Goal: Task Accomplishment & Management: Use online tool/utility

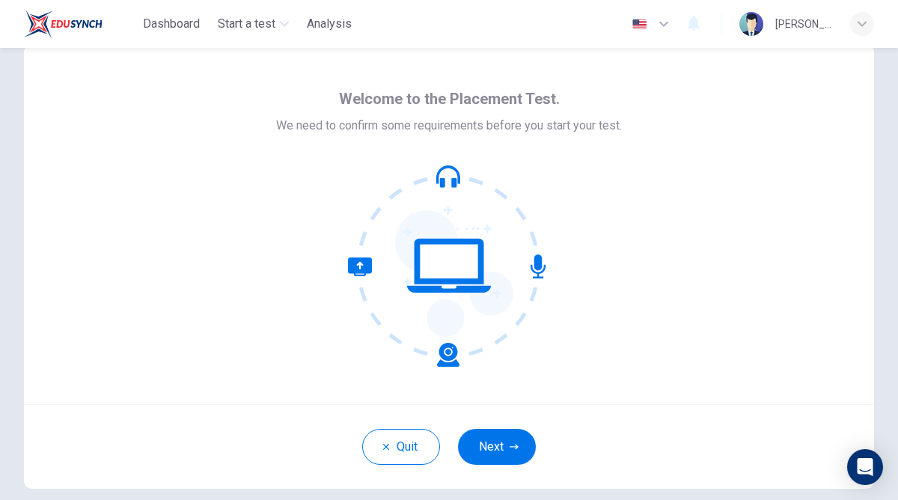
scroll to position [94, 0]
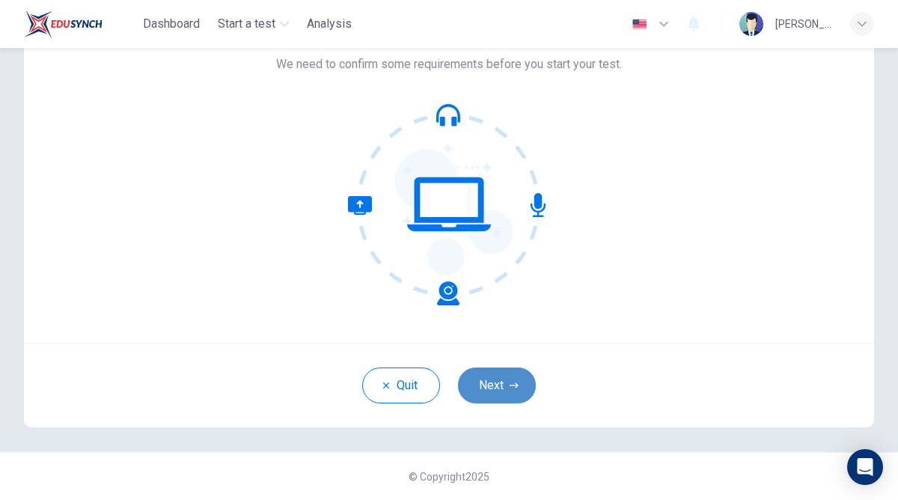
click at [502, 387] on button "Next" at bounding box center [497, 386] width 78 height 36
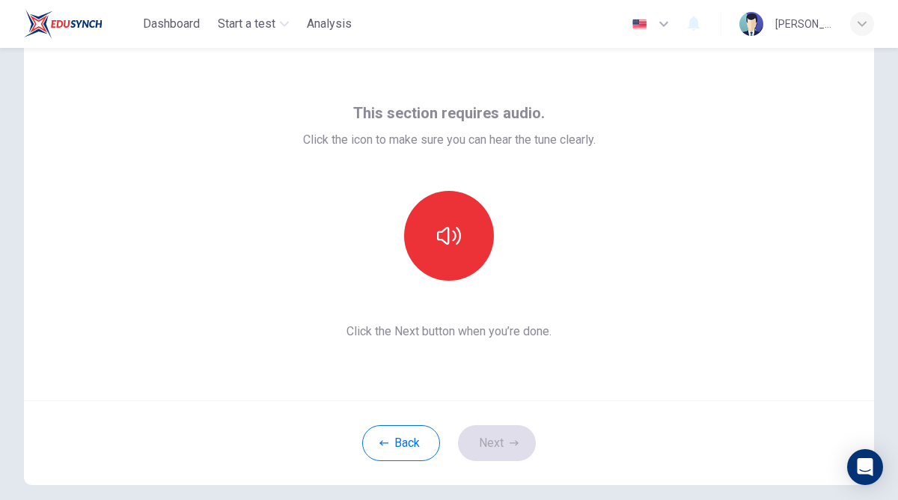
scroll to position [34, 0]
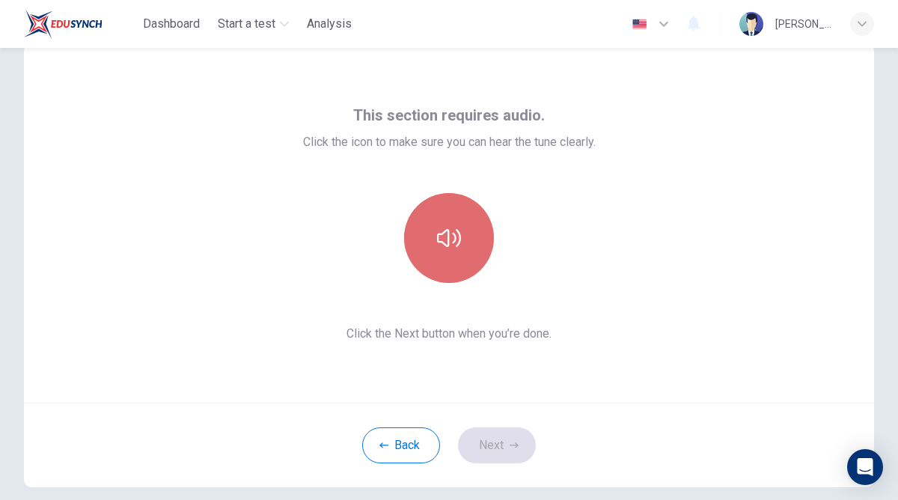
click at [447, 258] on button "button" at bounding box center [449, 238] width 90 height 90
click at [447, 259] on button "button" at bounding box center [449, 238] width 90 height 90
click at [458, 240] on icon "button" at bounding box center [449, 238] width 24 height 24
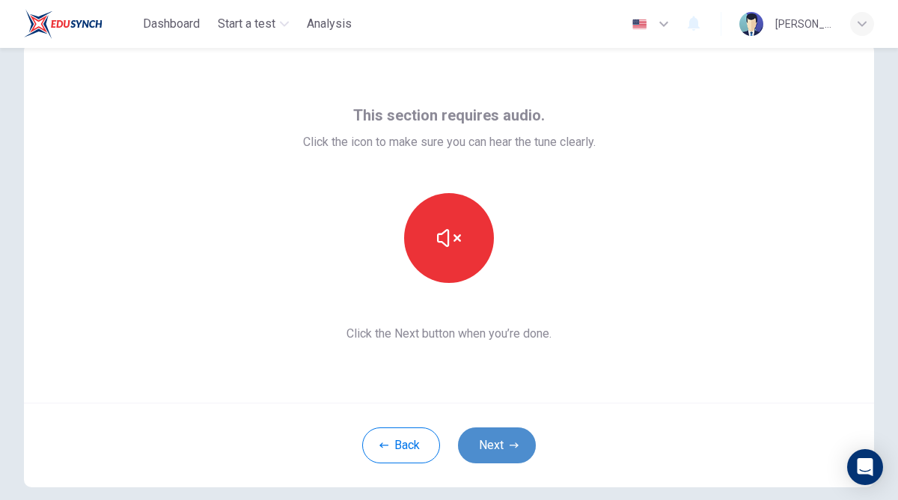
click at [484, 454] on button "Next" at bounding box center [497, 445] width 78 height 36
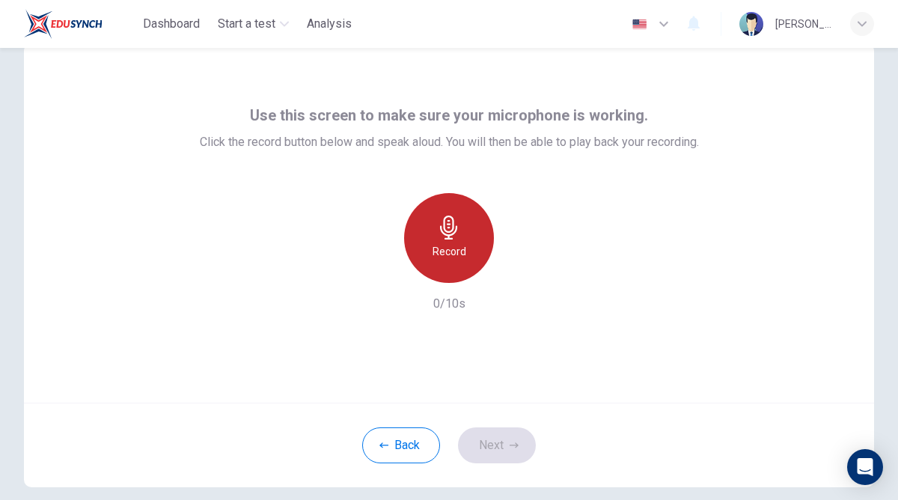
click at [463, 226] on div "Record" at bounding box center [449, 238] width 90 height 90
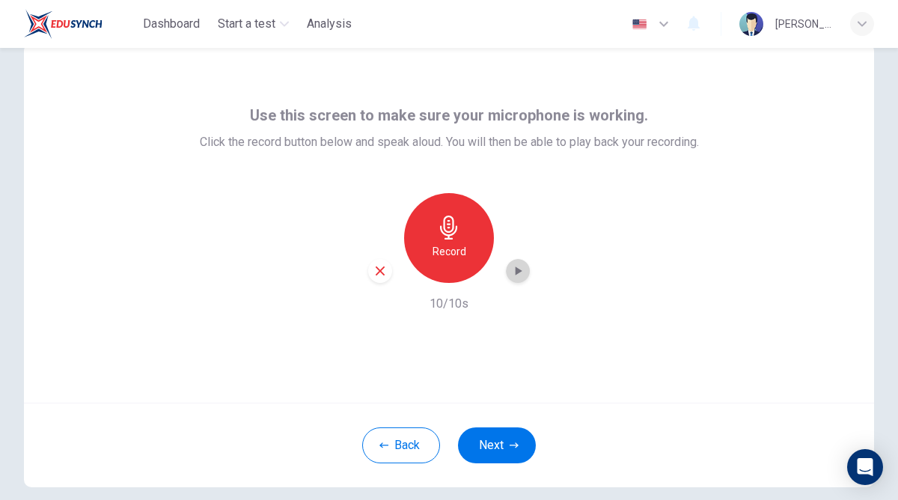
click at [517, 276] on icon "button" at bounding box center [518, 271] width 15 height 15
click at [496, 444] on button "Next" at bounding box center [497, 445] width 78 height 36
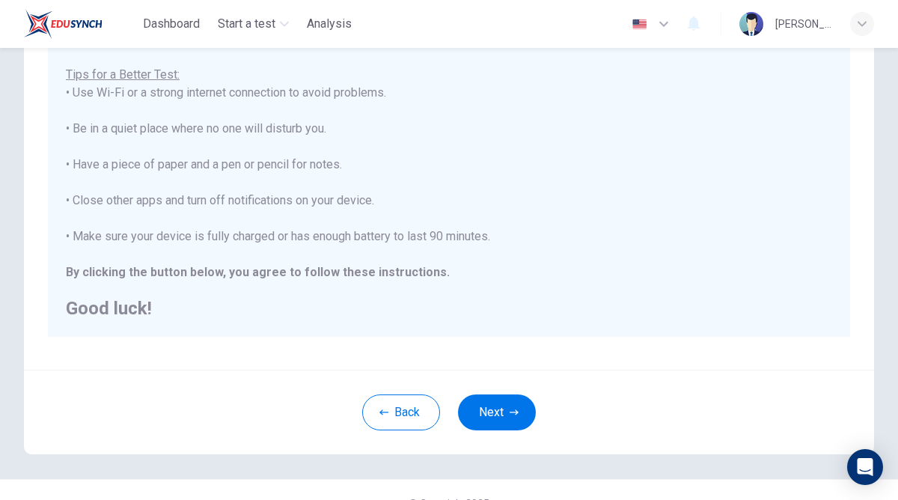
scroll to position [273, 0]
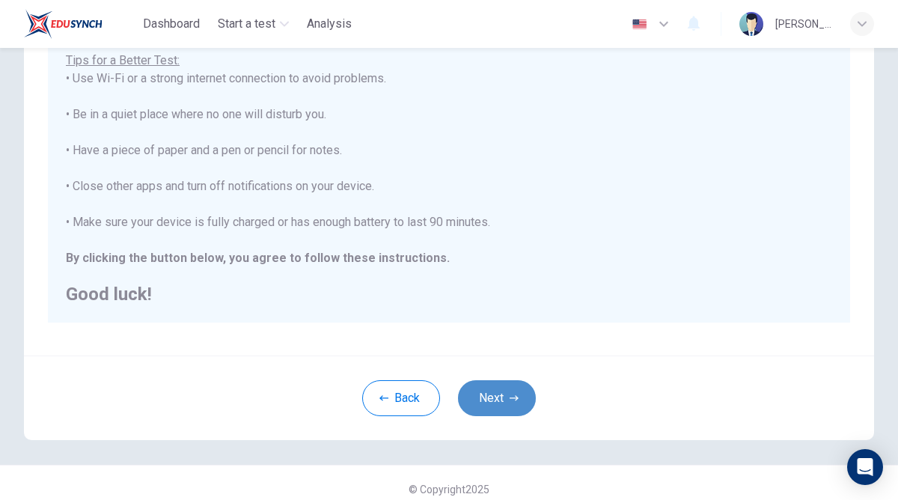
click at [482, 385] on button "Next" at bounding box center [497, 398] width 78 height 36
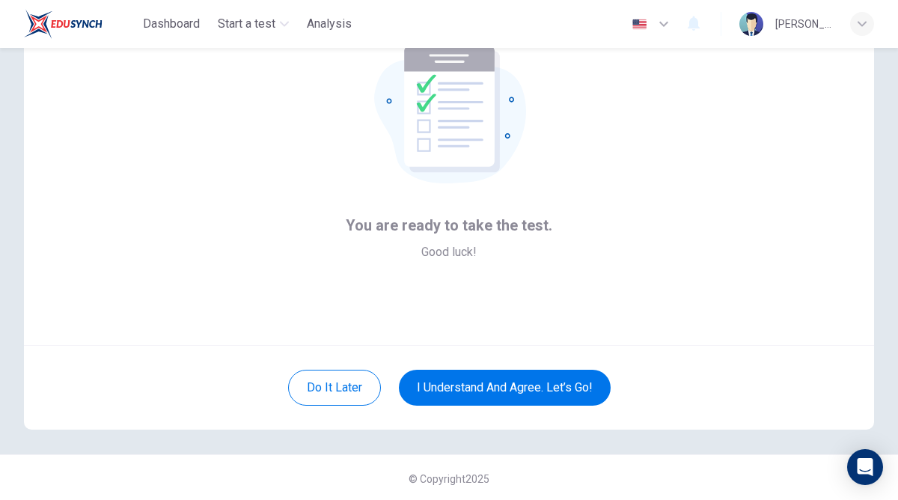
scroll to position [94, 0]
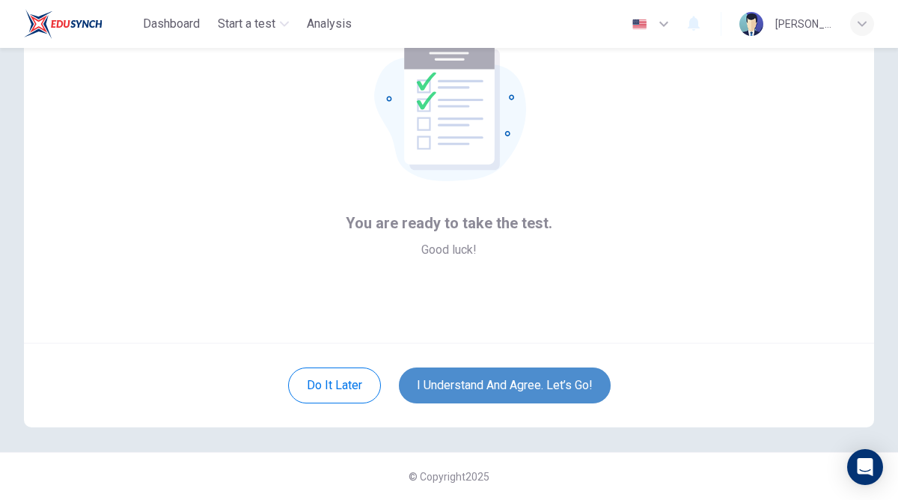
click at [497, 387] on button "I understand and agree. Let’s go!" at bounding box center [505, 386] width 212 height 36
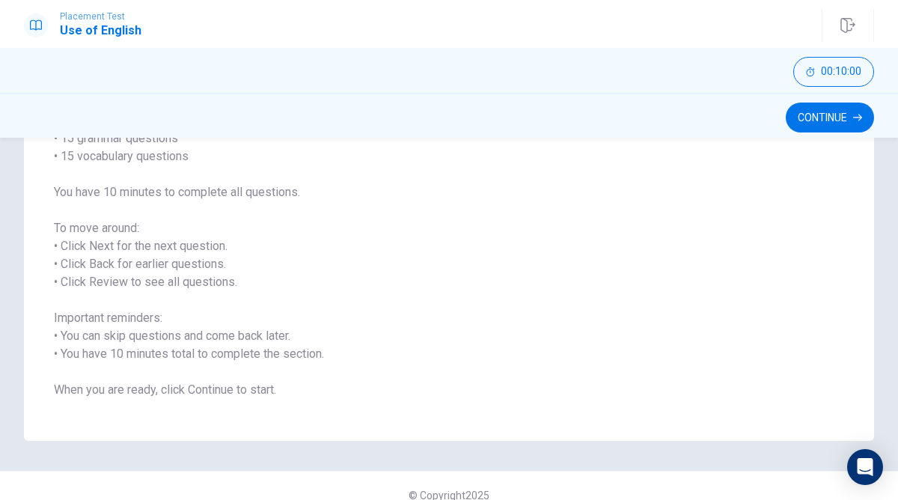
scroll to position [171, 0]
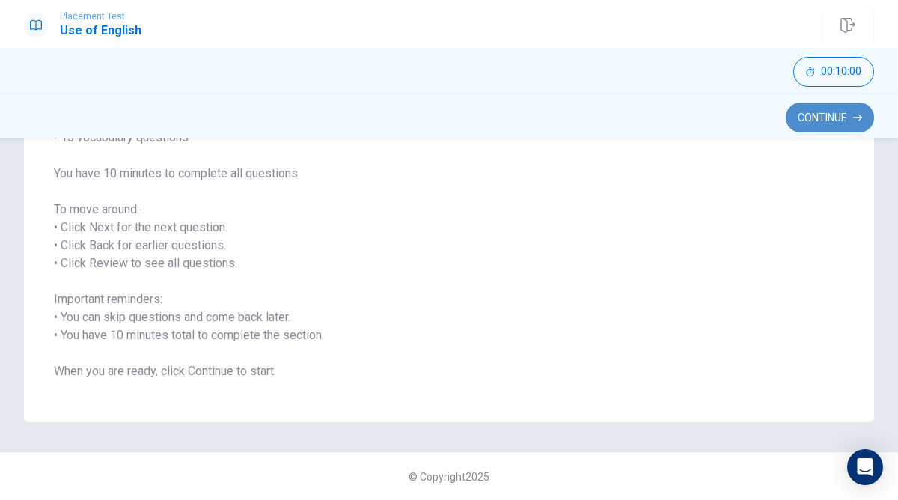
click at [819, 112] on button "Continue" at bounding box center [830, 118] width 88 height 30
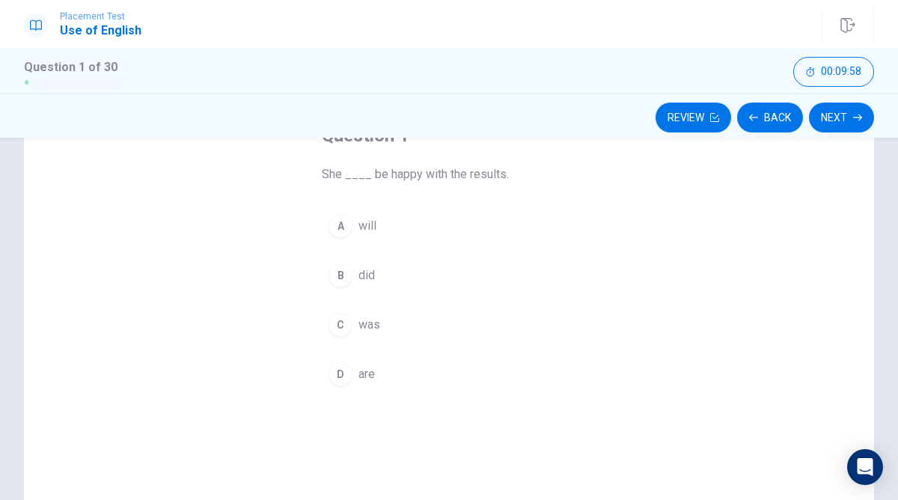
scroll to position [109, 0]
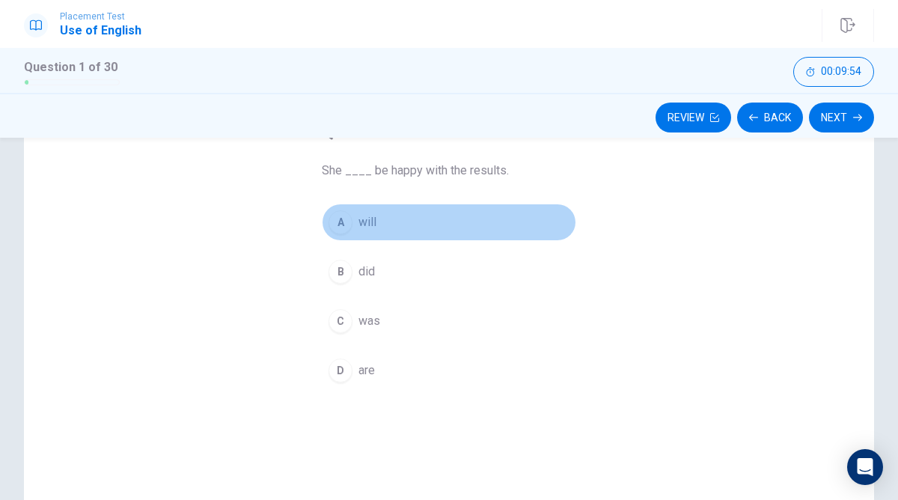
click at [335, 226] on div "A" at bounding box center [341, 222] width 24 height 24
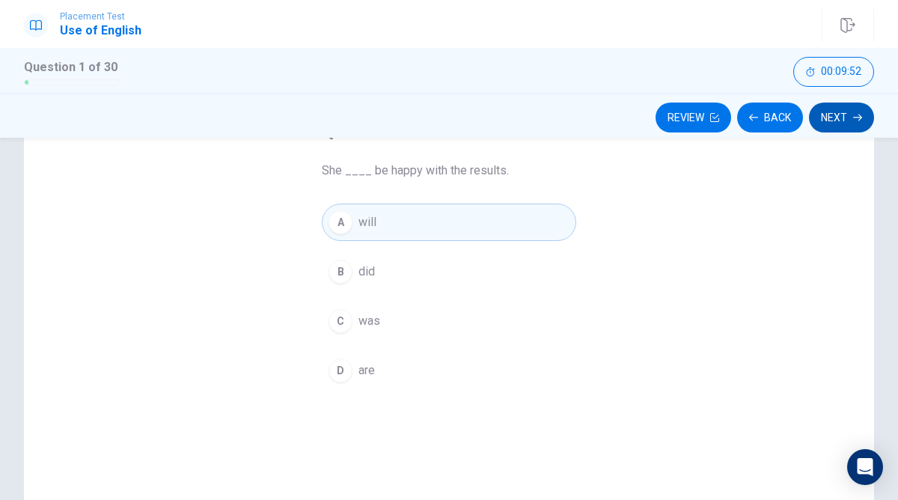
click at [854, 112] on button "Next" at bounding box center [841, 118] width 65 height 30
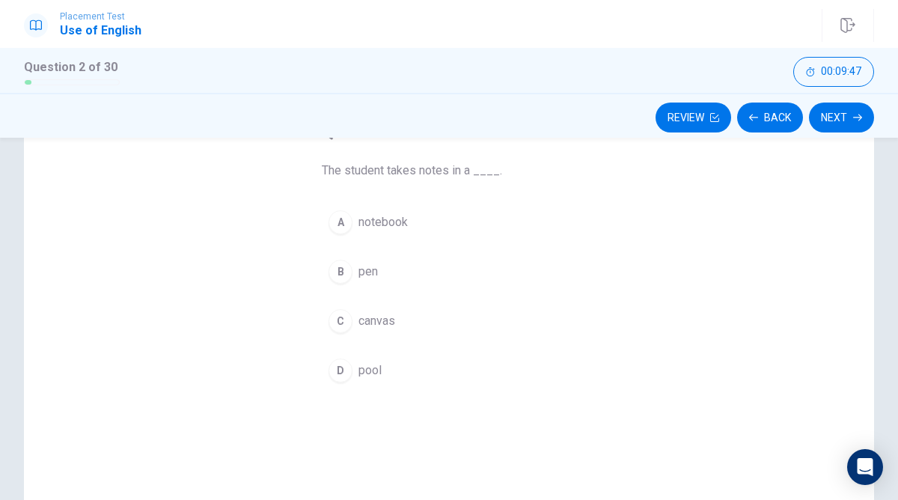
scroll to position [114, 0]
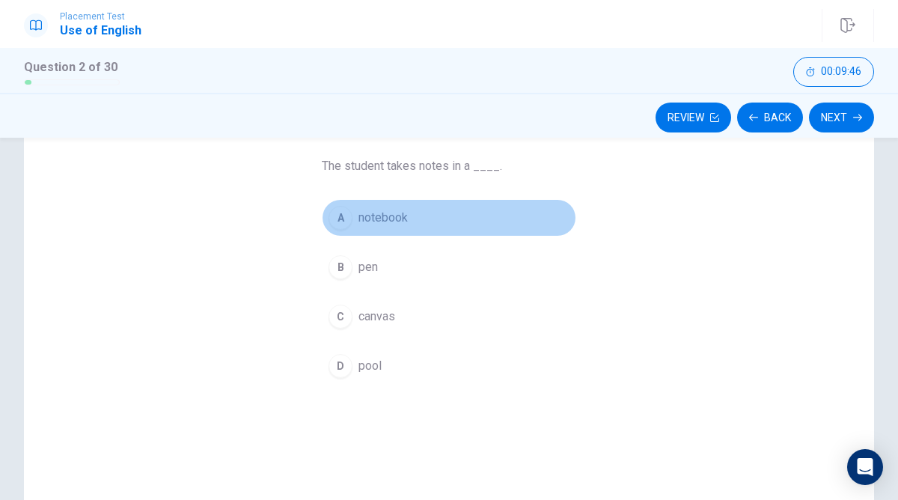
click at [342, 209] on div "A" at bounding box center [341, 218] width 24 height 24
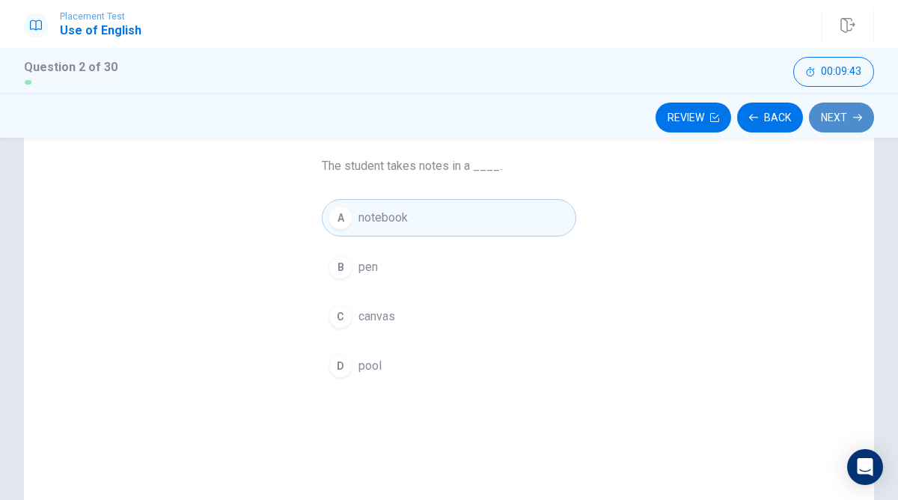
click at [848, 118] on button "Next" at bounding box center [841, 118] width 65 height 30
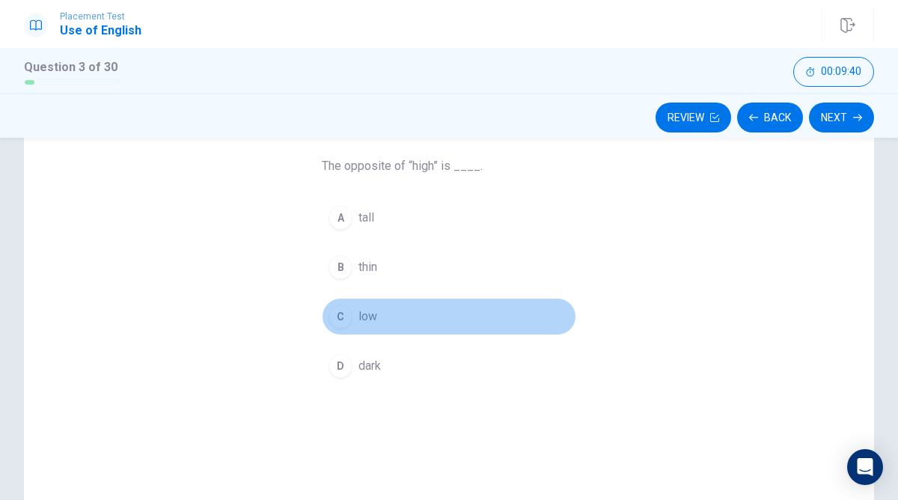
click at [338, 320] on div "C" at bounding box center [341, 317] width 24 height 24
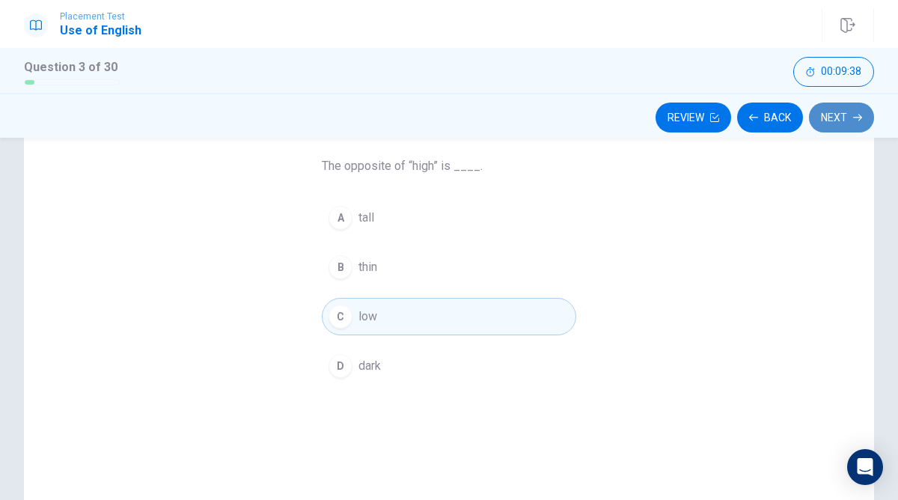
click at [842, 118] on button "Next" at bounding box center [841, 118] width 65 height 30
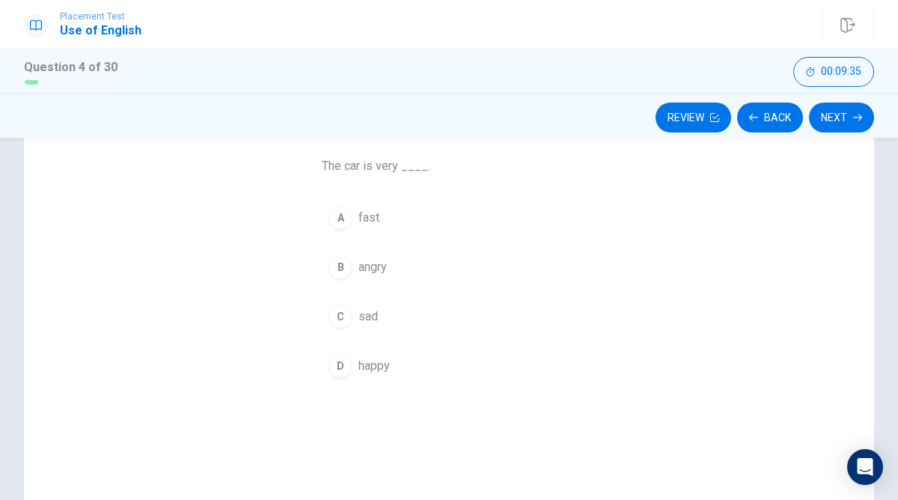
click at [333, 213] on div "A" at bounding box center [341, 218] width 24 height 24
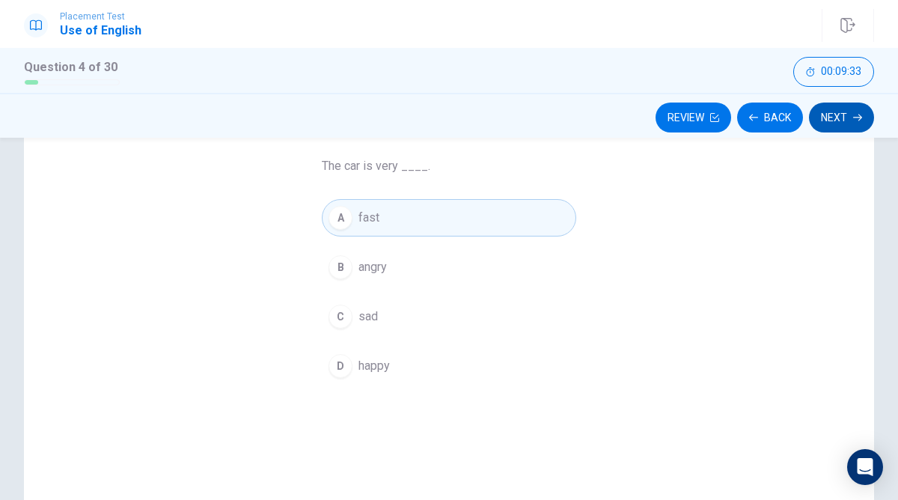
click at [845, 116] on button "Next" at bounding box center [841, 118] width 65 height 30
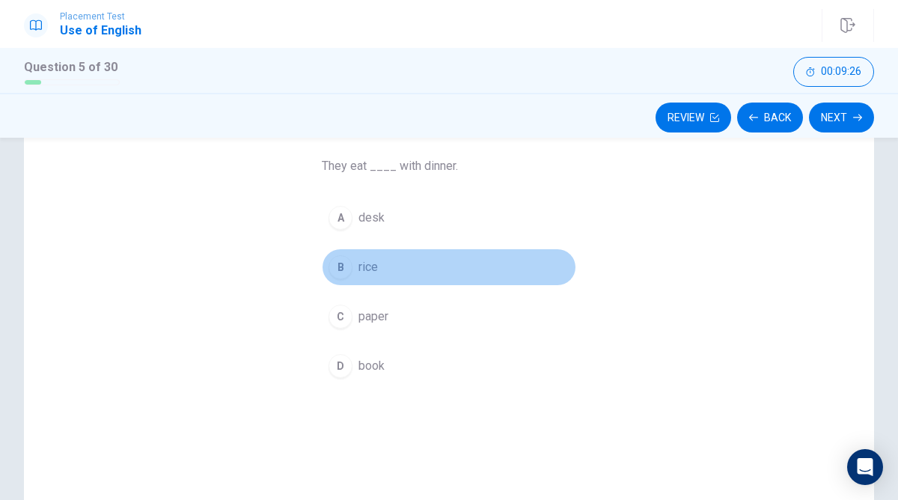
click at [336, 269] on div "B" at bounding box center [341, 267] width 24 height 24
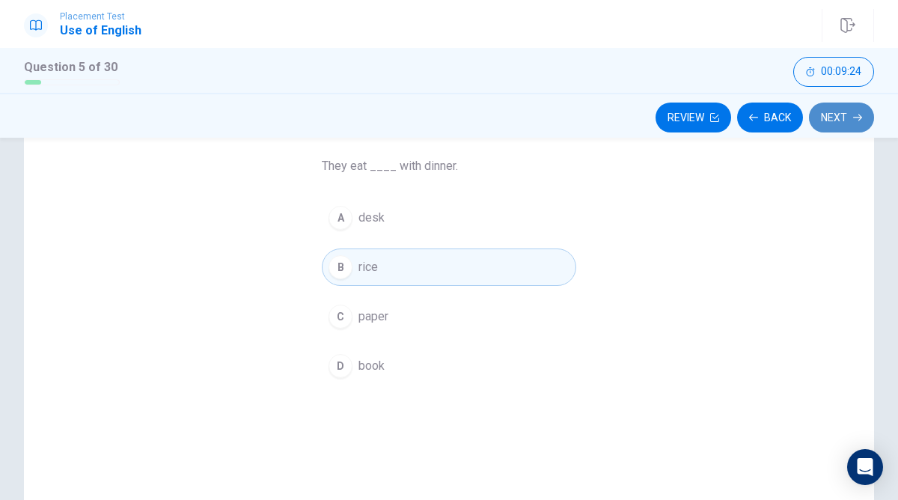
click at [849, 118] on button "Next" at bounding box center [841, 118] width 65 height 30
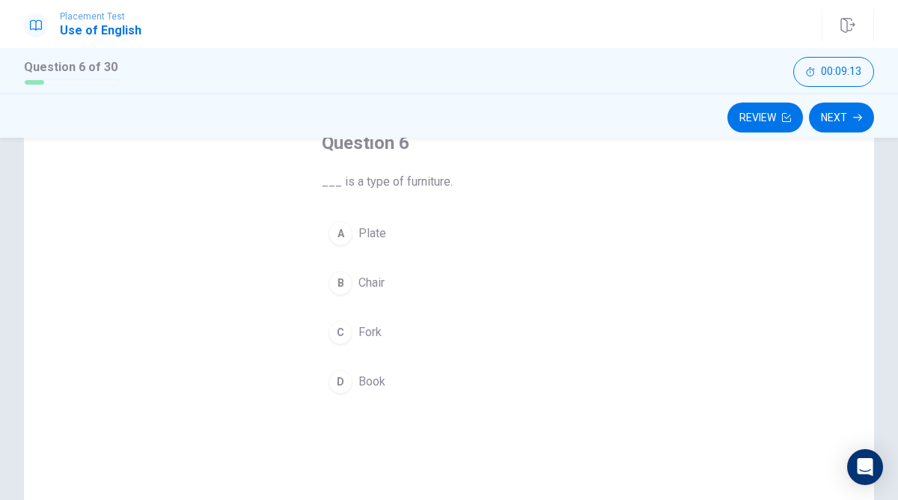
scroll to position [87, 0]
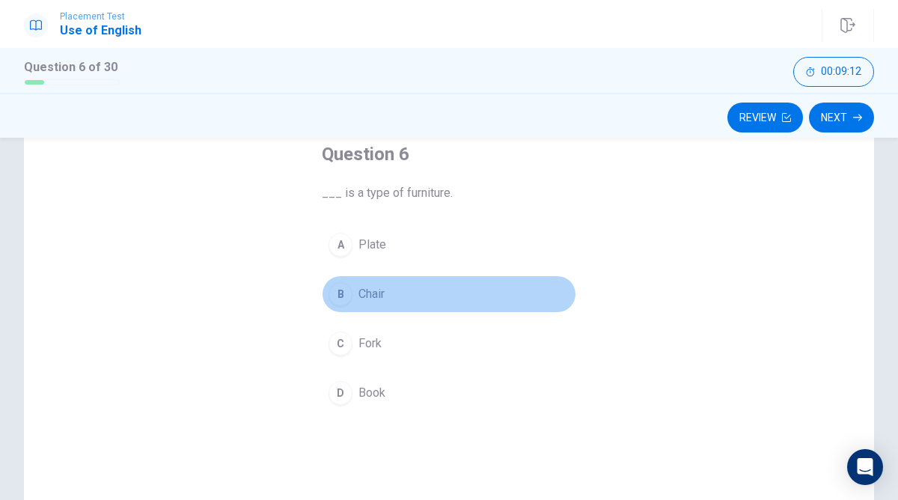
click at [338, 290] on div "B" at bounding box center [341, 294] width 24 height 24
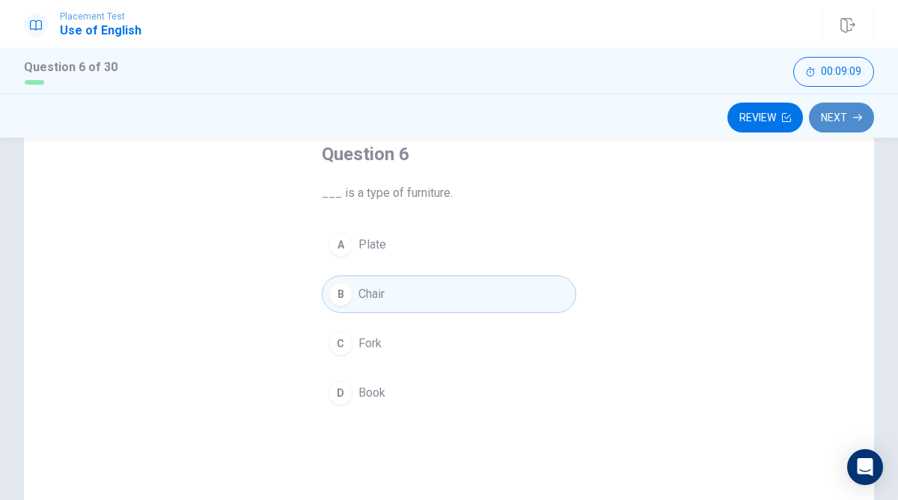
click at [859, 118] on icon "button" at bounding box center [857, 117] width 9 height 9
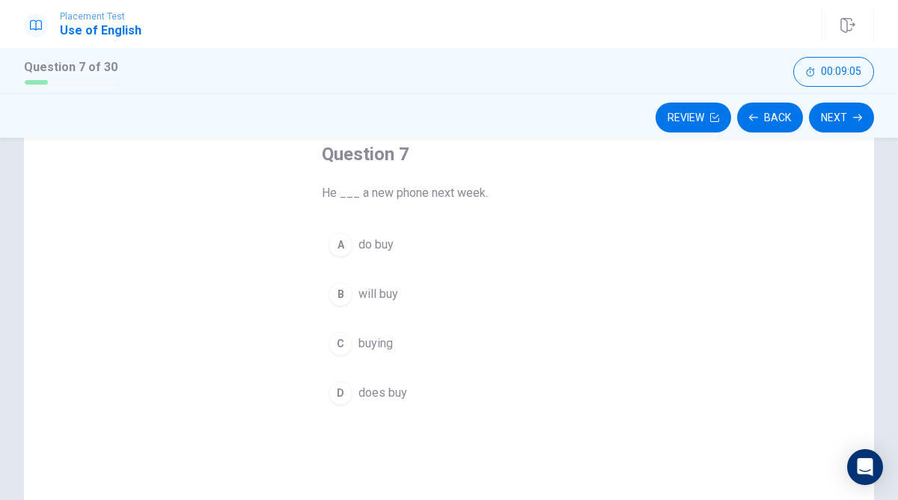
click at [340, 298] on div "B" at bounding box center [341, 294] width 24 height 24
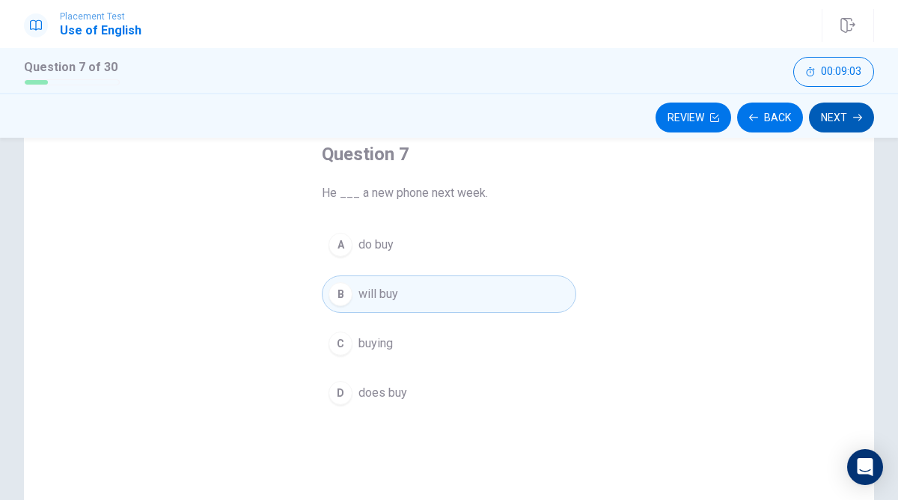
click at [853, 113] on icon "button" at bounding box center [857, 117] width 9 height 9
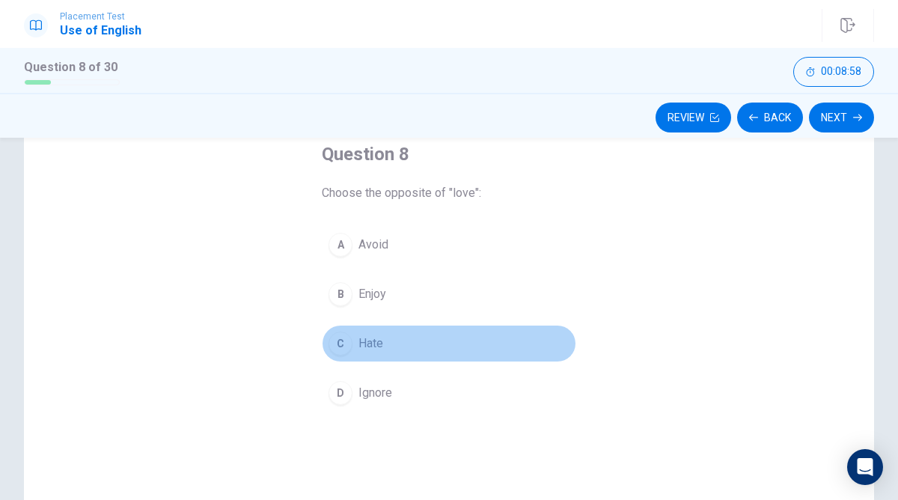
click at [344, 341] on div "C" at bounding box center [341, 344] width 24 height 24
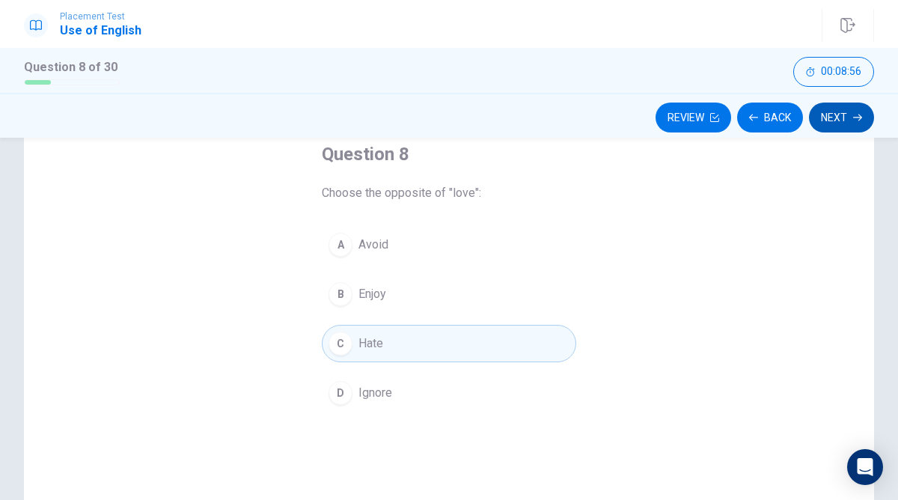
click at [850, 115] on button "Next" at bounding box center [841, 118] width 65 height 30
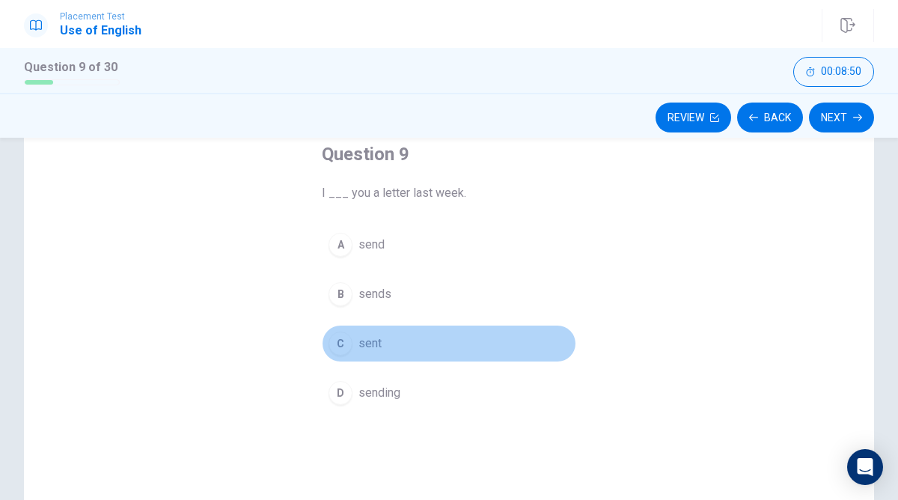
click at [337, 335] on div "C" at bounding box center [341, 344] width 24 height 24
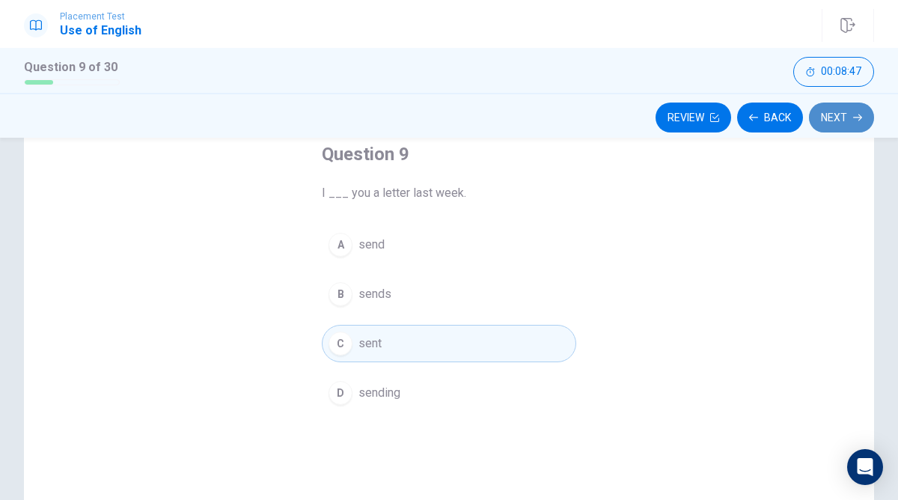
click at [856, 119] on icon "button" at bounding box center [857, 117] width 9 height 9
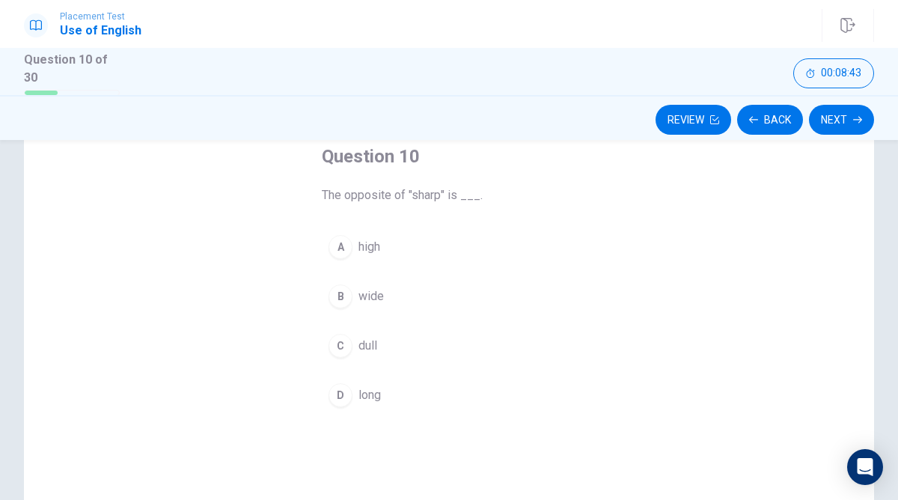
click at [329, 342] on div "C" at bounding box center [341, 346] width 24 height 24
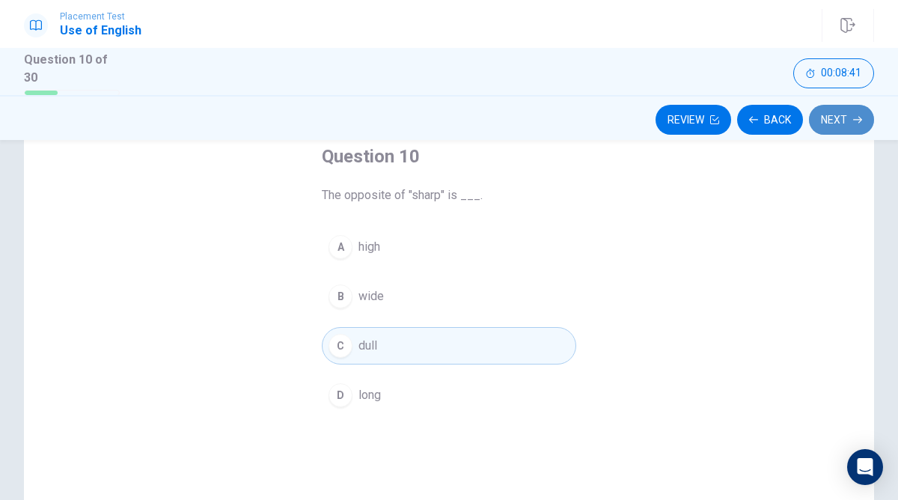
click at [835, 118] on button "Next" at bounding box center [841, 120] width 65 height 30
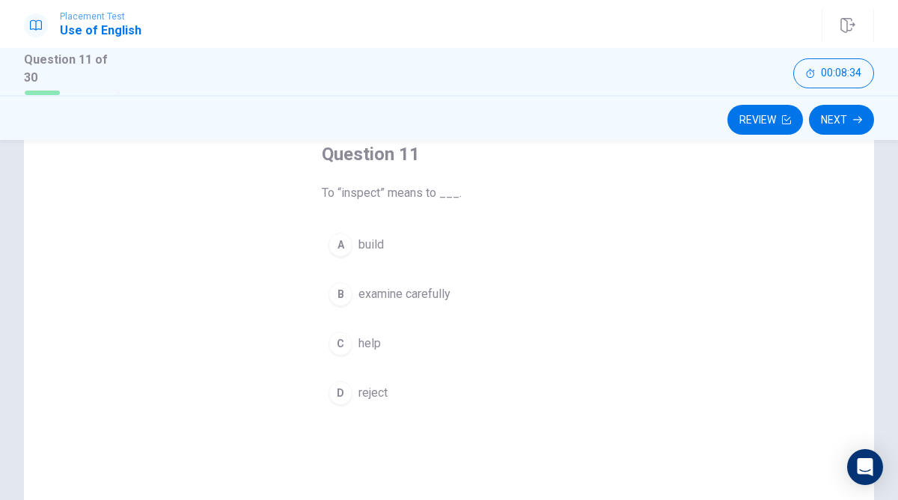
scroll to position [68, 0]
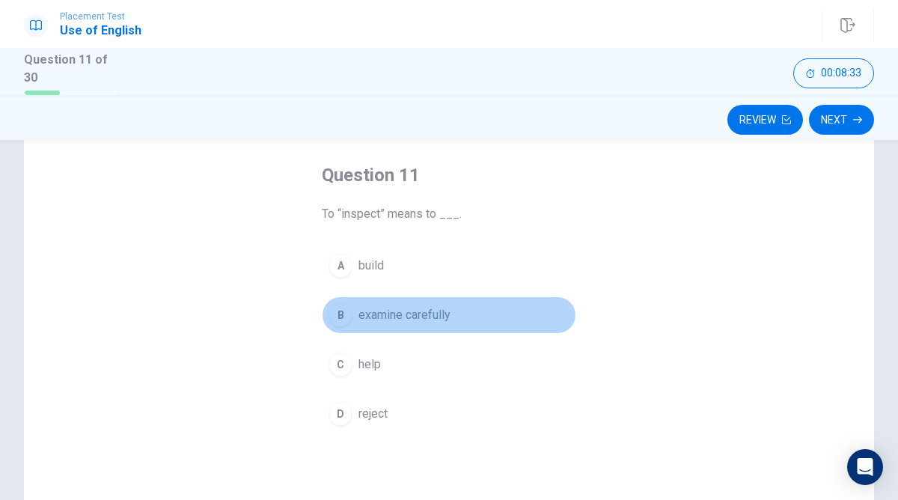
click at [338, 310] on div "B" at bounding box center [341, 315] width 24 height 24
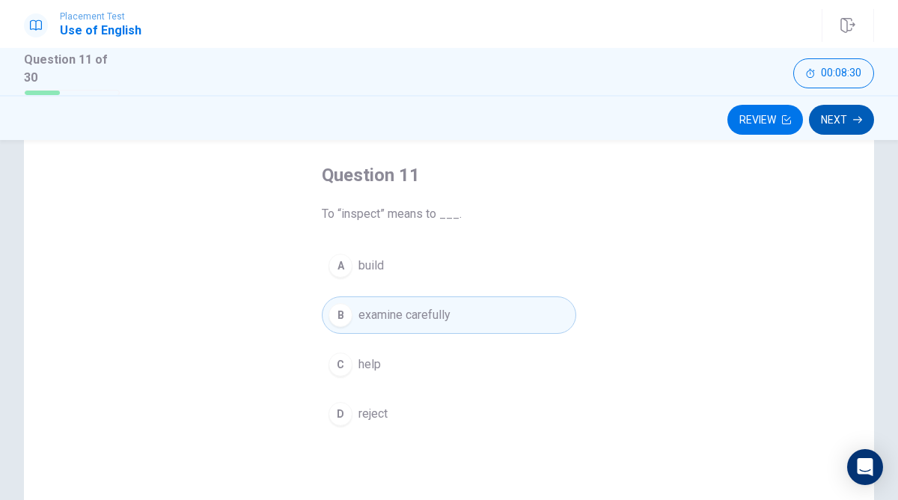
click at [828, 115] on button "Next" at bounding box center [841, 120] width 65 height 30
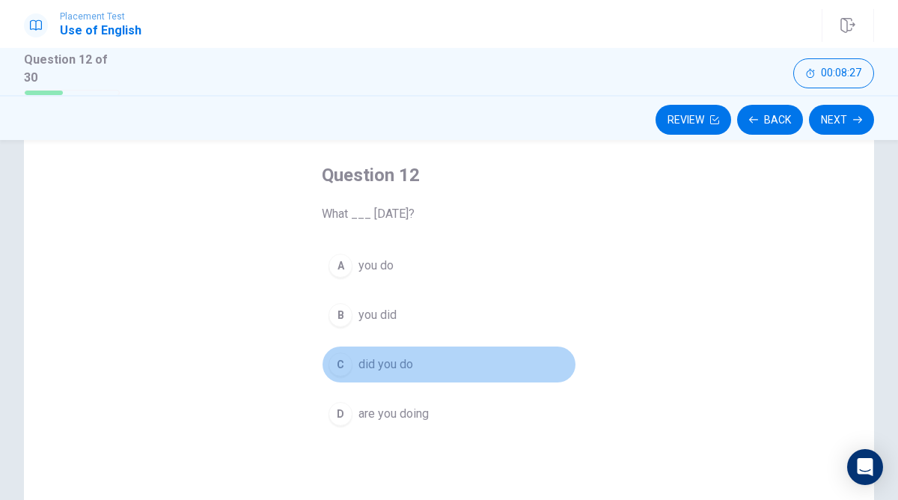
click at [335, 361] on div "C" at bounding box center [341, 365] width 24 height 24
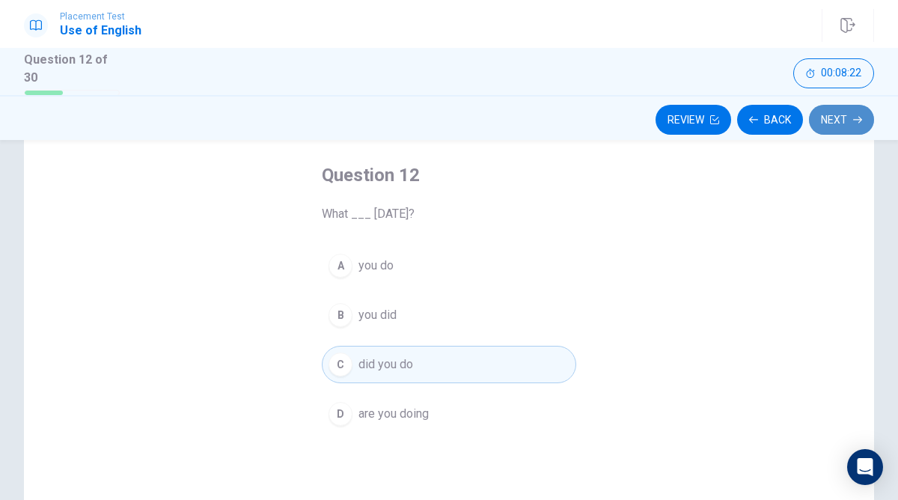
click at [848, 116] on button "Next" at bounding box center [841, 120] width 65 height 30
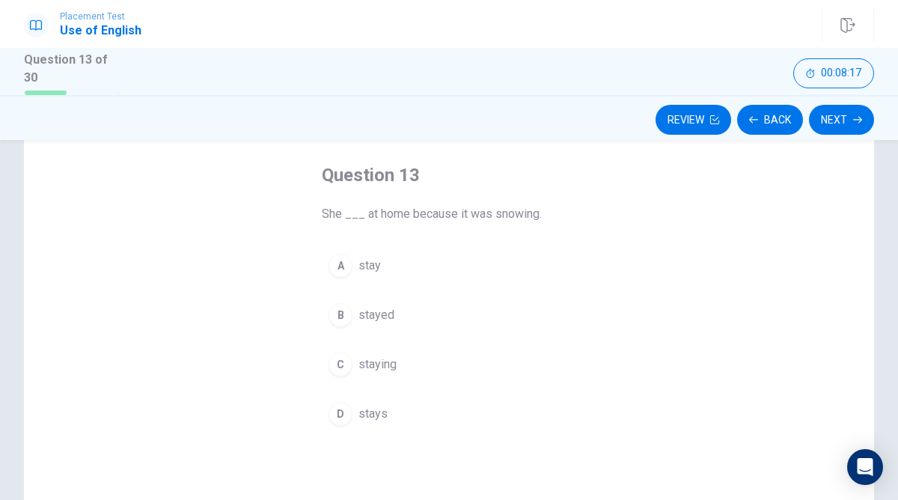
click at [342, 314] on div "B" at bounding box center [341, 315] width 24 height 24
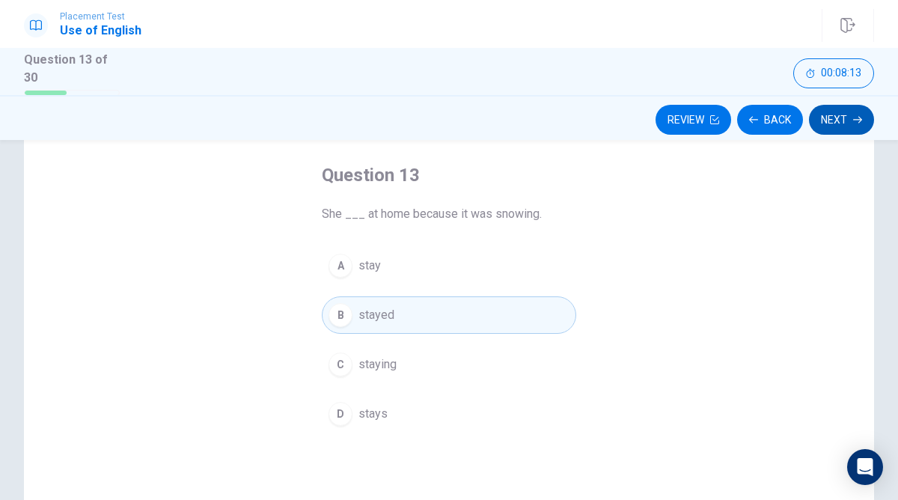
click at [838, 122] on button "Next" at bounding box center [841, 120] width 65 height 30
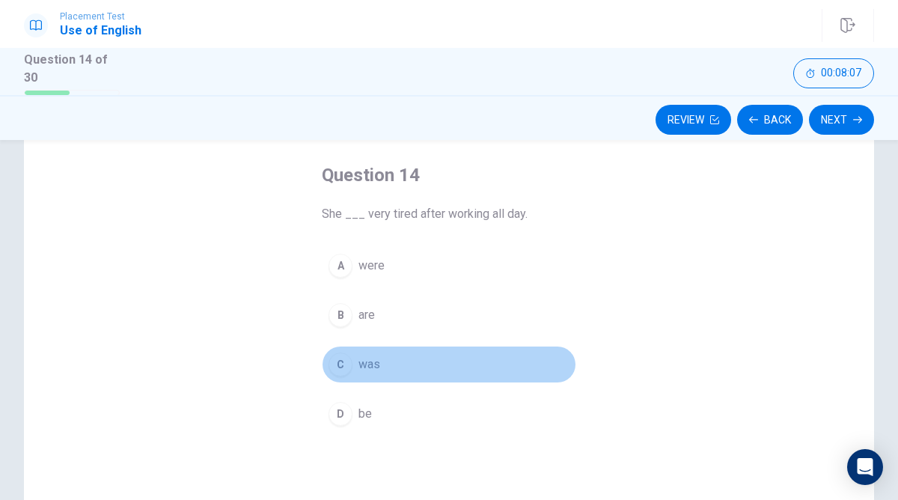
click at [341, 368] on div "C" at bounding box center [341, 365] width 24 height 24
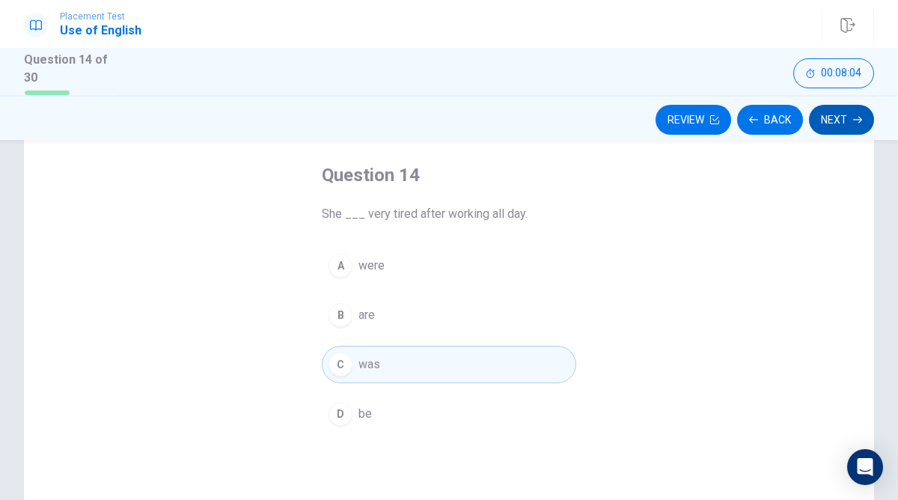
click at [848, 115] on button "Next" at bounding box center [841, 120] width 65 height 30
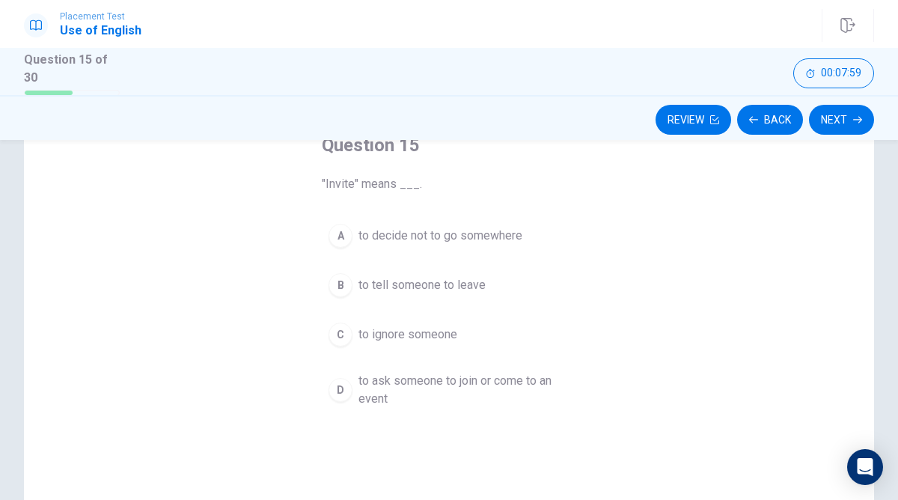
scroll to position [100, 0]
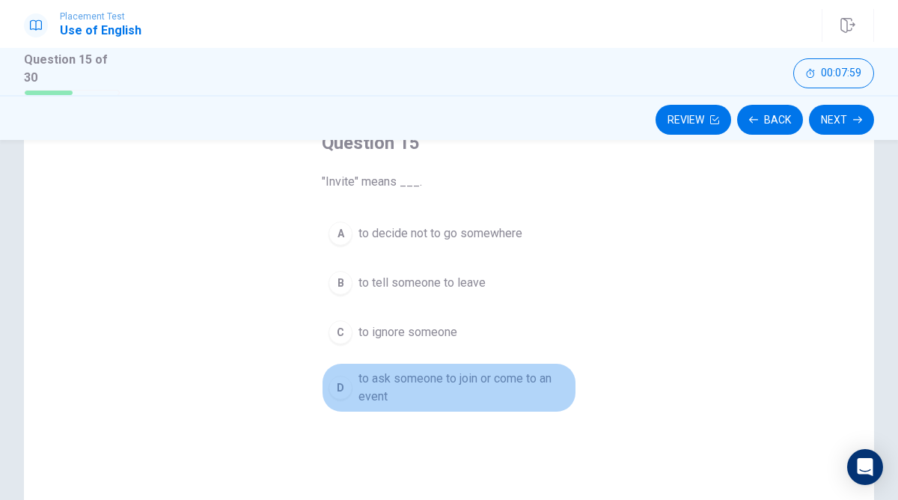
click at [392, 385] on span "to ask someone to join or come to an event" at bounding box center [464, 388] width 211 height 36
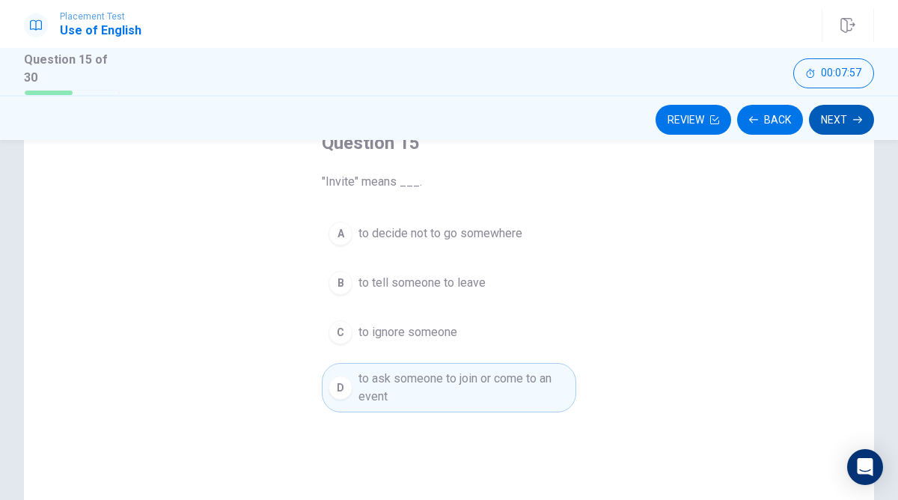
click at [846, 114] on button "Next" at bounding box center [841, 120] width 65 height 30
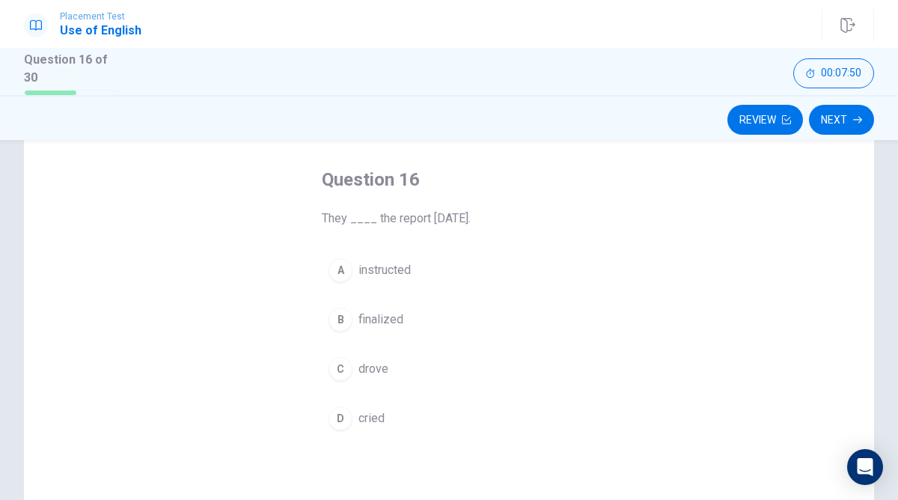
scroll to position [65, 0]
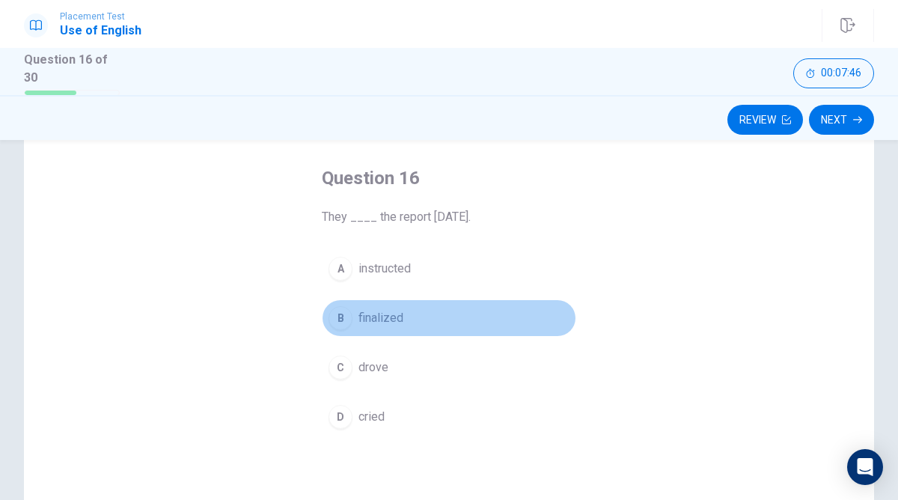
click at [344, 317] on div "B" at bounding box center [341, 318] width 24 height 24
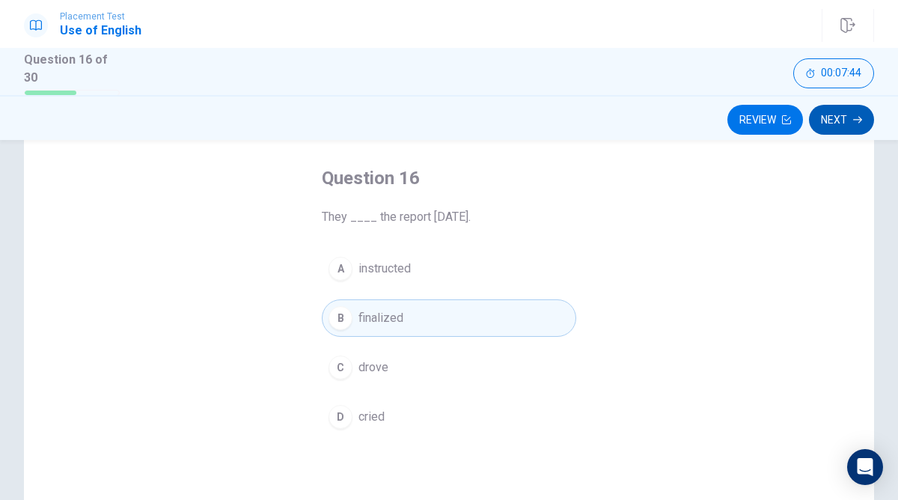
click at [841, 119] on button "Next" at bounding box center [841, 120] width 65 height 30
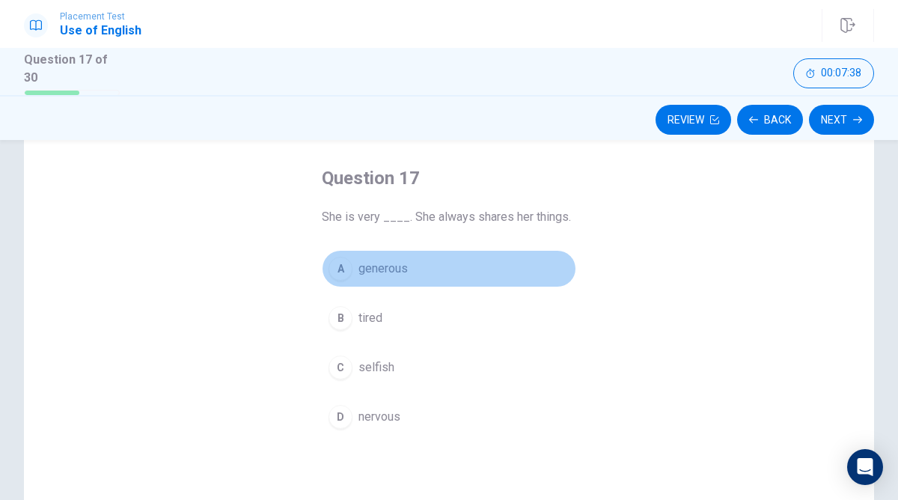
click at [381, 270] on span "generous" at bounding box center [383, 269] width 49 height 18
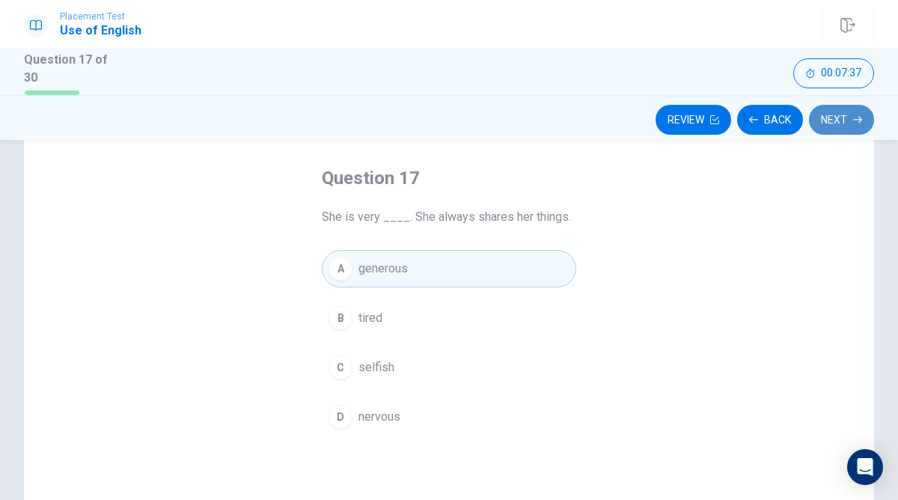
click at [827, 112] on button "Next" at bounding box center [841, 120] width 65 height 30
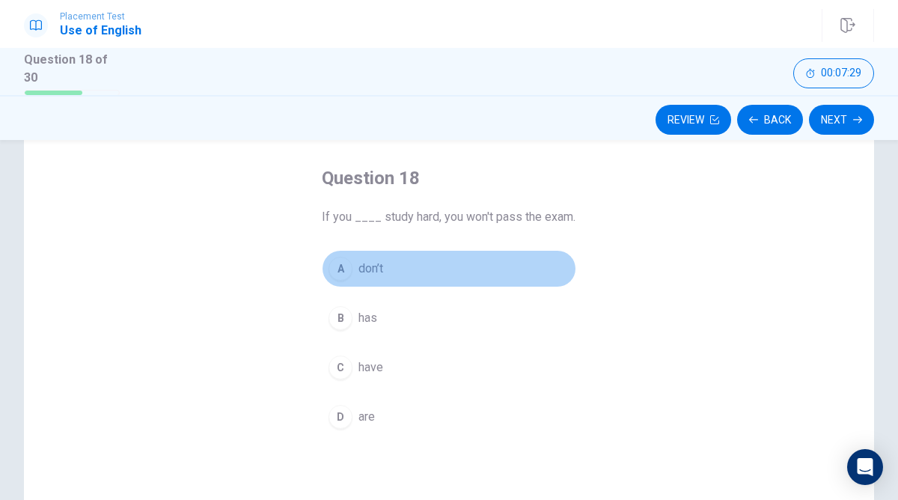
click at [341, 263] on div "A" at bounding box center [341, 269] width 24 height 24
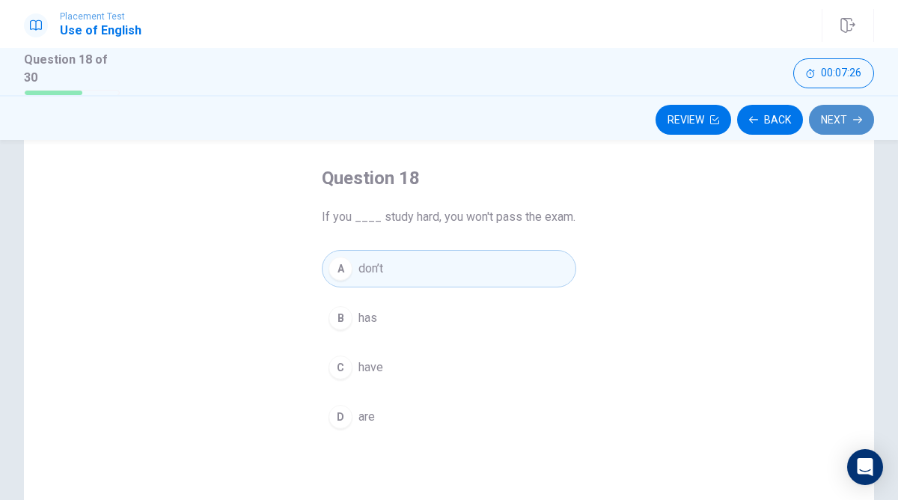
click at [839, 123] on button "Next" at bounding box center [841, 120] width 65 height 30
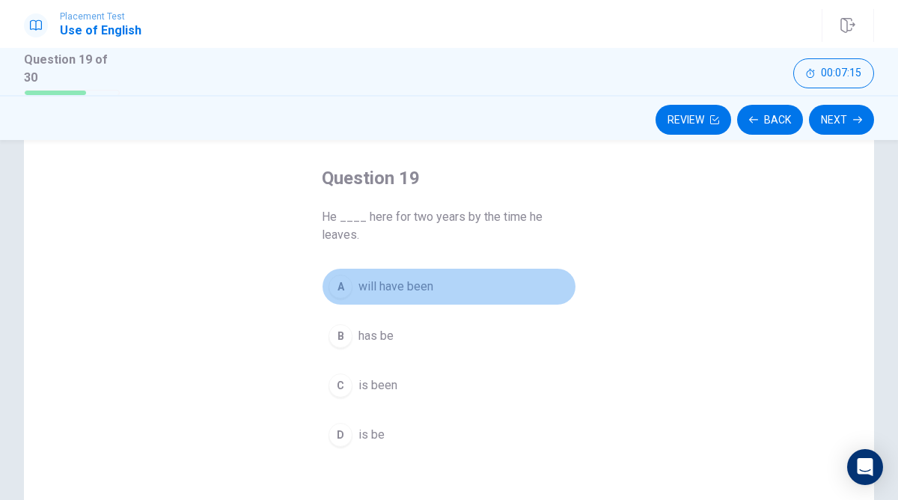
click at [401, 287] on span "will have been" at bounding box center [396, 287] width 75 height 18
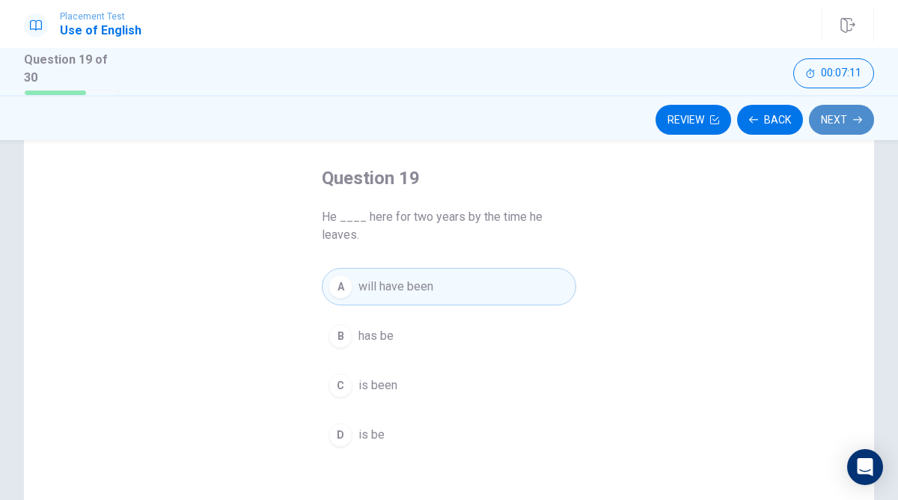
click at [831, 121] on button "Next" at bounding box center [841, 120] width 65 height 30
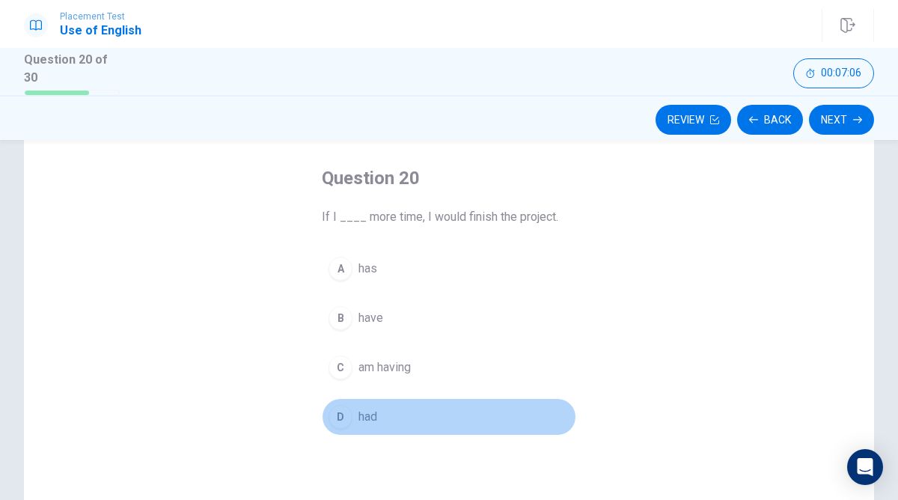
click at [337, 421] on div "D" at bounding box center [341, 417] width 24 height 24
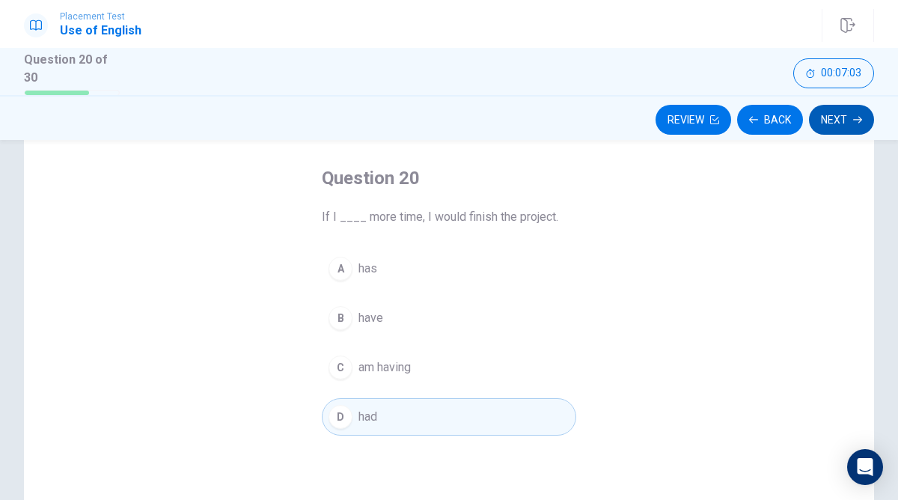
click at [839, 114] on button "Next" at bounding box center [841, 120] width 65 height 30
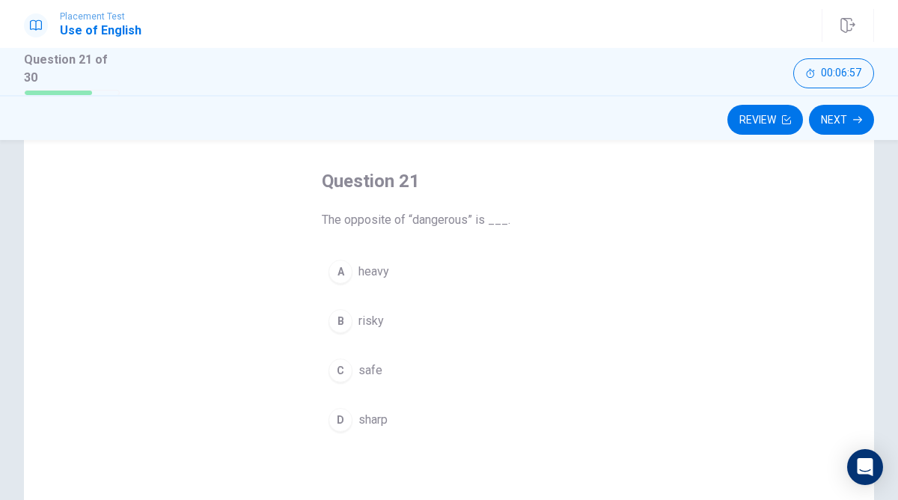
scroll to position [58, 0]
click at [344, 371] on div "C" at bounding box center [341, 374] width 24 height 24
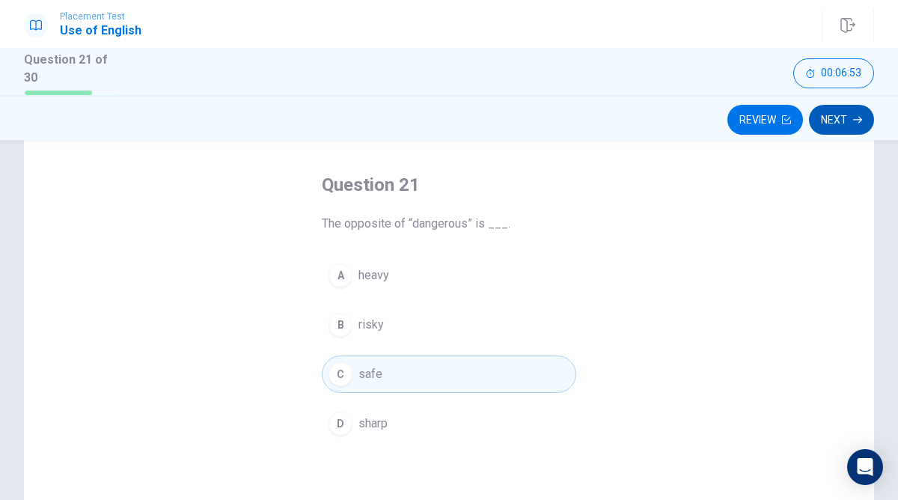
click at [835, 116] on button "Next" at bounding box center [841, 120] width 65 height 30
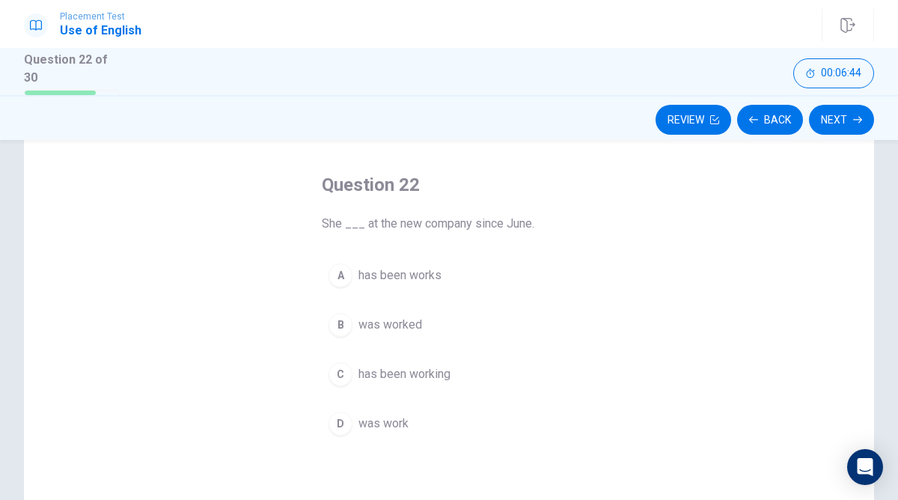
click at [392, 365] on span "has been working" at bounding box center [405, 374] width 92 height 18
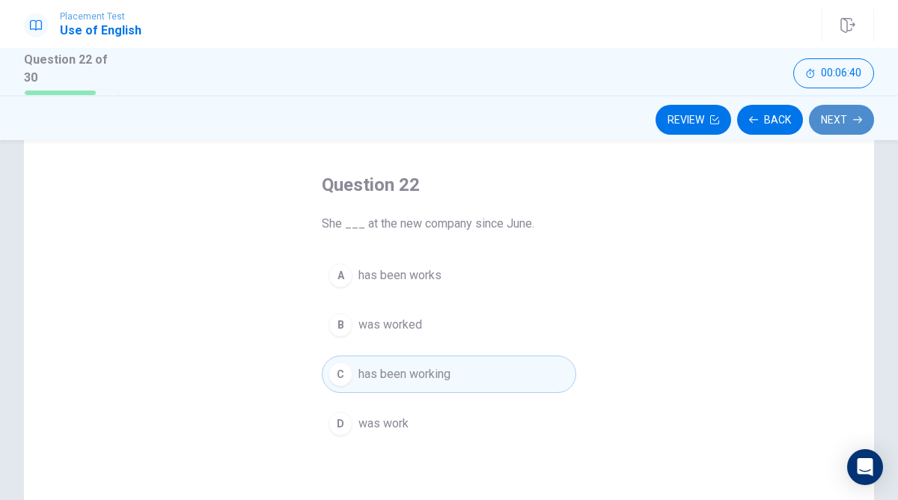
click at [829, 118] on button "Next" at bounding box center [841, 120] width 65 height 30
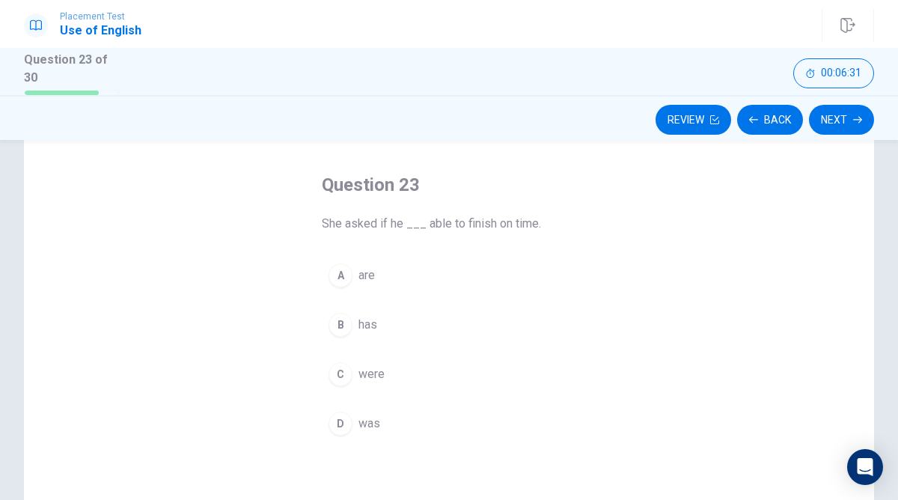
click at [344, 422] on div "D" at bounding box center [341, 424] width 24 height 24
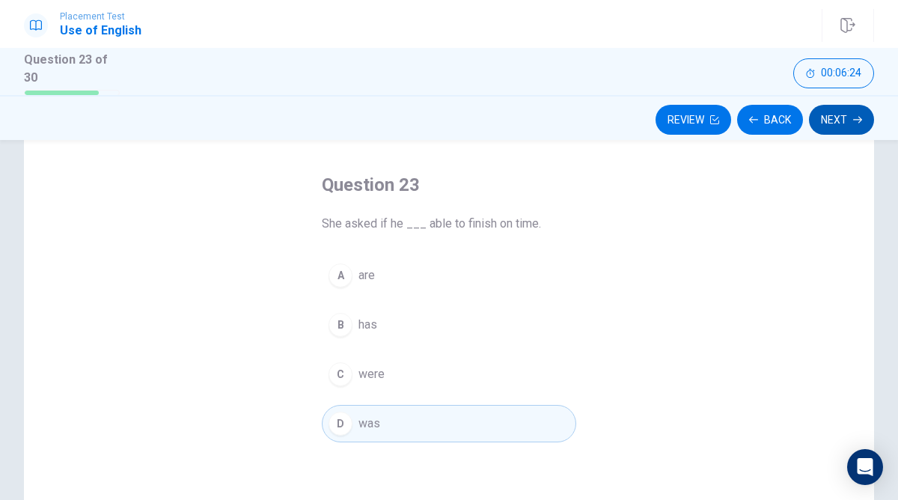
click at [853, 115] on icon "button" at bounding box center [857, 119] width 9 height 9
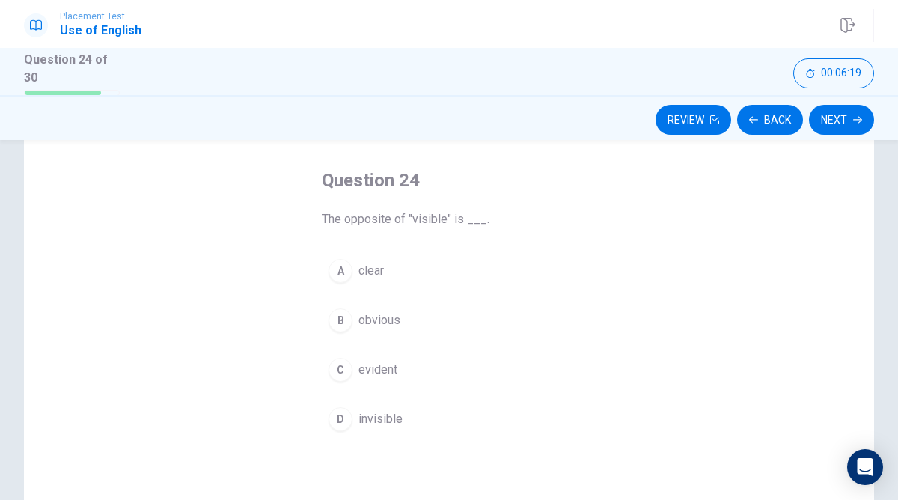
scroll to position [61, 0]
click at [342, 416] on div "D" at bounding box center [341, 422] width 24 height 24
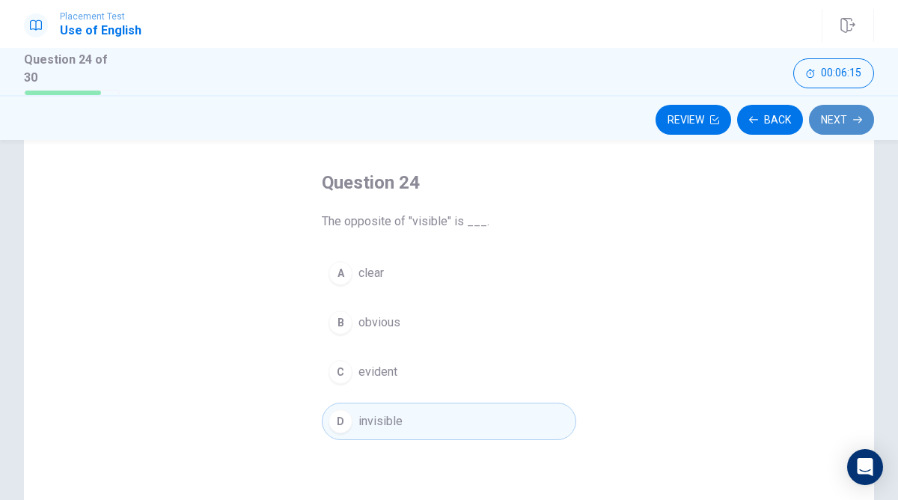
click at [847, 109] on button "Next" at bounding box center [841, 120] width 65 height 30
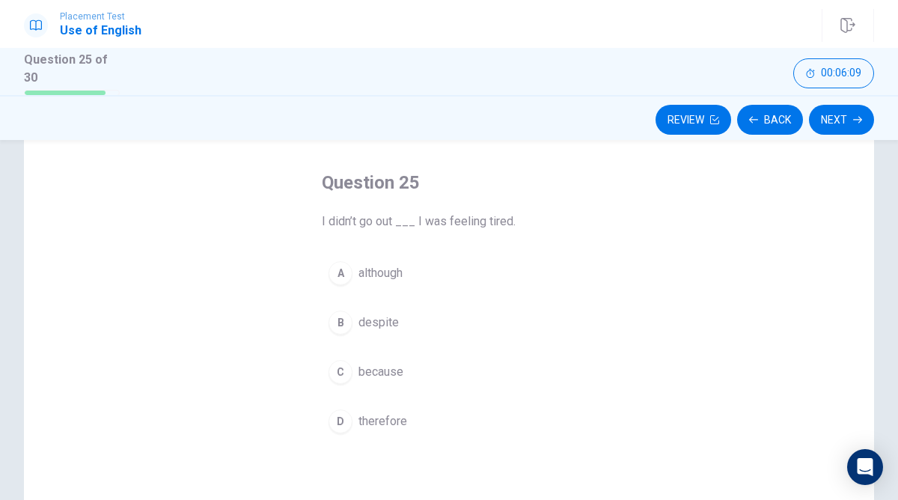
click at [337, 372] on div "C" at bounding box center [341, 372] width 24 height 24
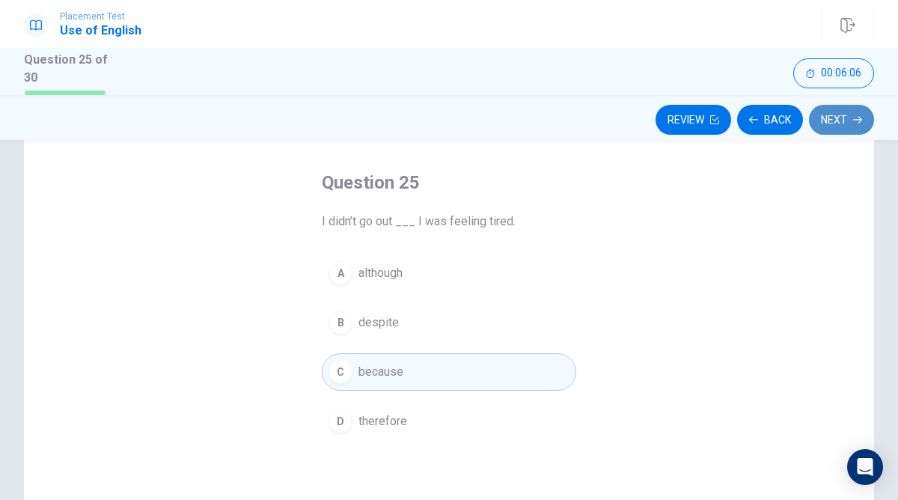
click at [847, 122] on button "Next" at bounding box center [841, 120] width 65 height 30
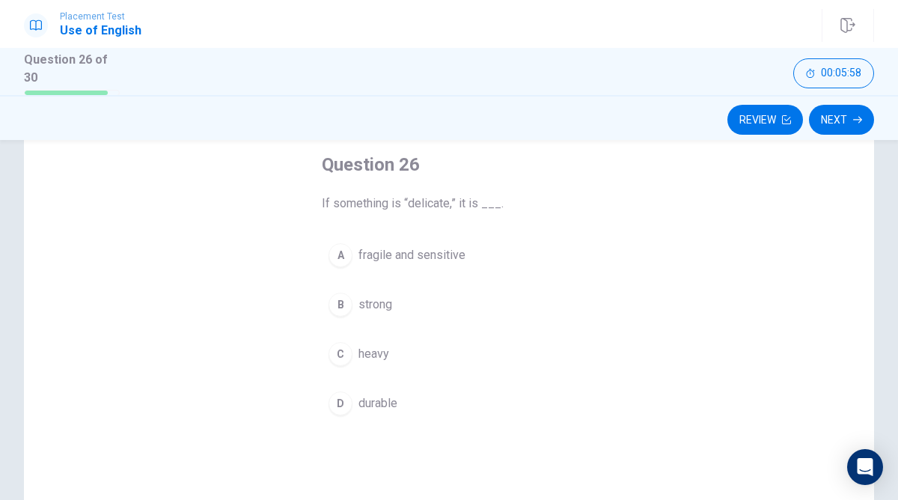
scroll to position [80, 0]
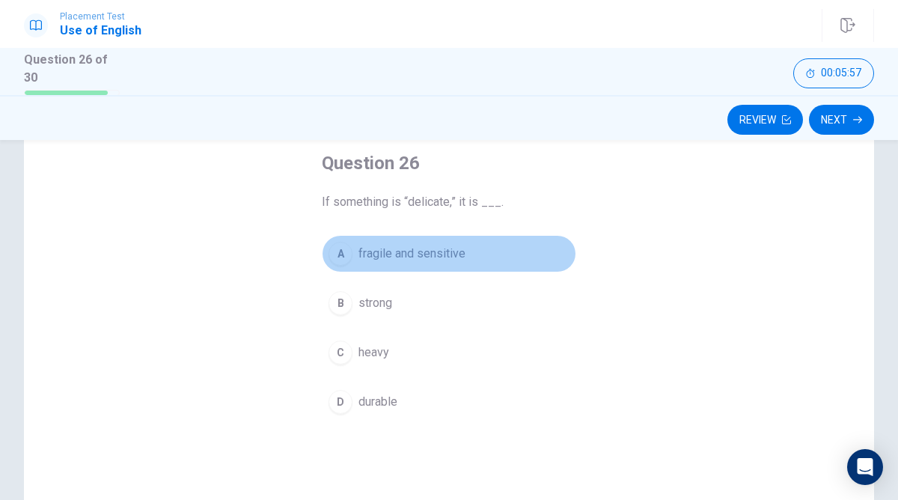
click at [415, 258] on span "fragile and sensitive" at bounding box center [412, 254] width 107 height 18
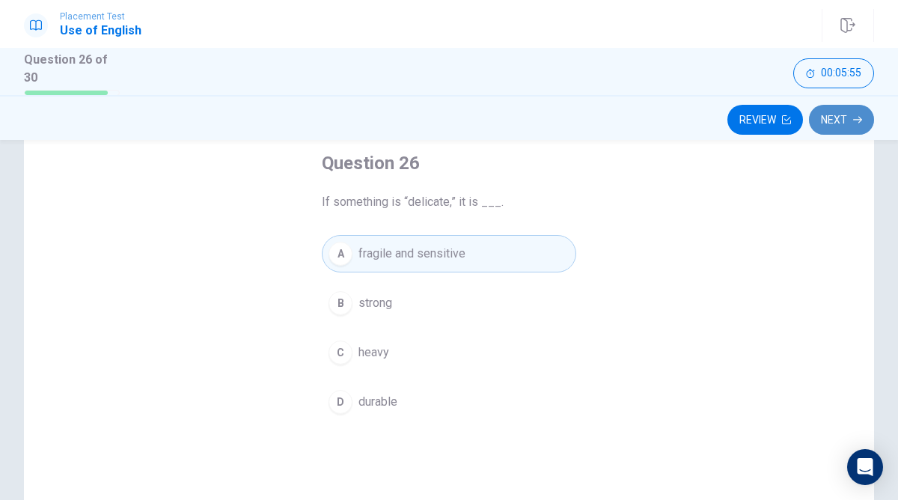
click at [851, 109] on button "Next" at bounding box center [841, 120] width 65 height 30
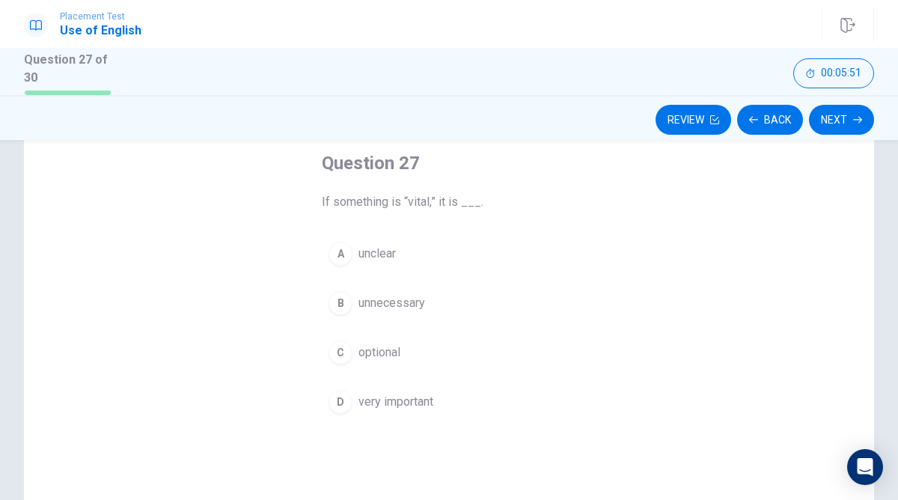
click at [397, 394] on span "very important" at bounding box center [396, 402] width 75 height 18
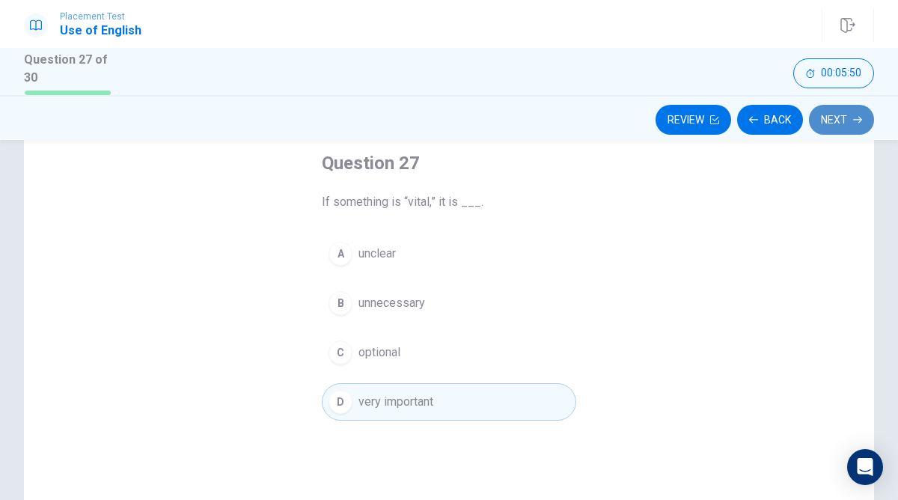
click at [846, 112] on button "Next" at bounding box center [841, 120] width 65 height 30
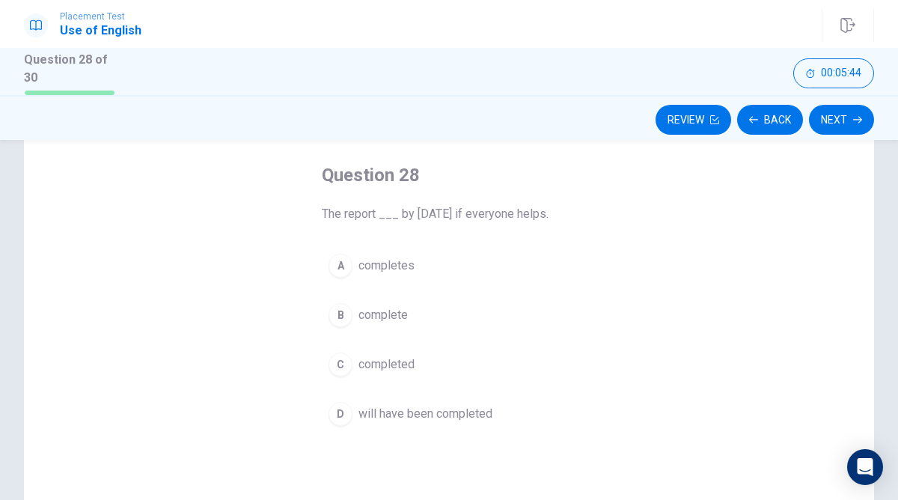
scroll to position [67, 0]
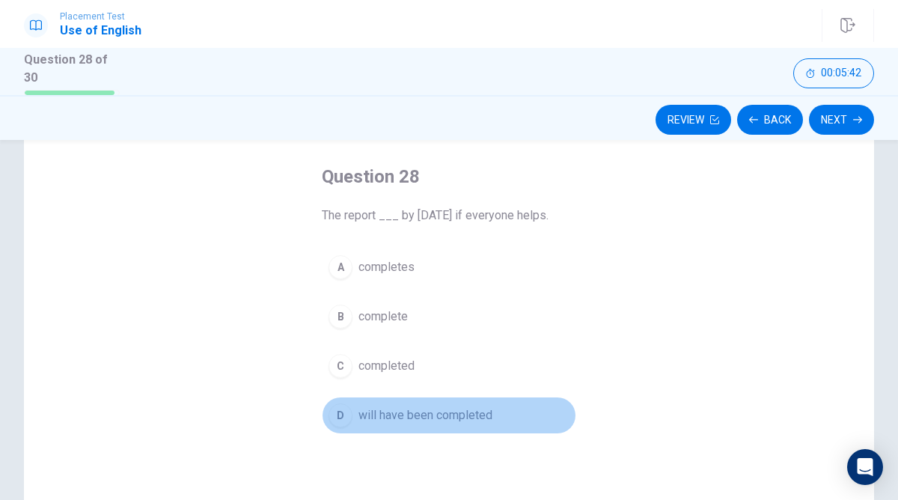
click at [381, 413] on span "will have been completed" at bounding box center [426, 416] width 134 height 18
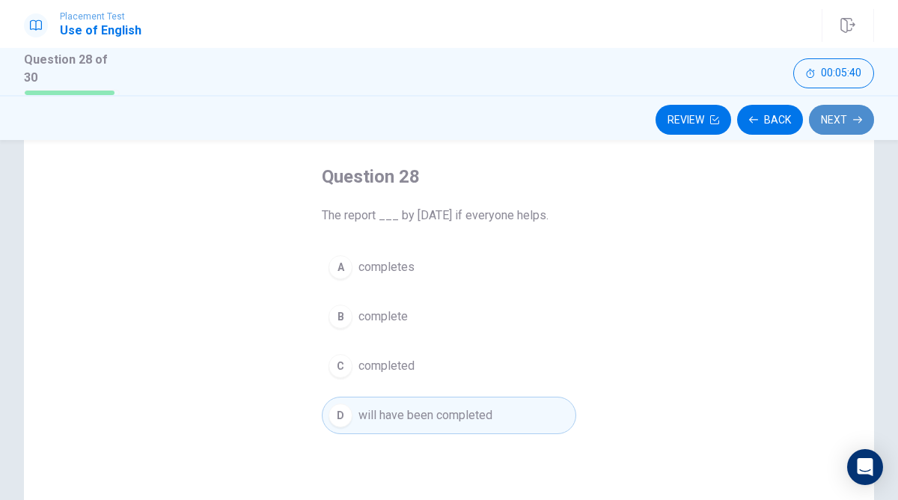
click at [854, 127] on button "Next" at bounding box center [841, 120] width 65 height 30
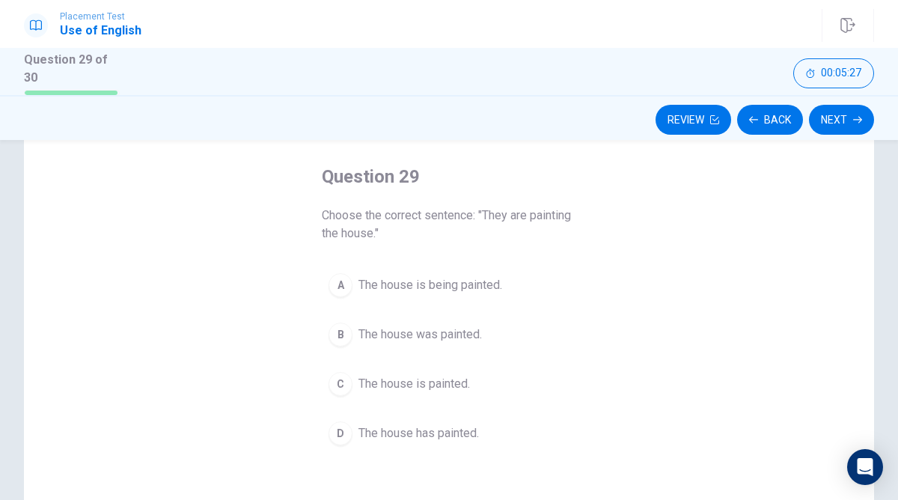
click at [432, 278] on span "The house is being painted." at bounding box center [431, 285] width 144 height 18
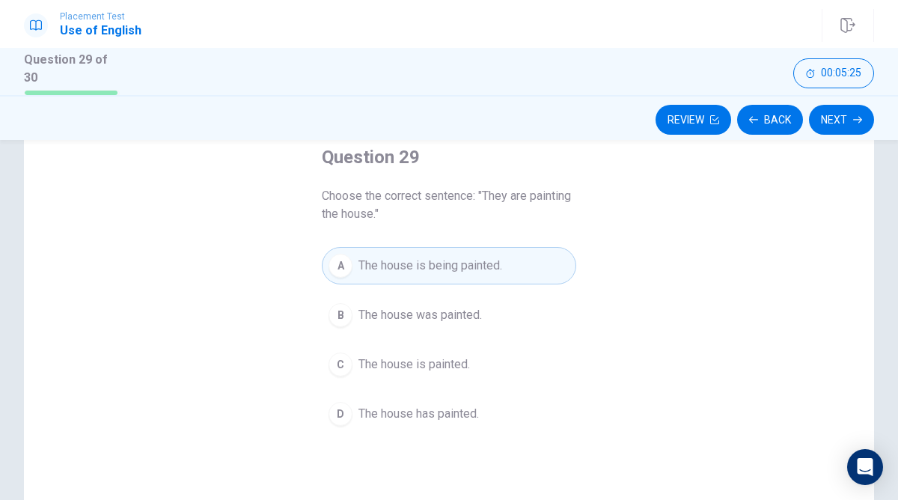
scroll to position [83, 0]
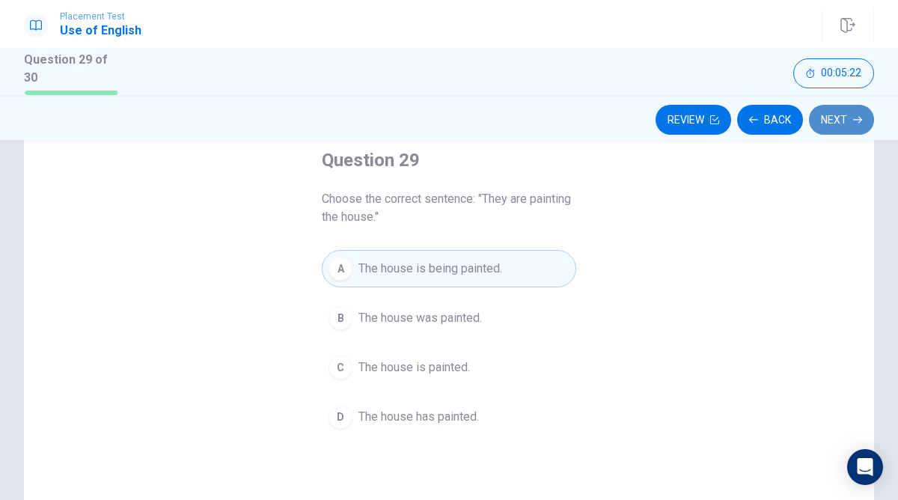
click at [846, 116] on button "Next" at bounding box center [841, 120] width 65 height 30
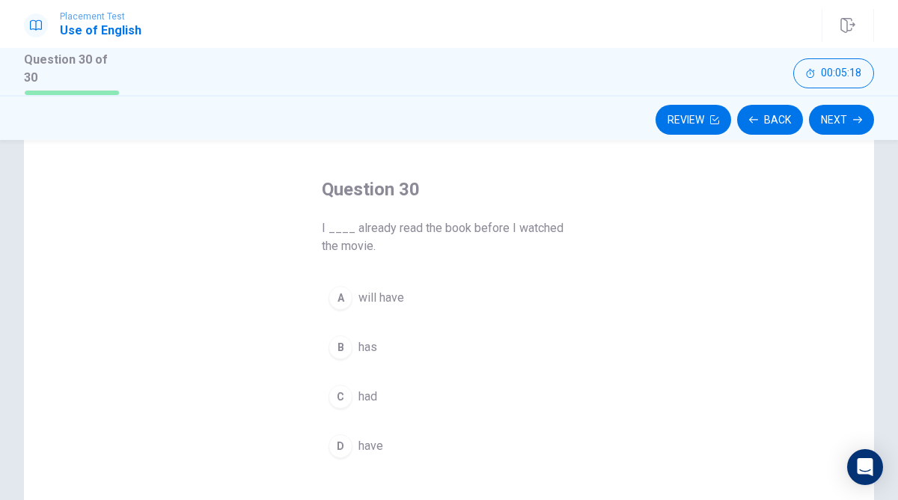
scroll to position [55, 0]
click at [351, 289] on button "A will have" at bounding box center [449, 296] width 255 height 37
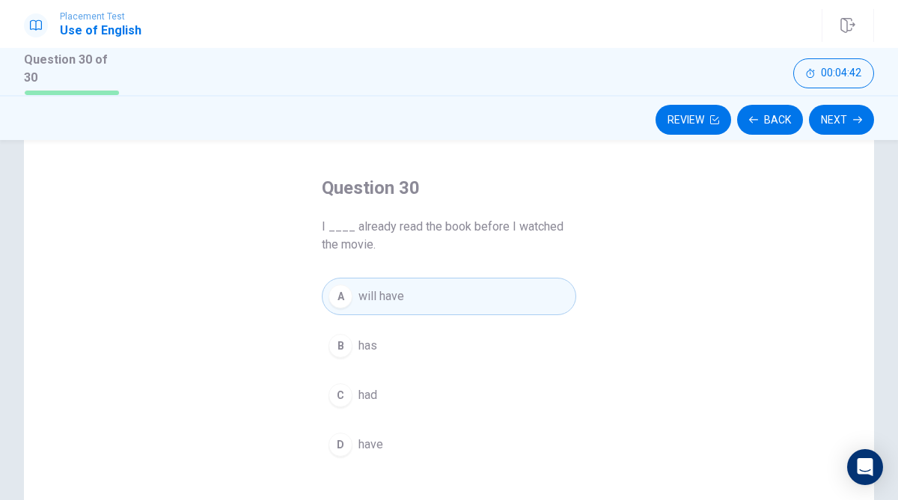
click at [363, 386] on span "had" at bounding box center [368, 395] width 19 height 18
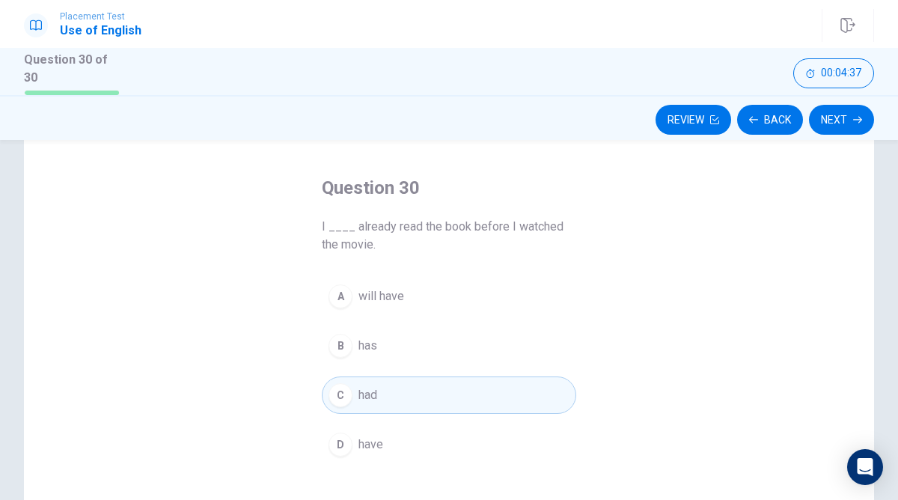
click at [386, 436] on button "D have" at bounding box center [449, 444] width 255 height 37
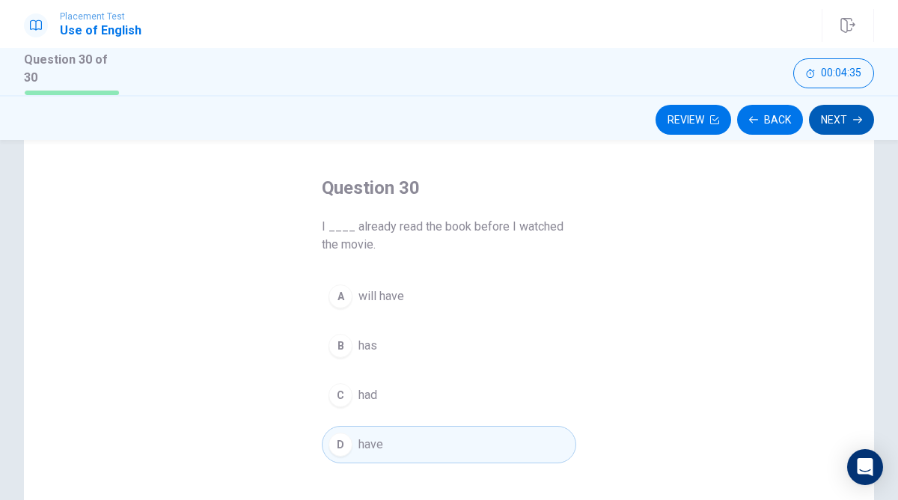
click at [846, 115] on button "Next" at bounding box center [841, 120] width 65 height 30
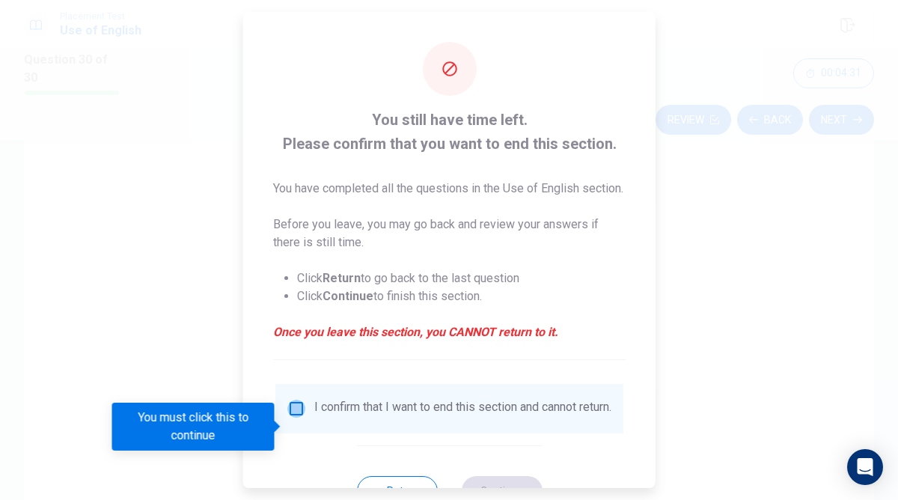
click at [298, 418] on input "You must click this to continue" at bounding box center [296, 409] width 18 height 18
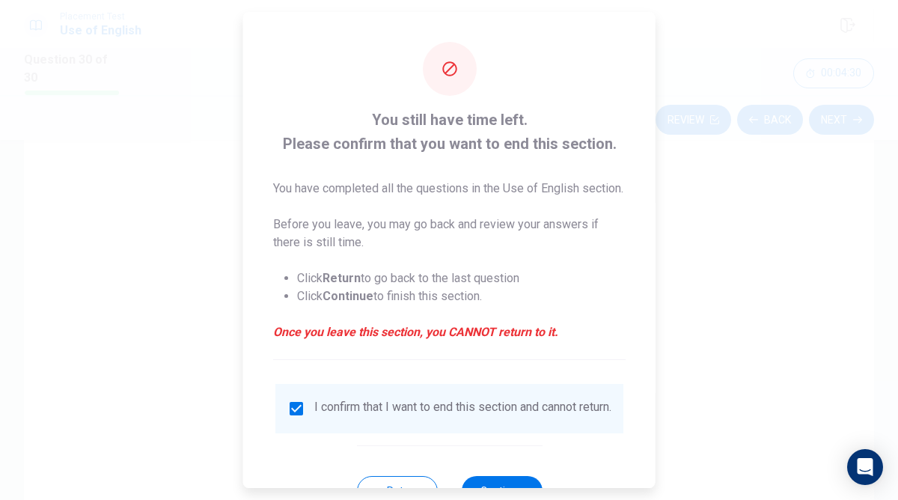
scroll to position [76, 0]
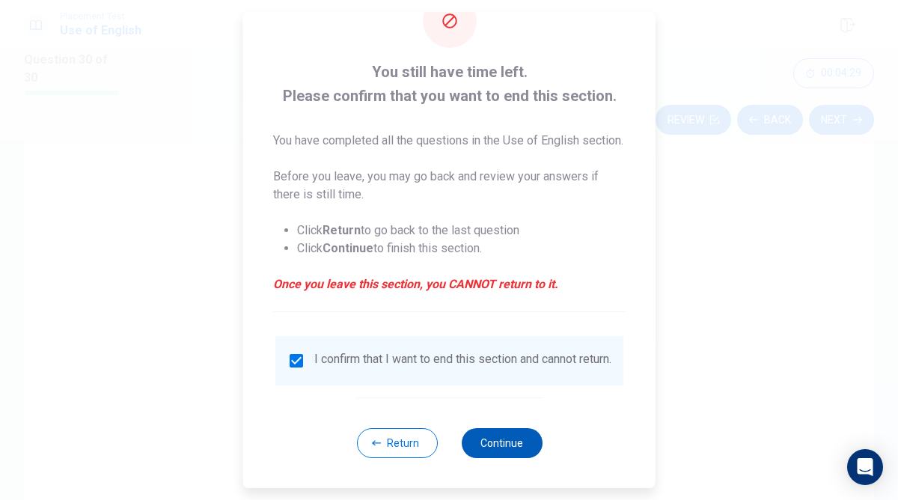
click at [495, 442] on button "Continue" at bounding box center [501, 443] width 81 height 30
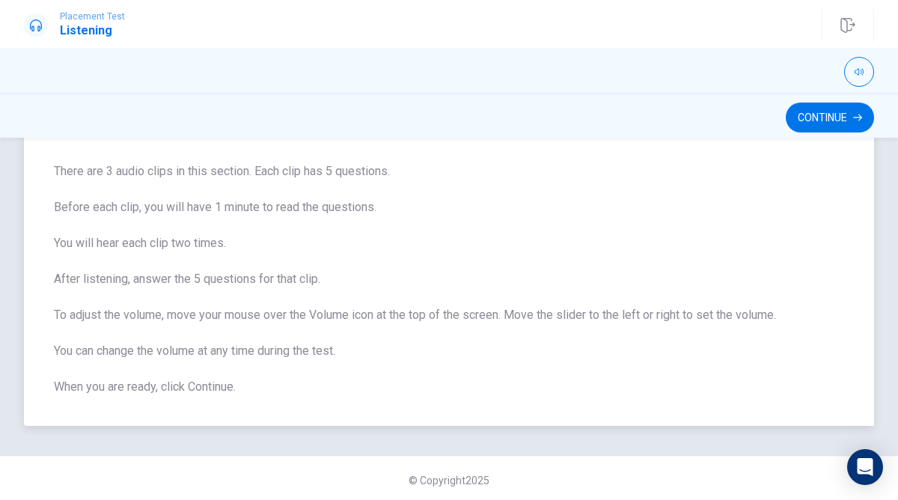
scroll to position [93, 0]
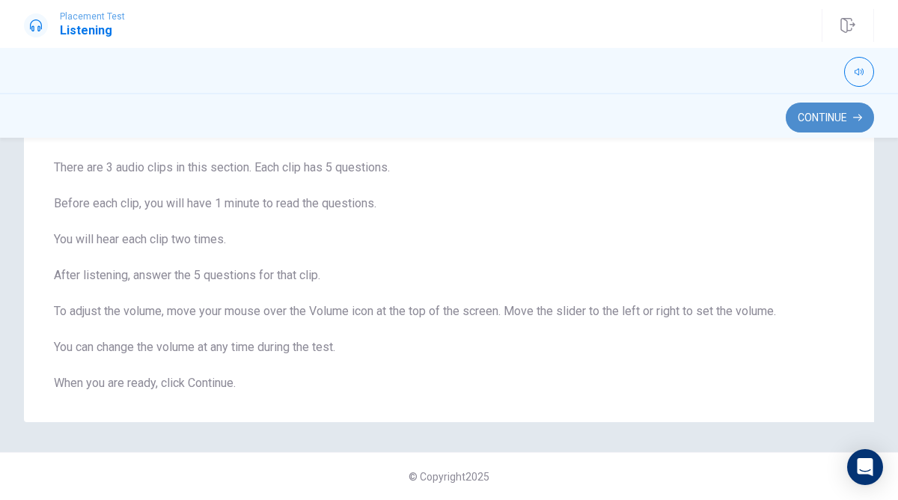
click at [832, 123] on button "Continue" at bounding box center [830, 118] width 88 height 30
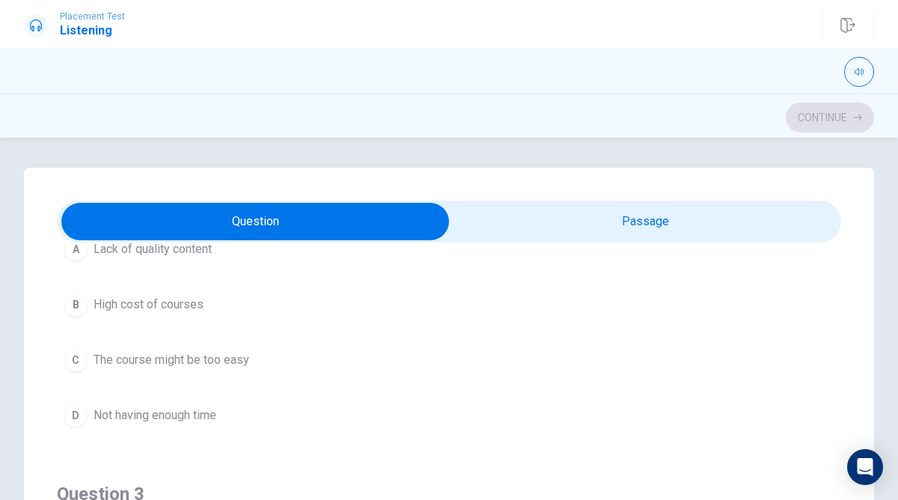
scroll to position [466, 0]
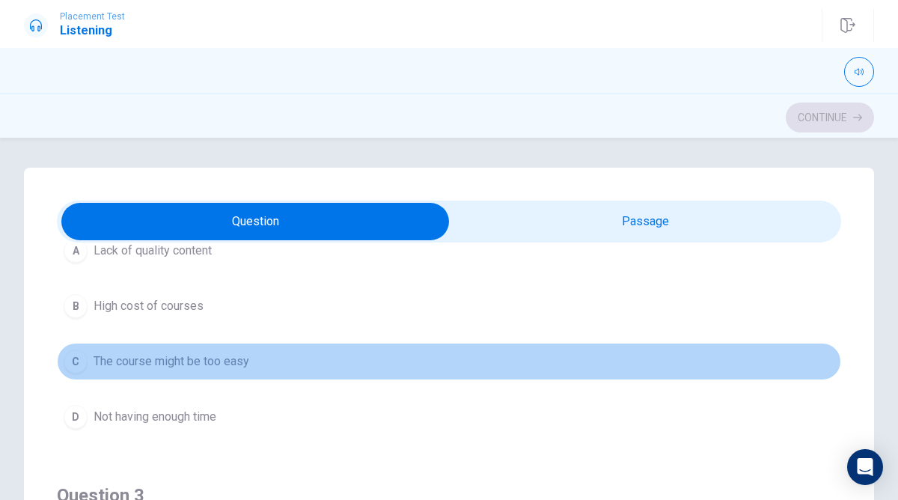
click at [137, 362] on span "The course might be too easy" at bounding box center [172, 362] width 156 height 18
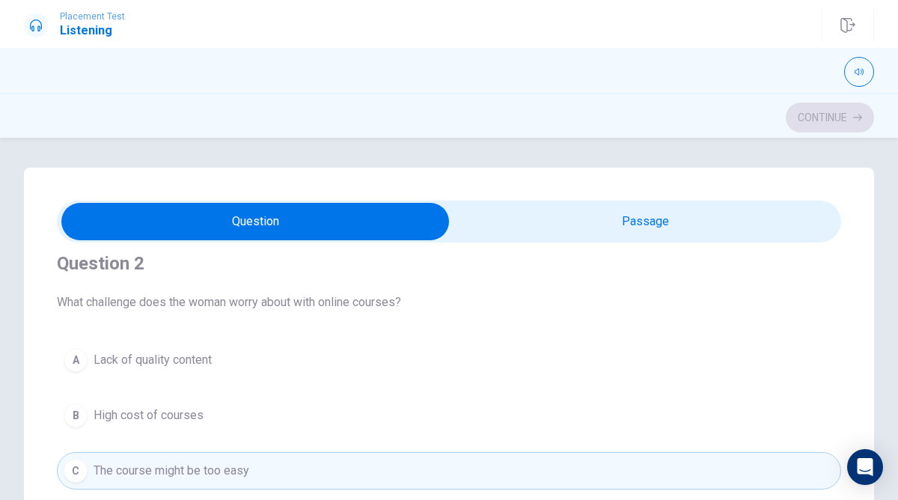
scroll to position [354, 0]
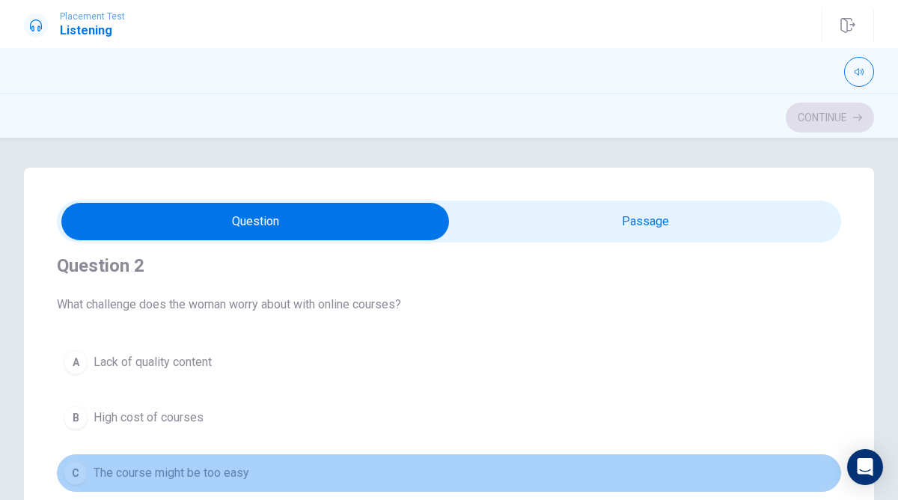
click at [91, 469] on button "C The course might be too easy" at bounding box center [449, 472] width 785 height 37
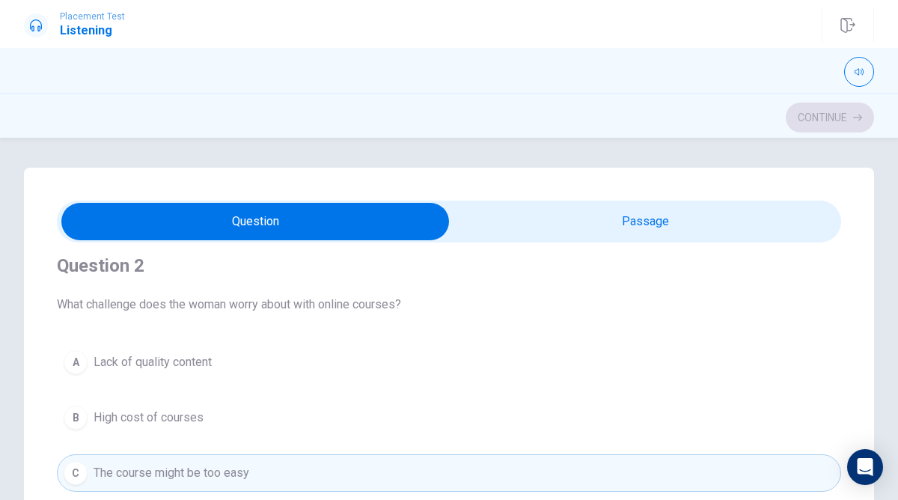
click at [242, 383] on div "A Lack of quality content B High cost of courses C The course might be too easy…" at bounding box center [449, 446] width 785 height 204
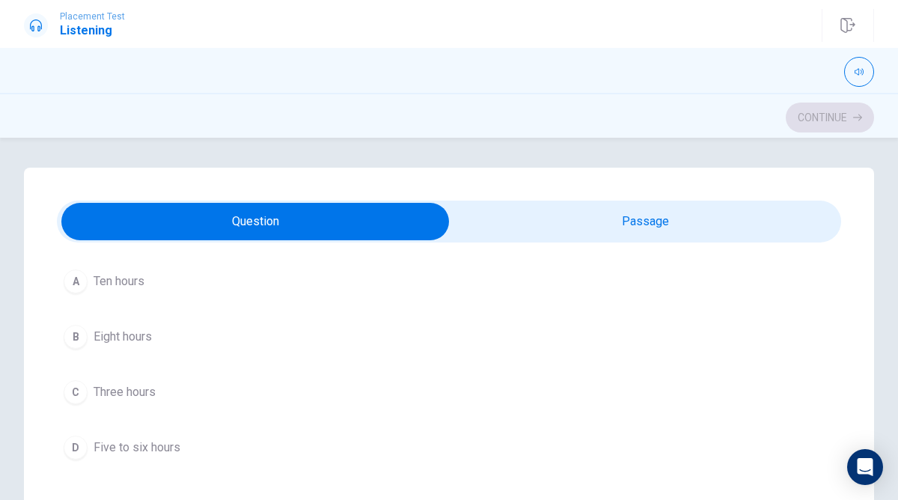
scroll to position [104, 0]
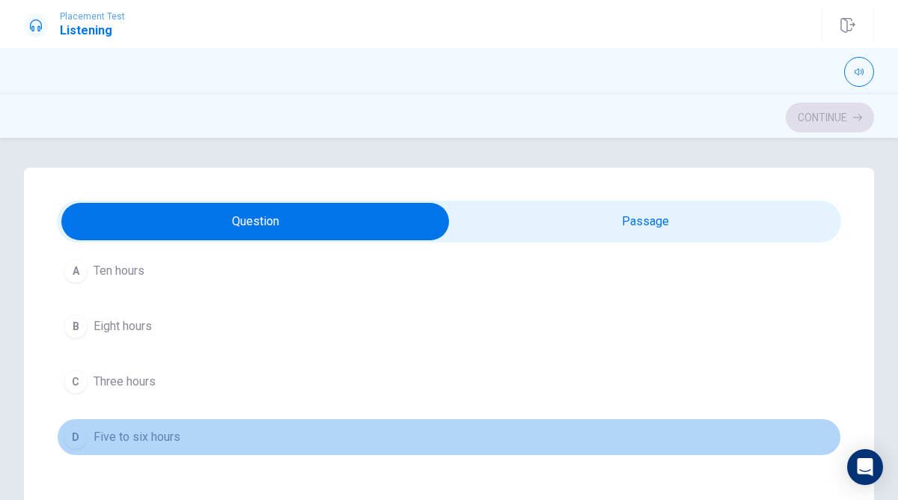
click at [125, 435] on span "Five to six hours" at bounding box center [137, 437] width 87 height 18
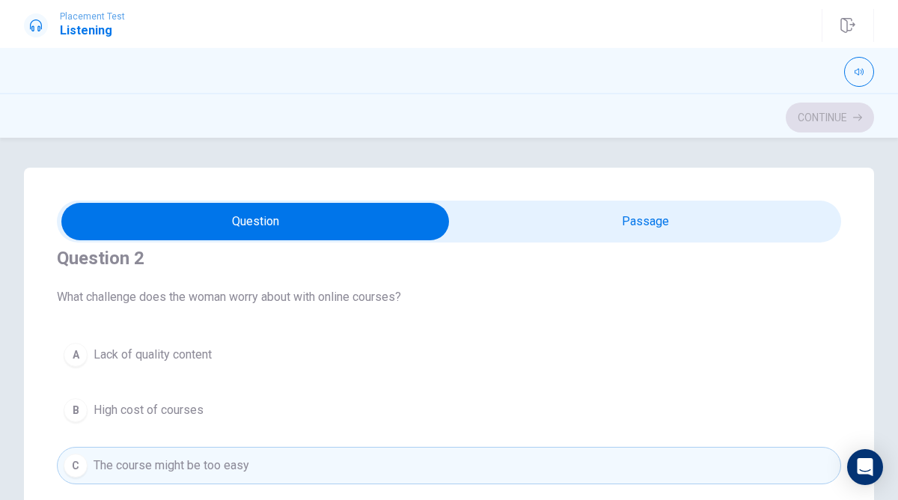
scroll to position [364, 0]
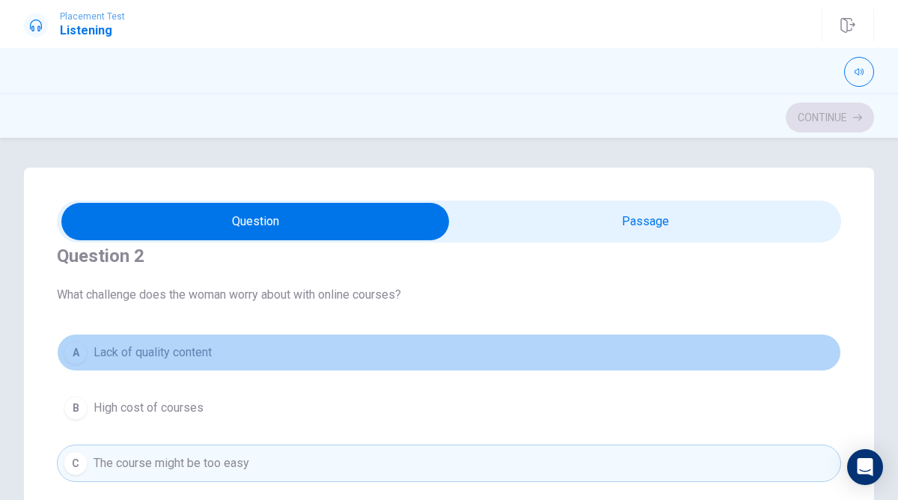
click at [186, 352] on span "Lack of quality content" at bounding box center [153, 353] width 118 height 18
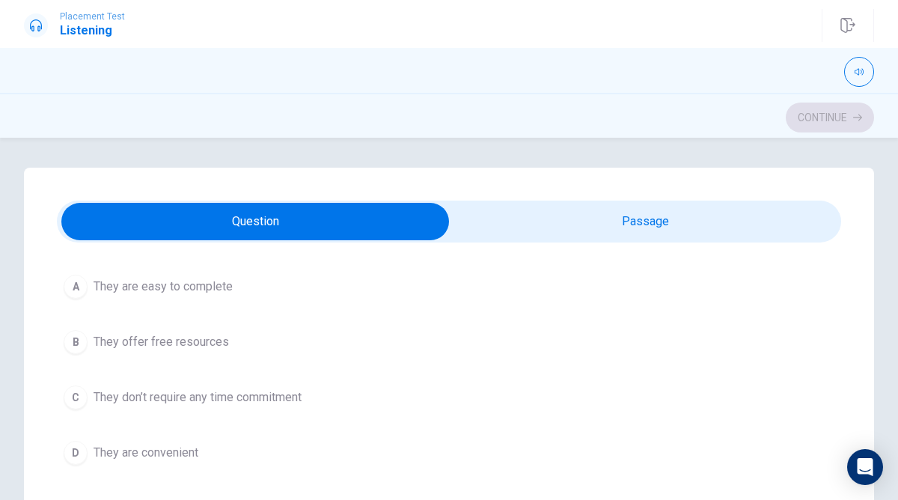
scroll to position [802, 0]
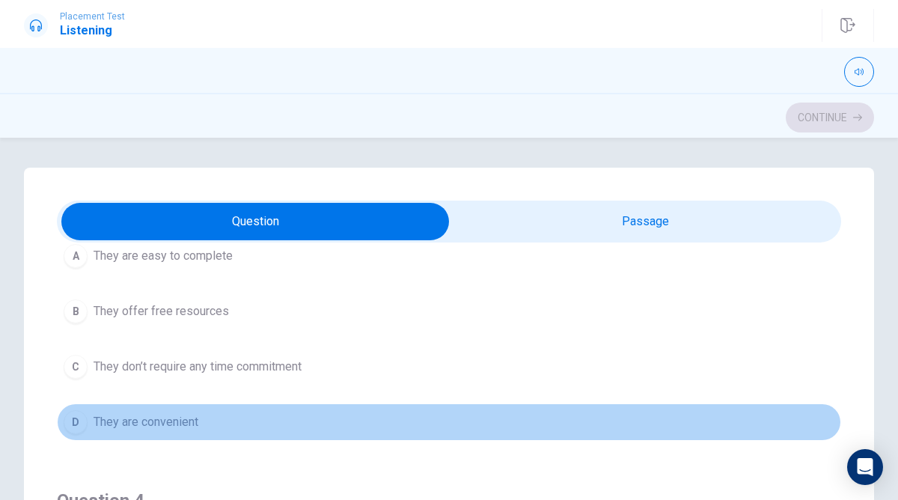
click at [168, 429] on span "They are convenient" at bounding box center [146, 422] width 105 height 18
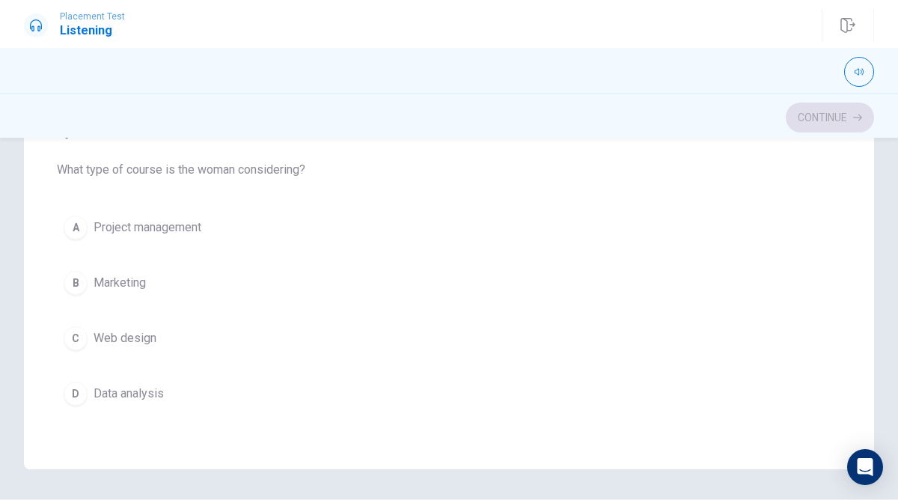
scroll to position [299, 0]
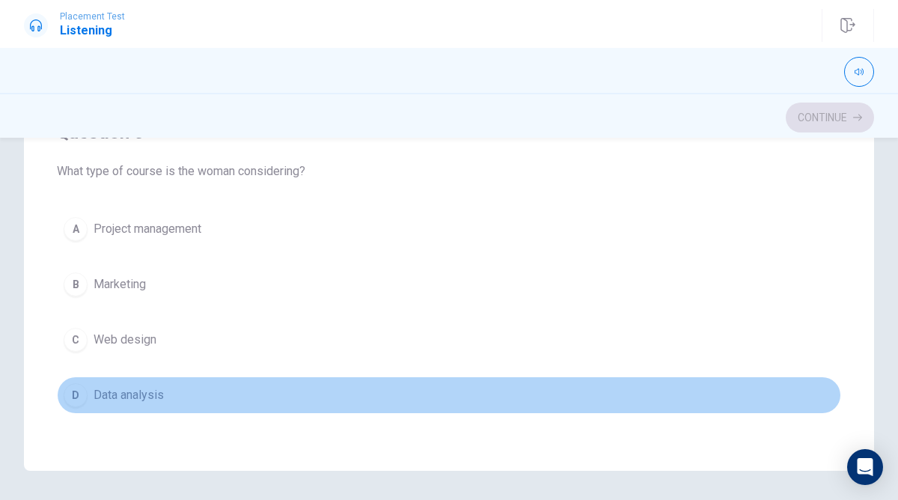
click at [132, 399] on span "Data analysis" at bounding box center [129, 395] width 70 height 18
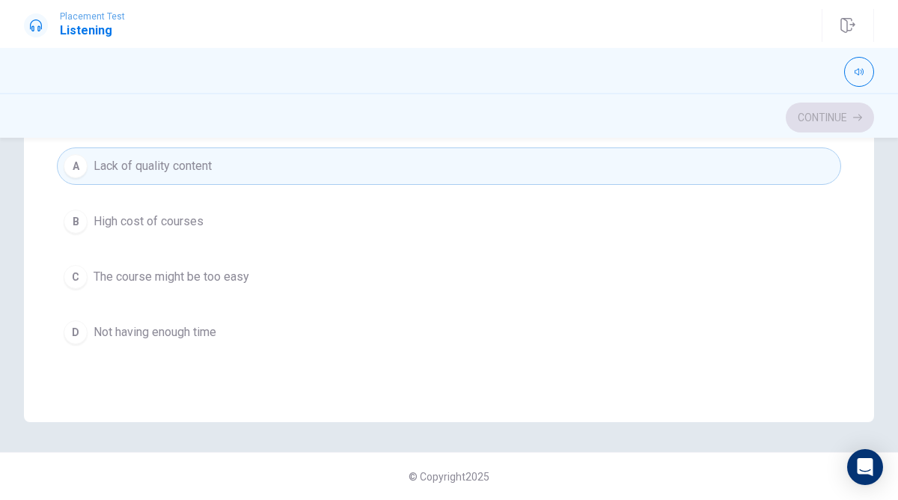
scroll to position [204, 0]
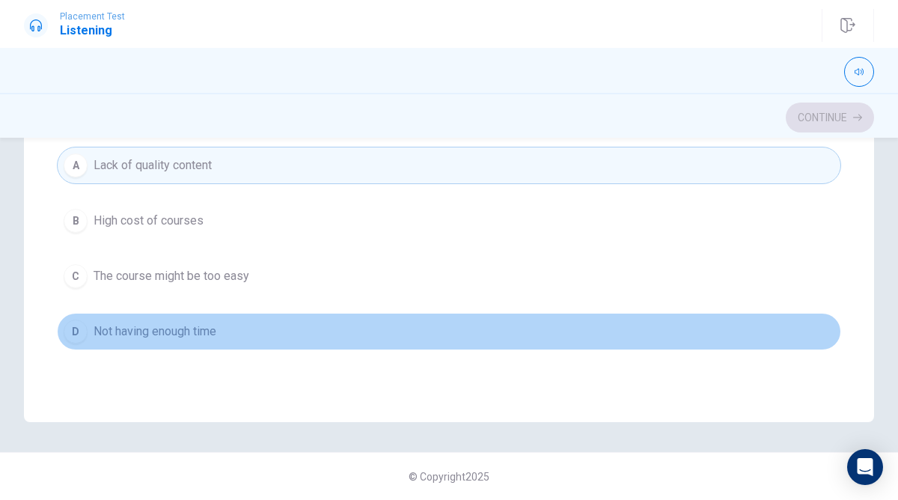
click at [159, 334] on span "Not having enough time" at bounding box center [155, 332] width 123 height 18
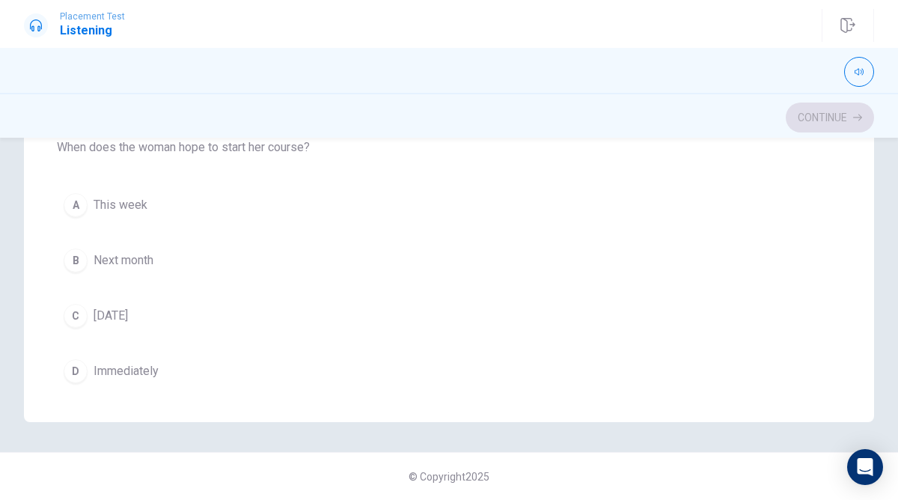
scroll to position [847, 0]
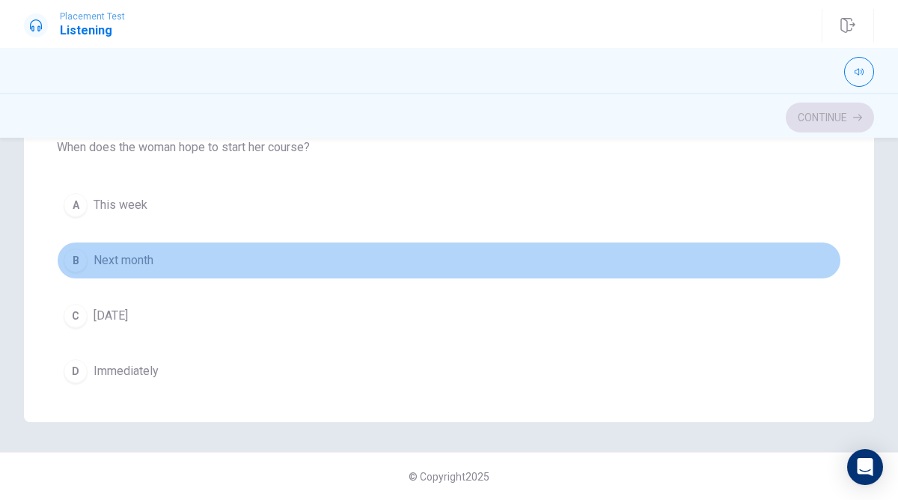
click at [106, 258] on span "Next month" at bounding box center [124, 261] width 60 height 18
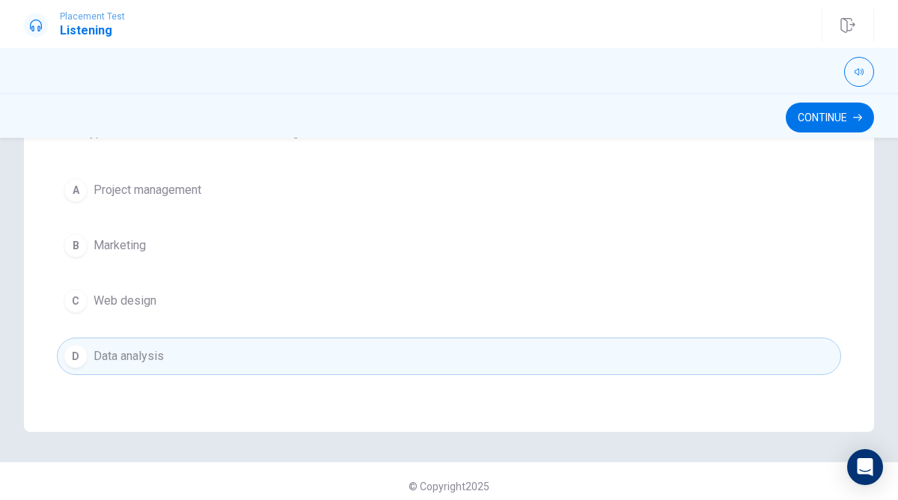
scroll to position [347, 0]
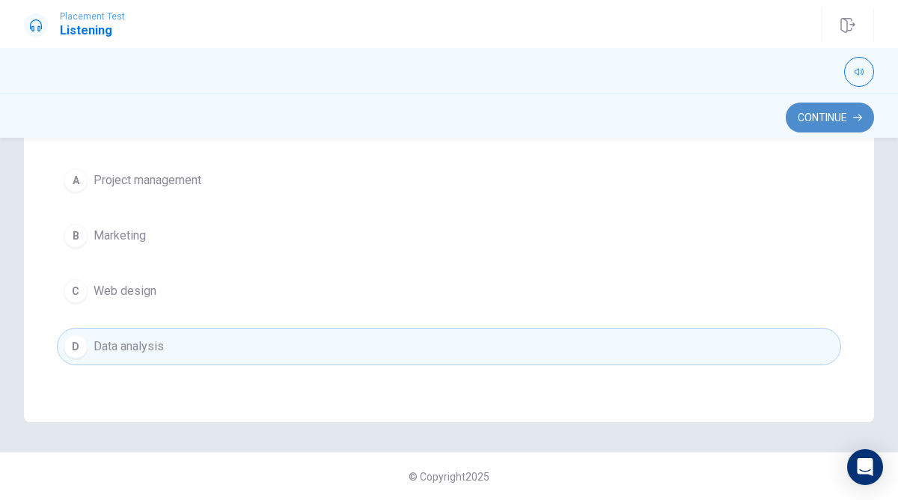
click at [812, 122] on button "Continue" at bounding box center [830, 118] width 88 height 30
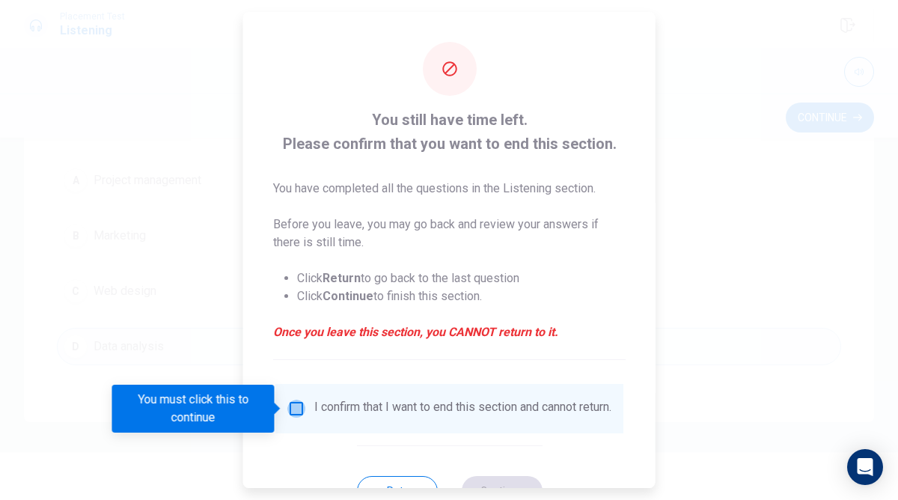
click at [298, 411] on input "You must click this to continue" at bounding box center [296, 409] width 18 height 18
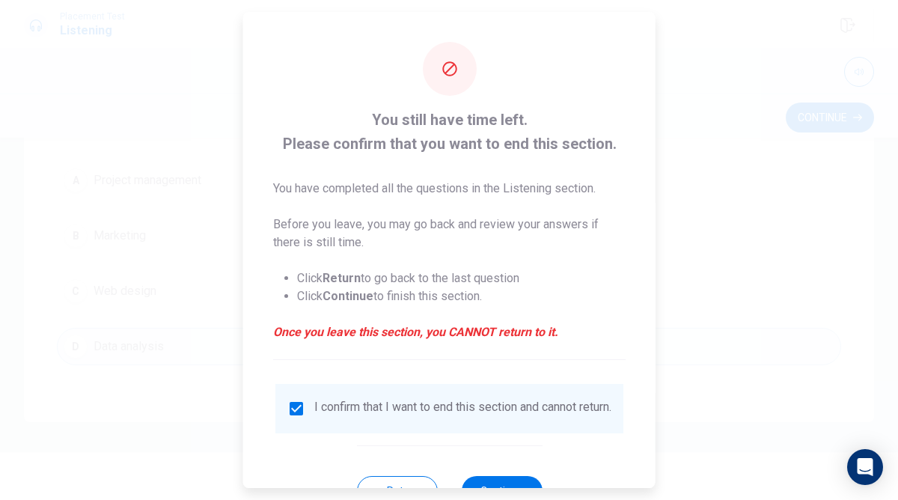
scroll to position [58, 0]
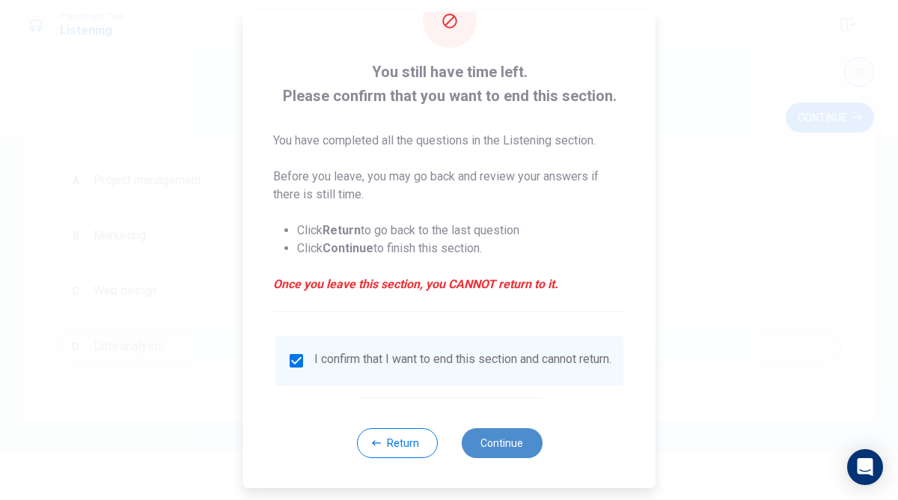
click at [507, 442] on button "Continue" at bounding box center [501, 443] width 81 height 30
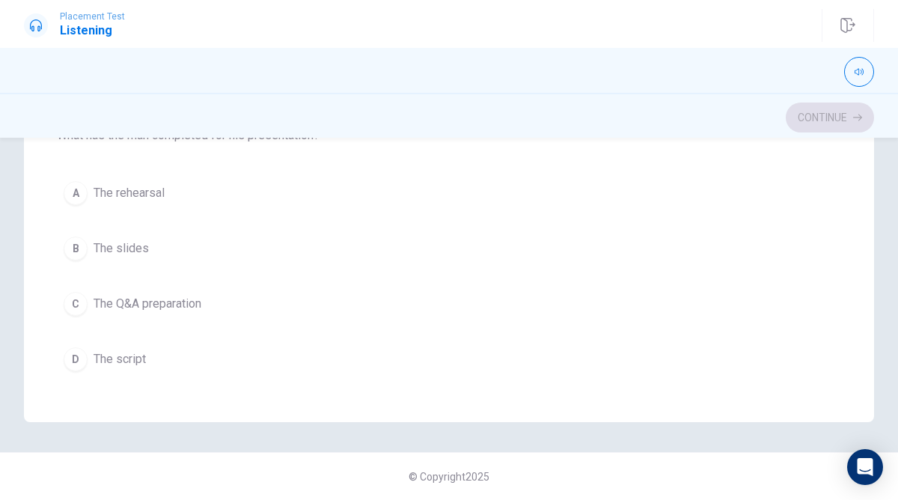
scroll to position [1199, 0]
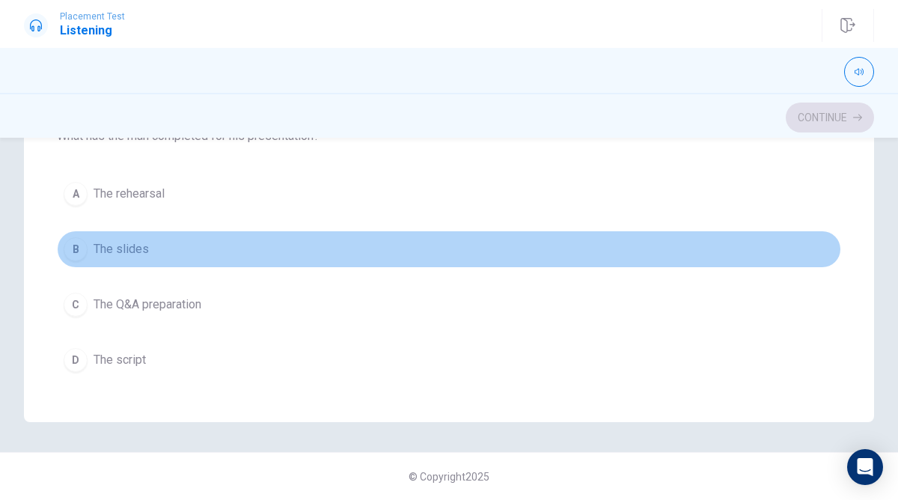
click at [141, 257] on span "The slides" at bounding box center [121, 249] width 55 height 18
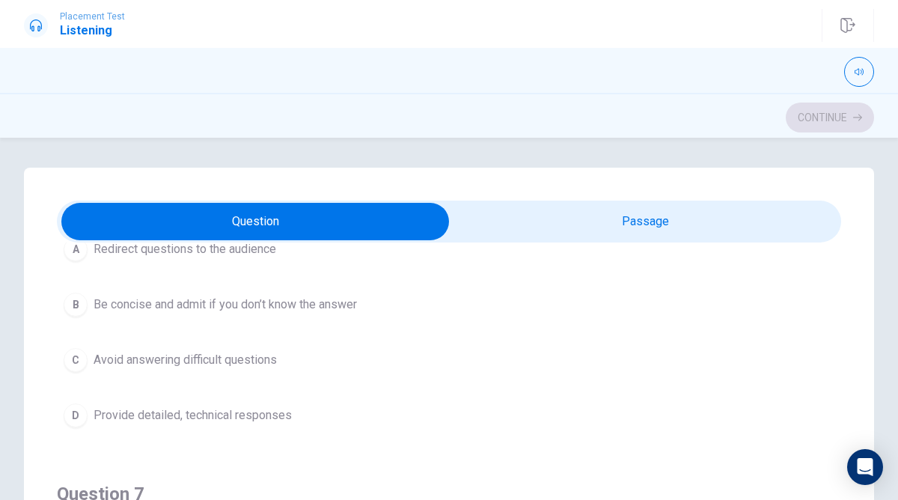
scroll to position [127, 0]
click at [299, 300] on span "Be concise and admit if you don’t know the answer" at bounding box center [226, 304] width 264 height 18
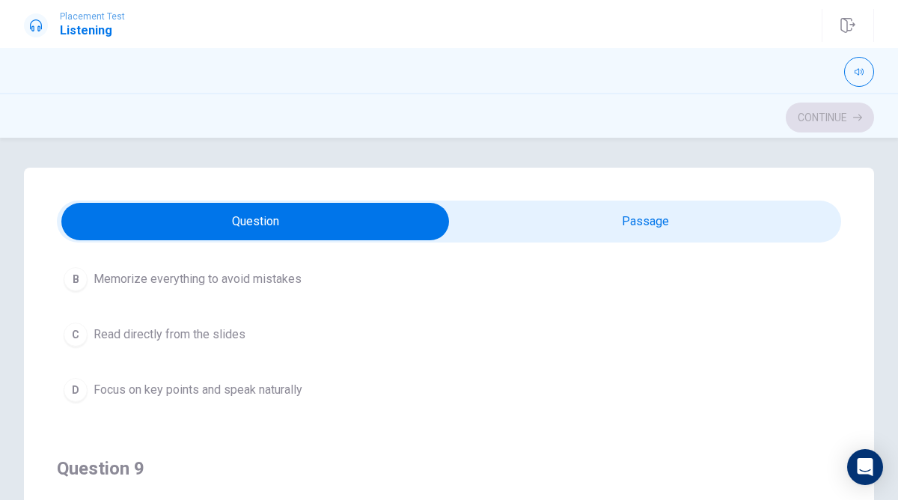
scroll to position [835, 0]
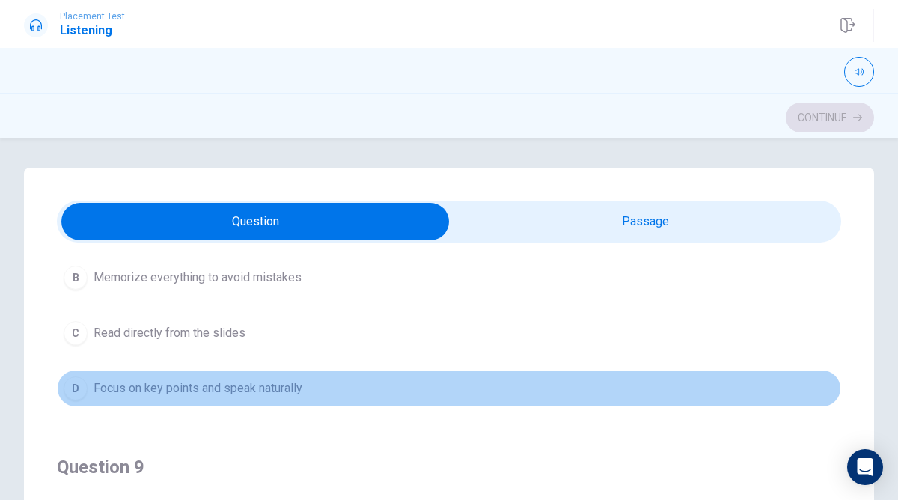
click at [226, 399] on button "D Focus on key points and speak naturally" at bounding box center [449, 388] width 785 height 37
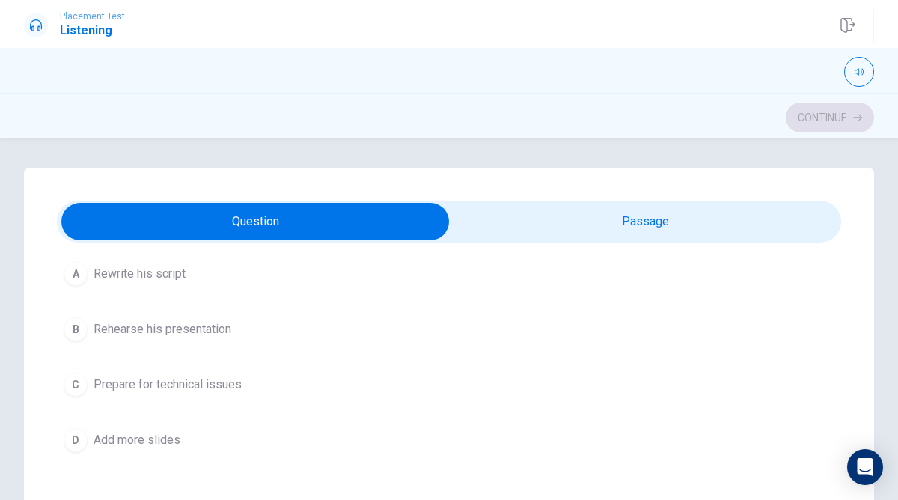
scroll to position [1124, 0]
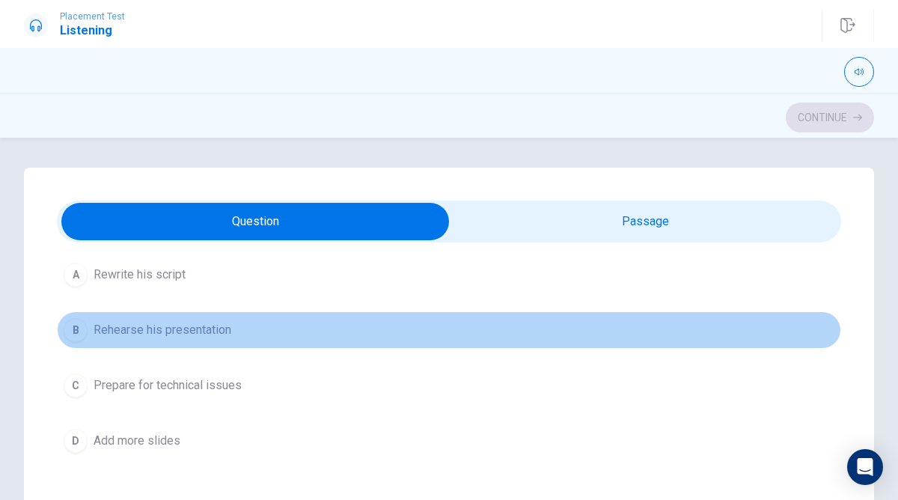
click at [191, 318] on button "B Rehearse his presentation" at bounding box center [449, 329] width 785 height 37
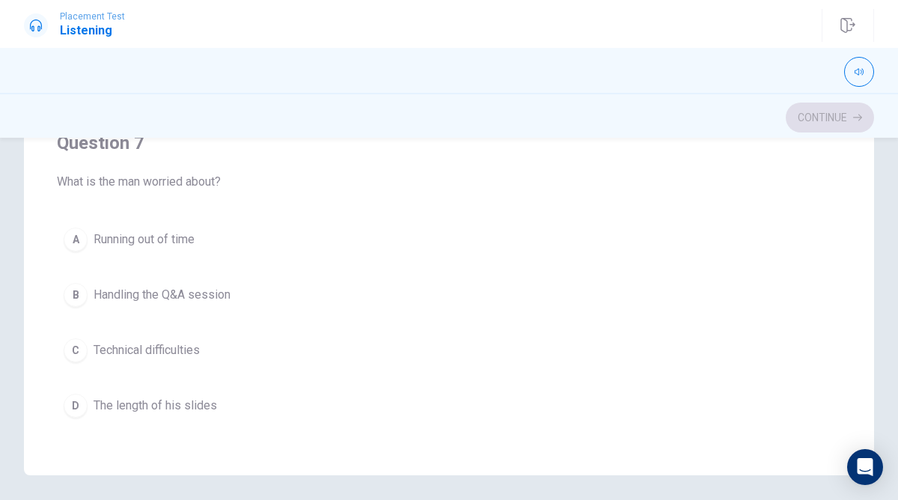
scroll to position [184, 0]
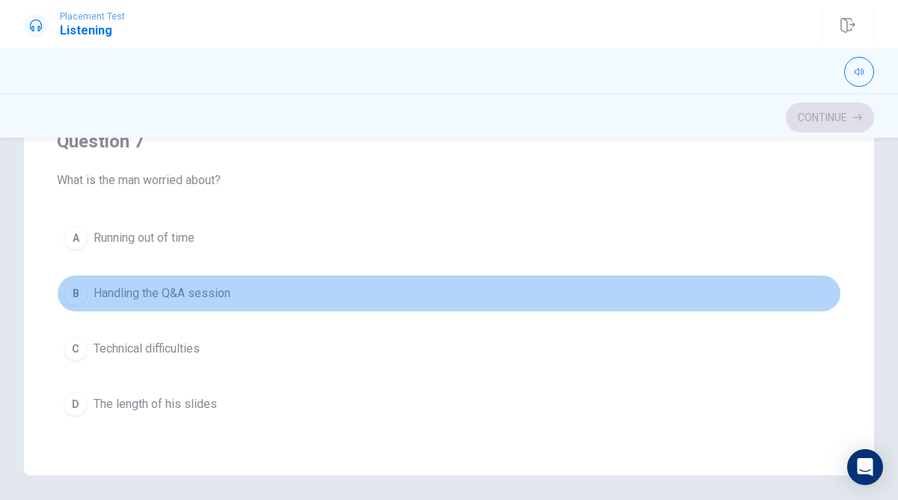
click at [195, 284] on span "Handling the Q&A session" at bounding box center [162, 293] width 137 height 18
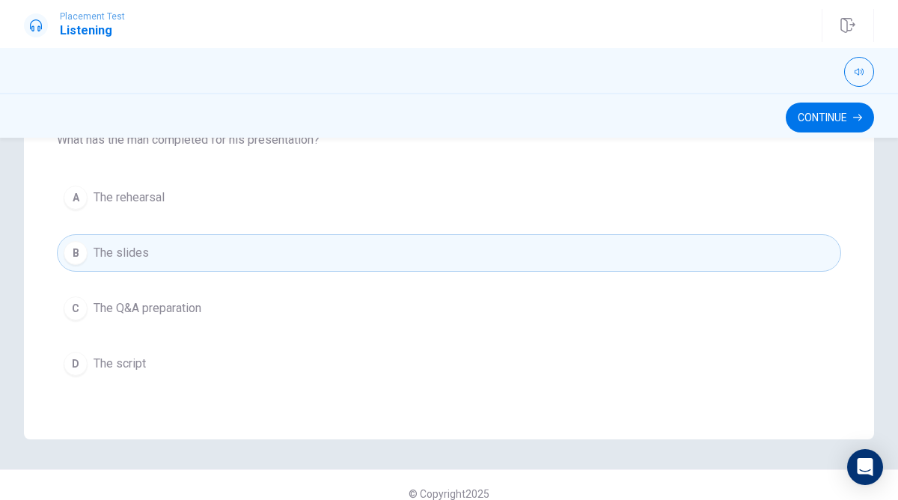
scroll to position [347, 0]
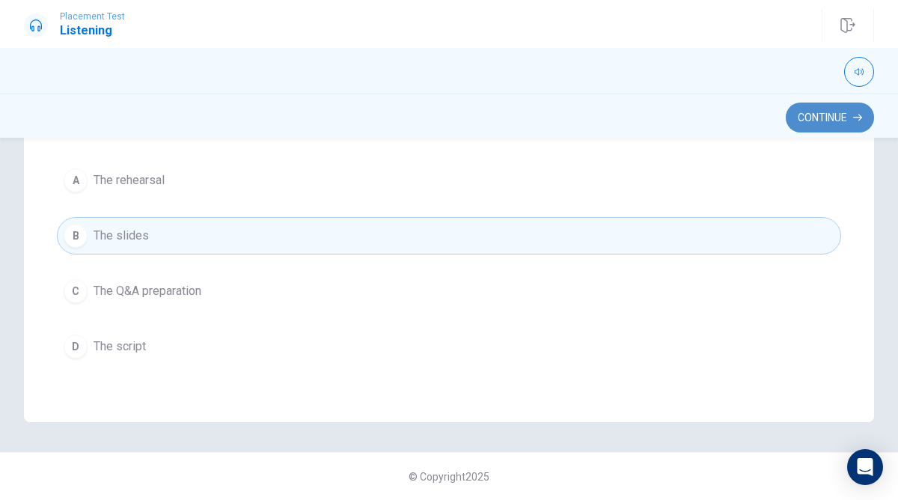
click at [852, 106] on button "Continue" at bounding box center [830, 118] width 88 height 30
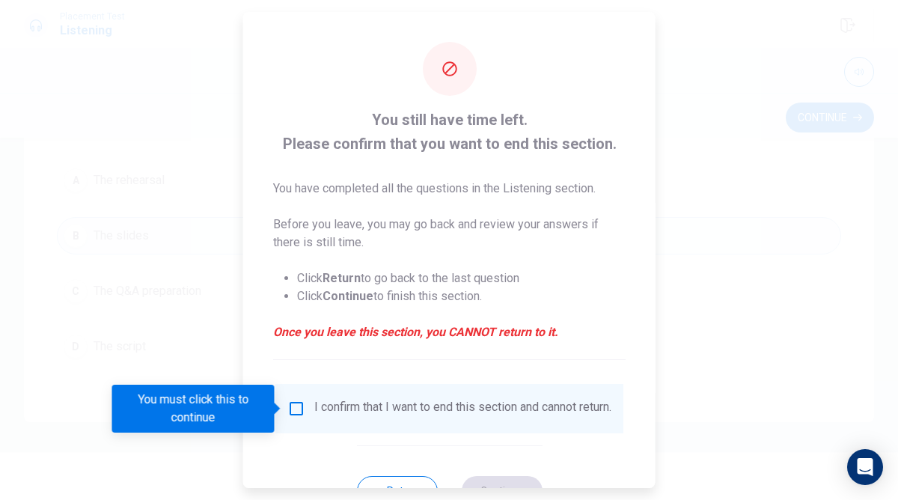
click at [293, 407] on input "You must click this to continue" at bounding box center [296, 409] width 18 height 18
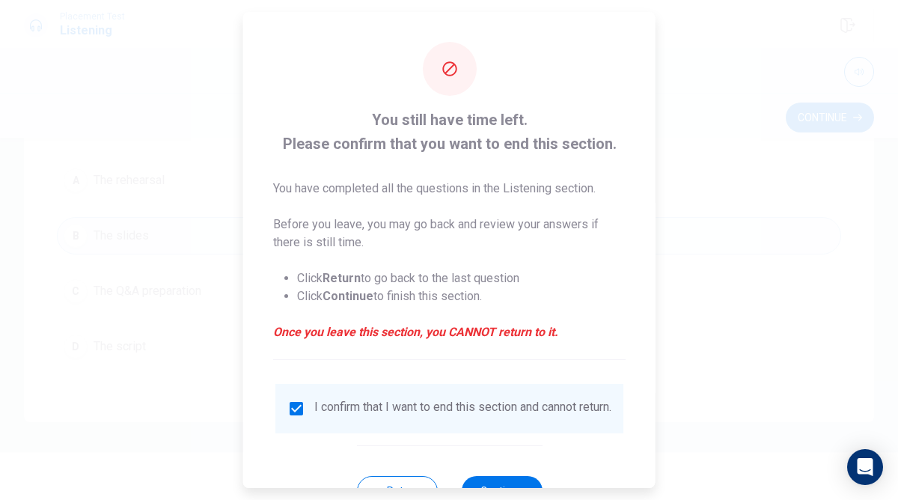
scroll to position [58, 0]
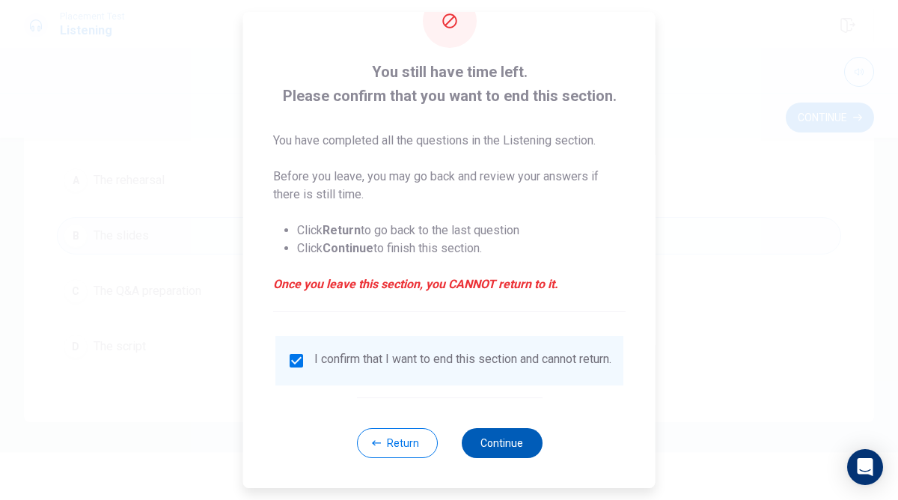
click at [509, 440] on button "Continue" at bounding box center [501, 443] width 81 height 30
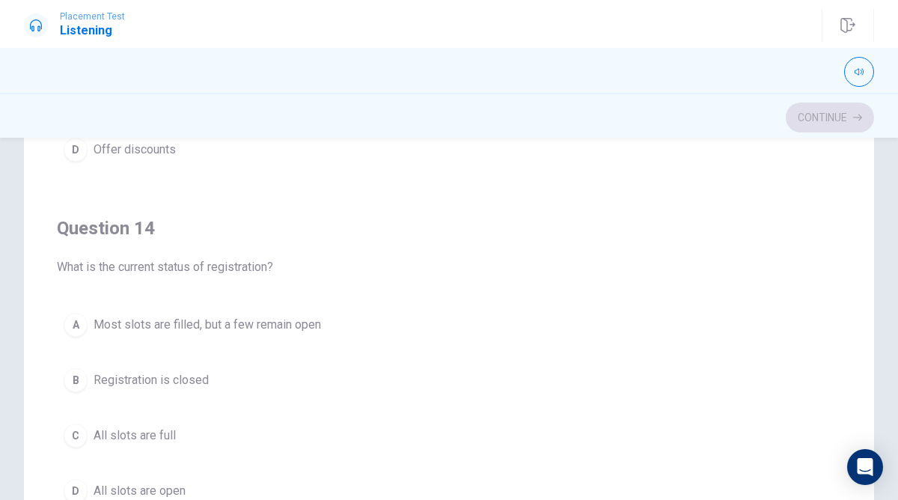
scroll to position [953, 0]
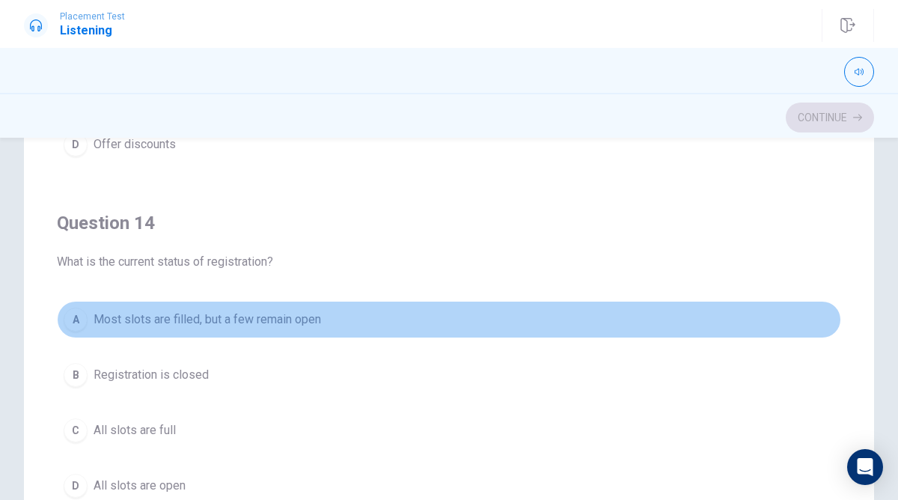
click at [231, 310] on button "A Most slots are filled, but a few remain open" at bounding box center [449, 319] width 785 height 37
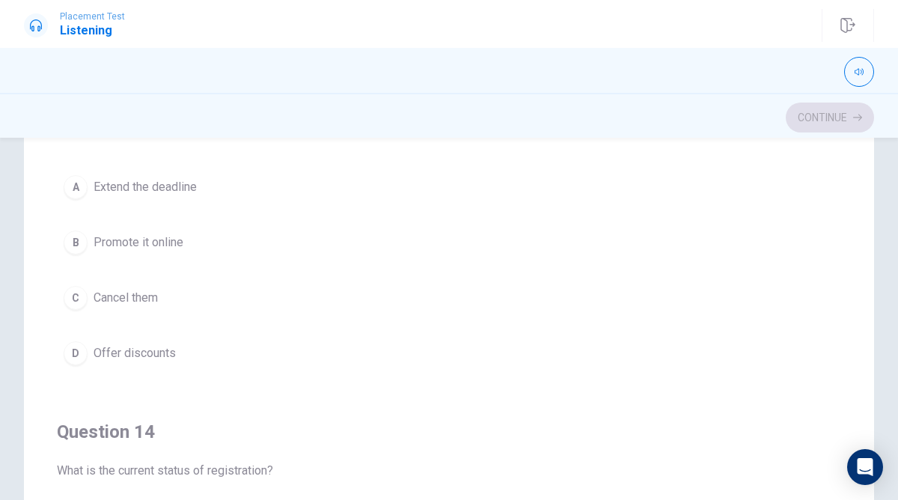
scroll to position [715, 0]
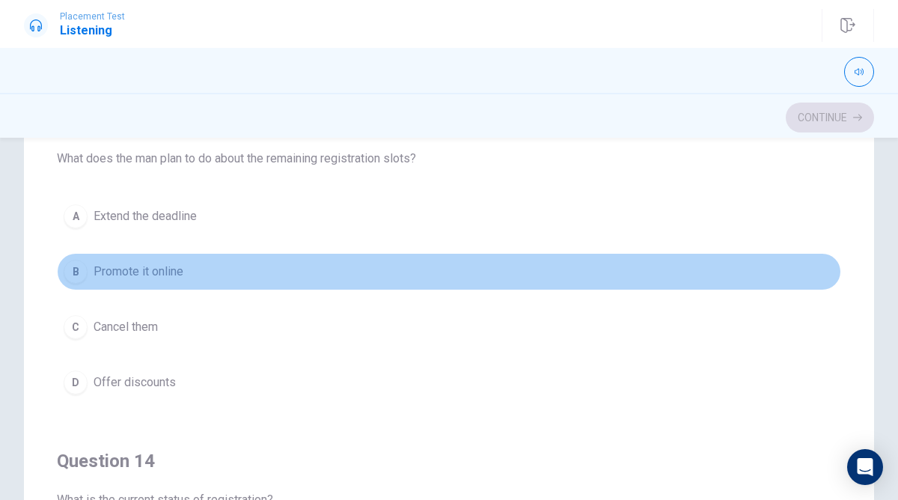
click at [174, 271] on span "Promote it online" at bounding box center [139, 272] width 90 height 18
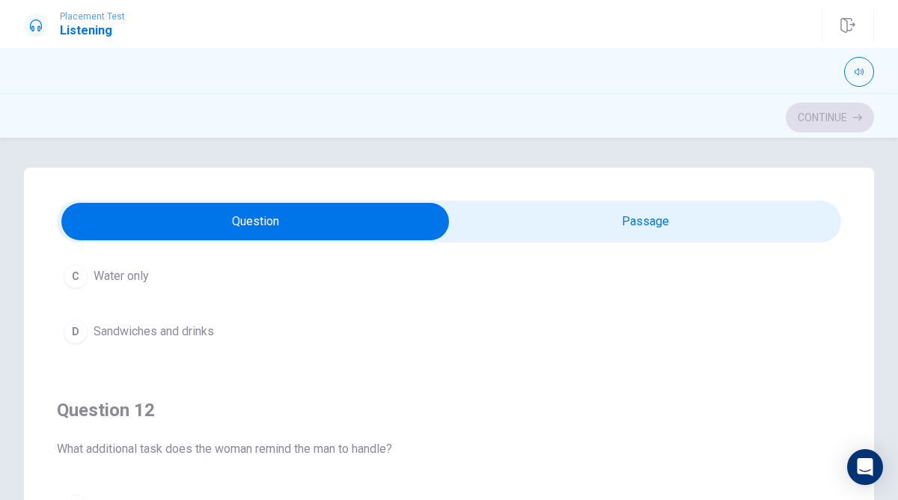
scroll to position [0, 0]
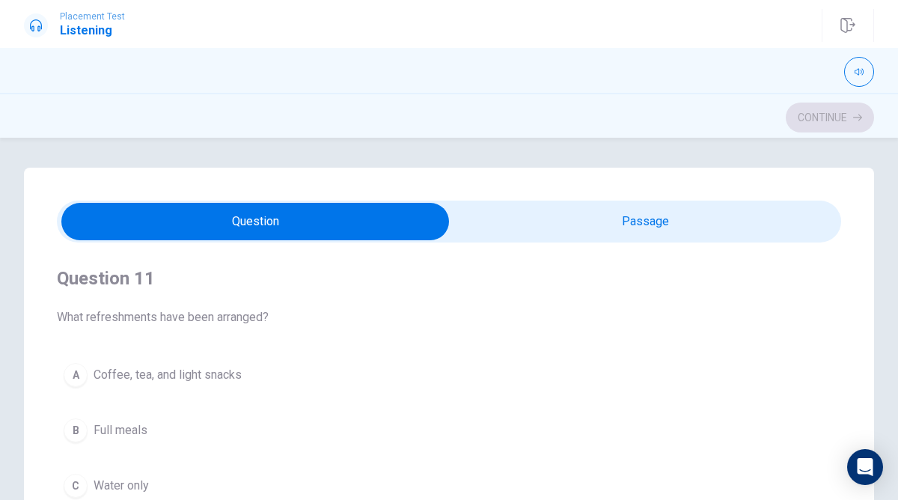
click at [206, 358] on button "A Coffee, tea, and light snacks" at bounding box center [449, 374] width 785 height 37
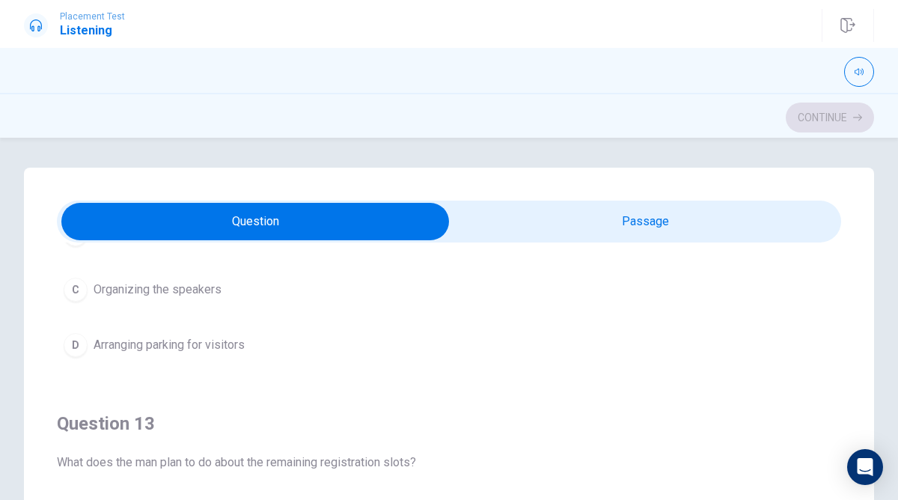
scroll to position [542, 0]
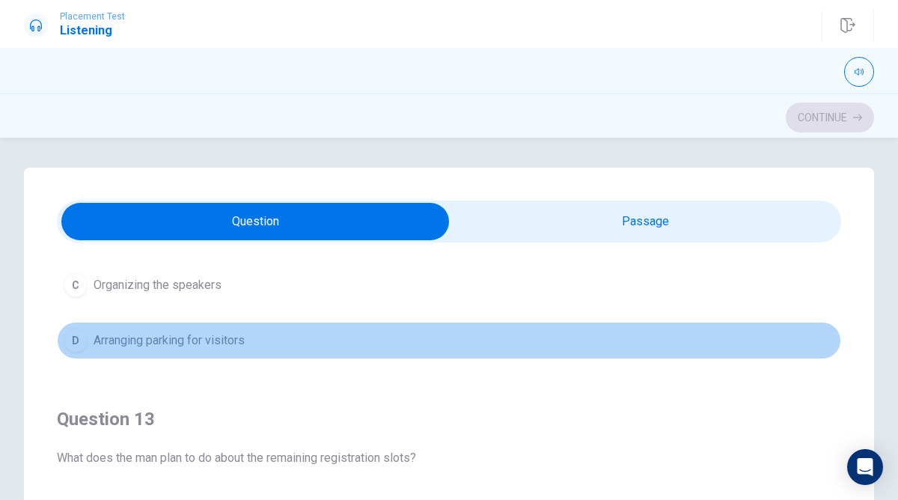
click at [205, 344] on span "Arranging parking for visitors" at bounding box center [169, 341] width 151 height 18
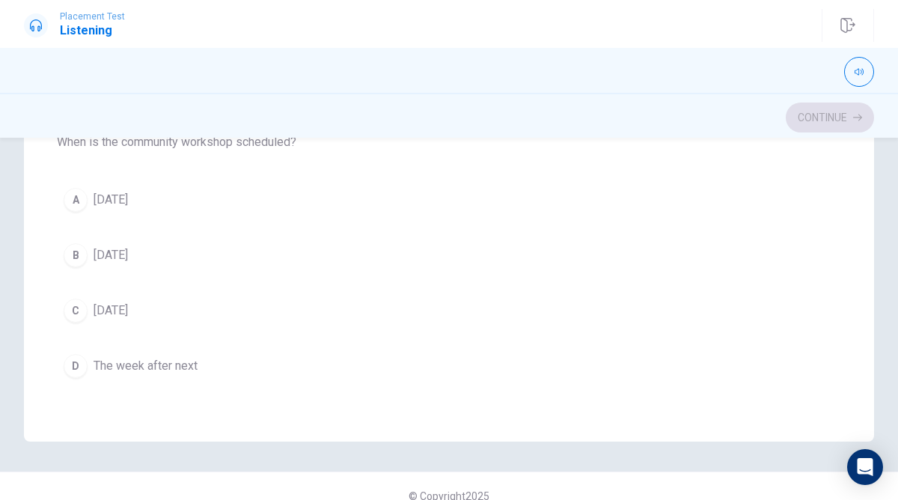
scroll to position [347, 0]
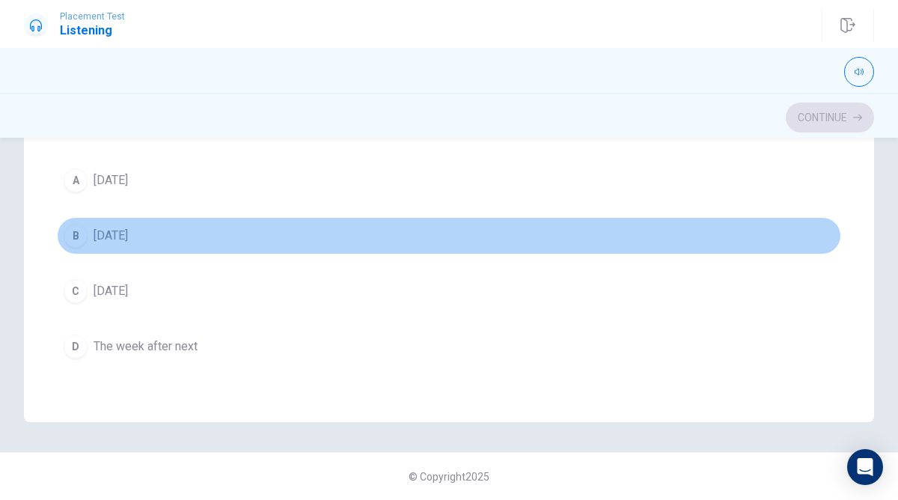
click at [128, 228] on span "[DATE]" at bounding box center [111, 236] width 34 height 18
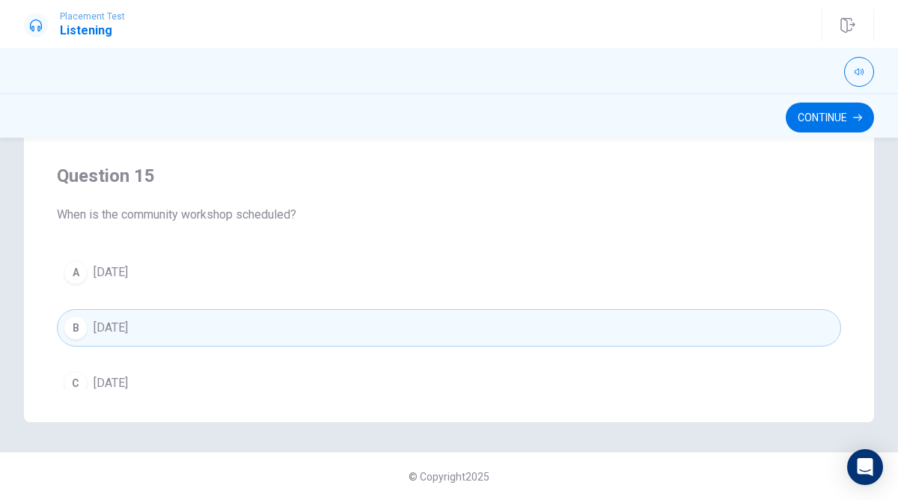
scroll to position [1213, 0]
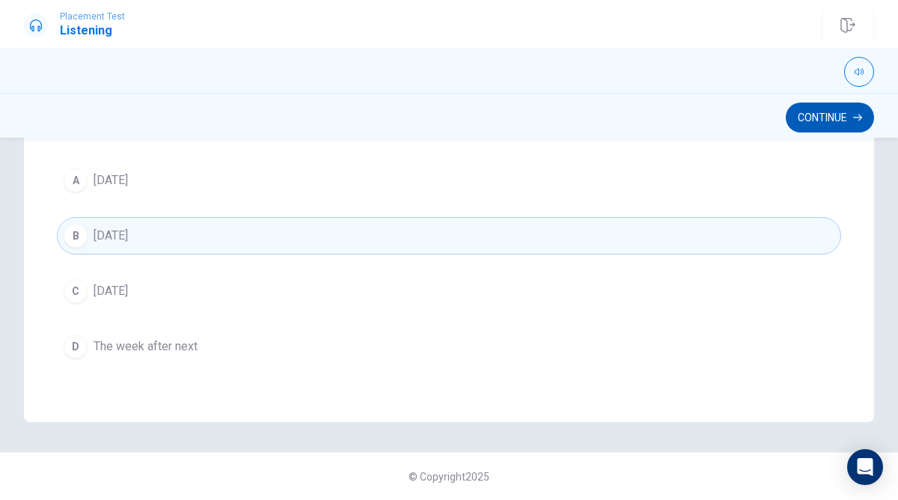
click at [841, 113] on button "Continue" at bounding box center [830, 118] width 88 height 30
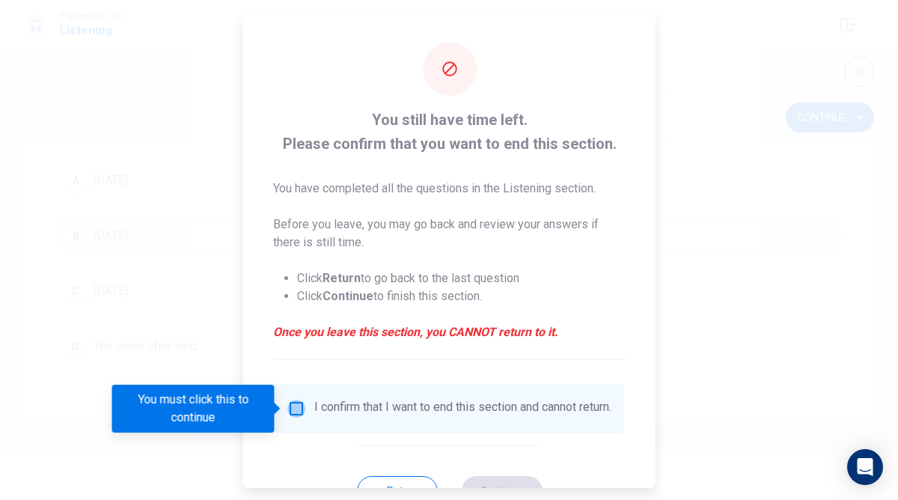
click at [293, 410] on input "You must click this to continue" at bounding box center [296, 409] width 18 height 18
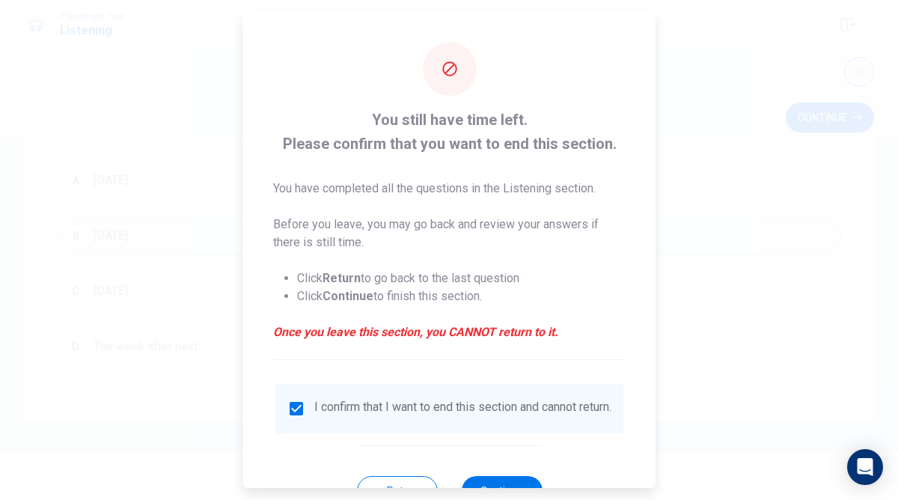
scroll to position [58, 0]
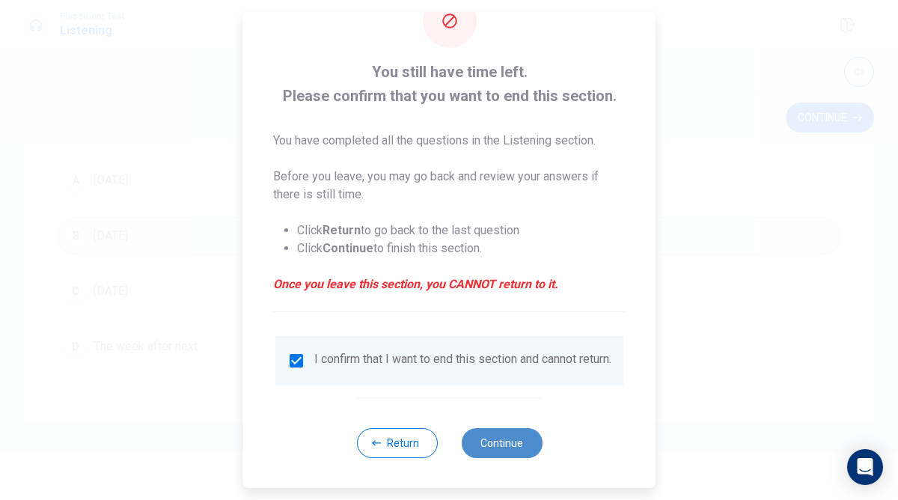
click at [498, 445] on button "Continue" at bounding box center [501, 443] width 81 height 30
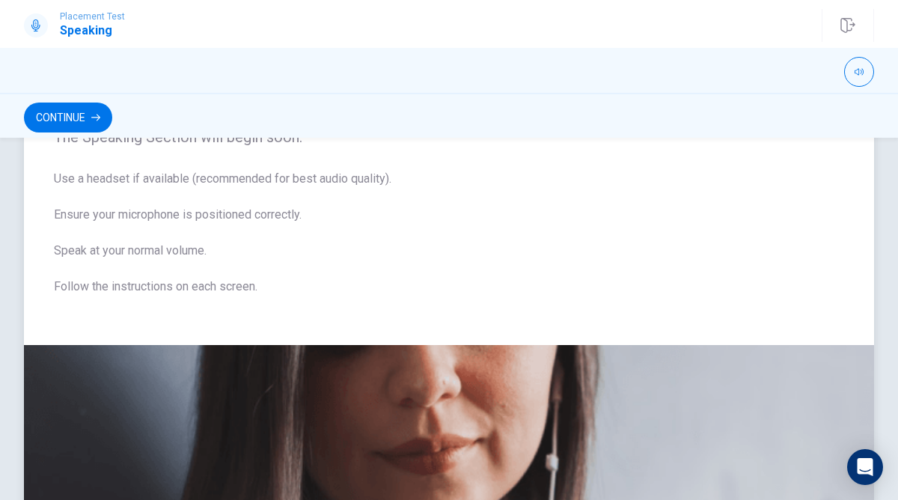
scroll to position [0, 0]
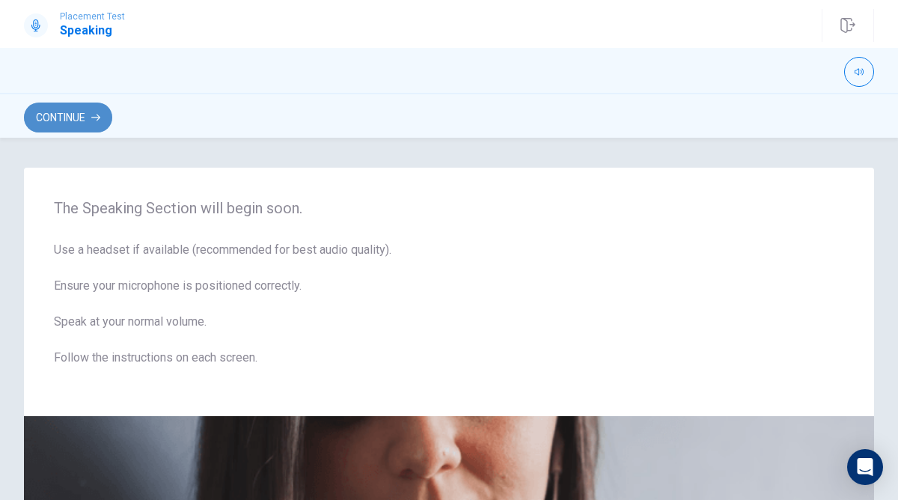
click at [74, 117] on button "Continue" at bounding box center [68, 118] width 88 height 30
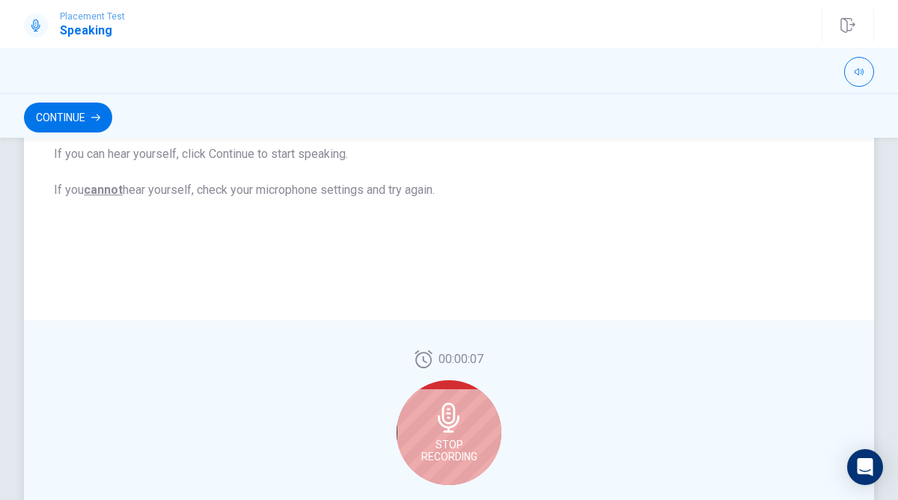
scroll to position [297, 0]
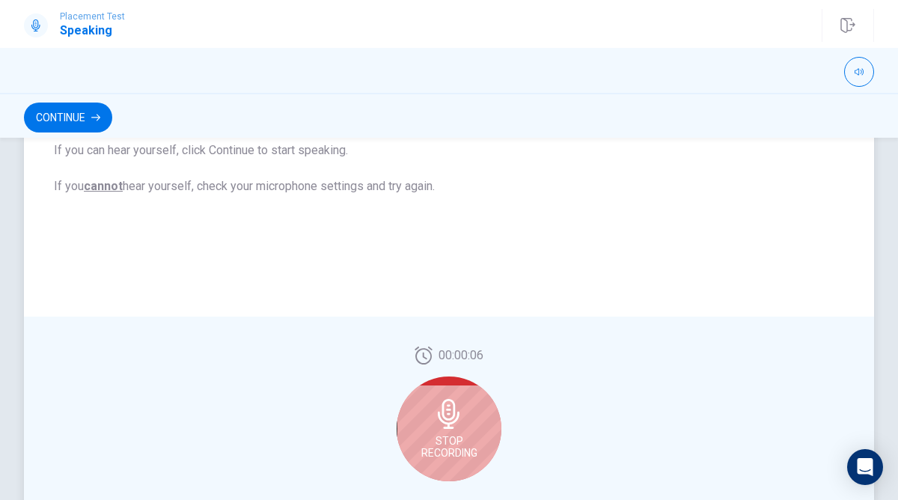
click at [441, 424] on icon at bounding box center [449, 414] width 30 height 30
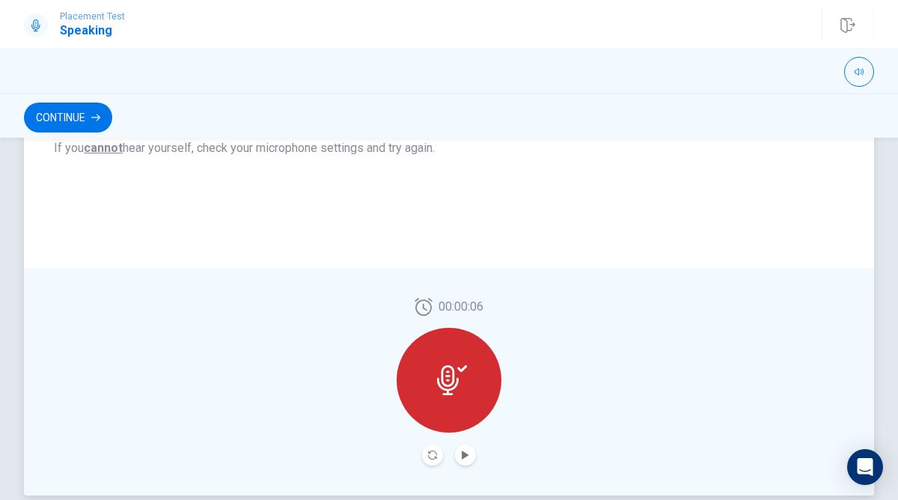
scroll to position [326, 0]
click at [466, 451] on icon "Play Audio" at bounding box center [465, 454] width 9 height 9
click at [66, 113] on button "Continue" at bounding box center [68, 118] width 88 height 30
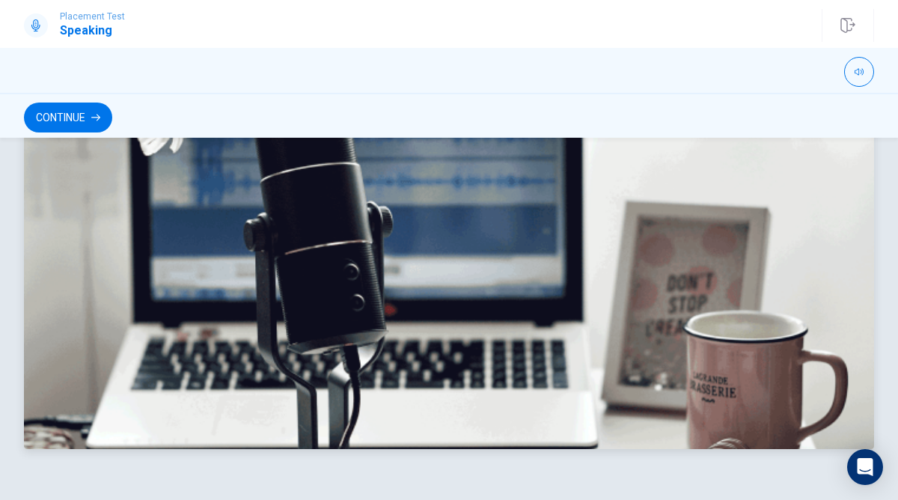
scroll to position [442, 0]
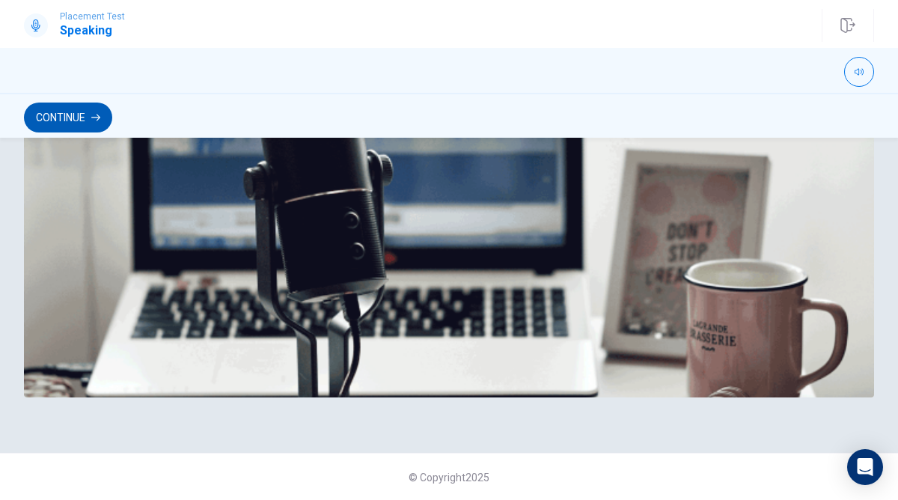
click at [52, 114] on button "Continue" at bounding box center [68, 118] width 88 height 30
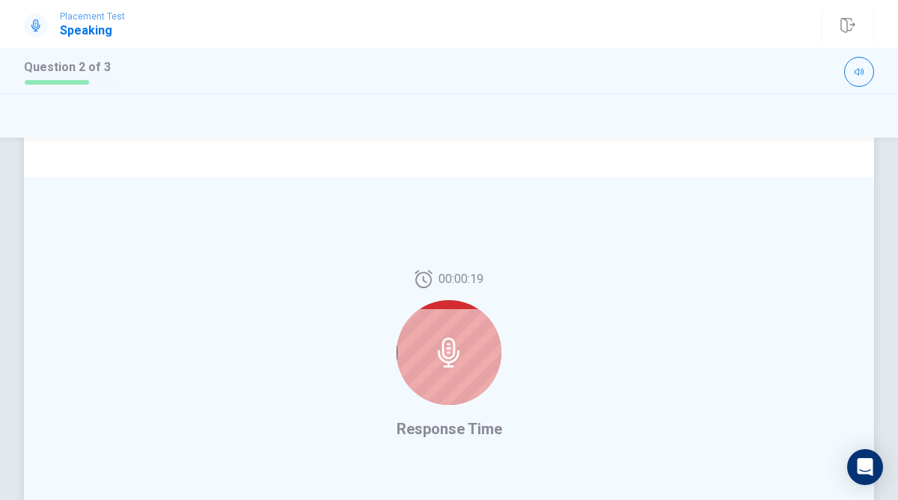
scroll to position [284, 0]
click at [441, 337] on div at bounding box center [449, 355] width 105 height 105
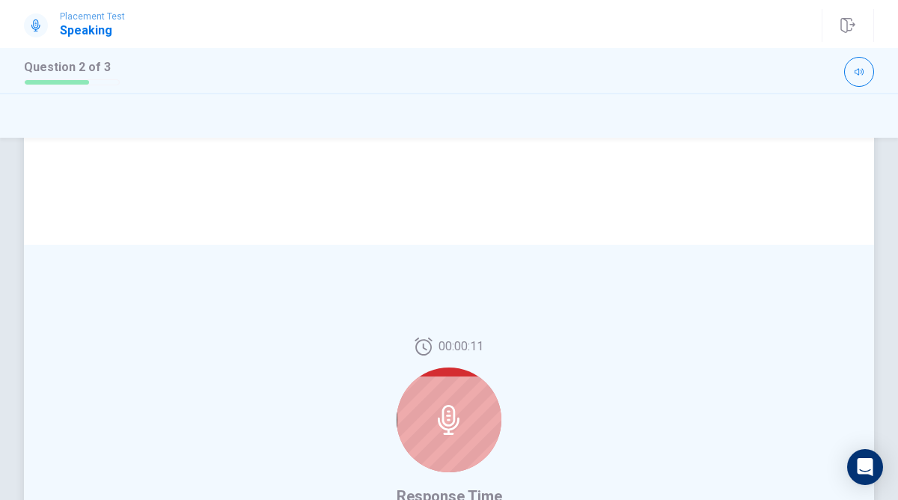
scroll to position [300, 0]
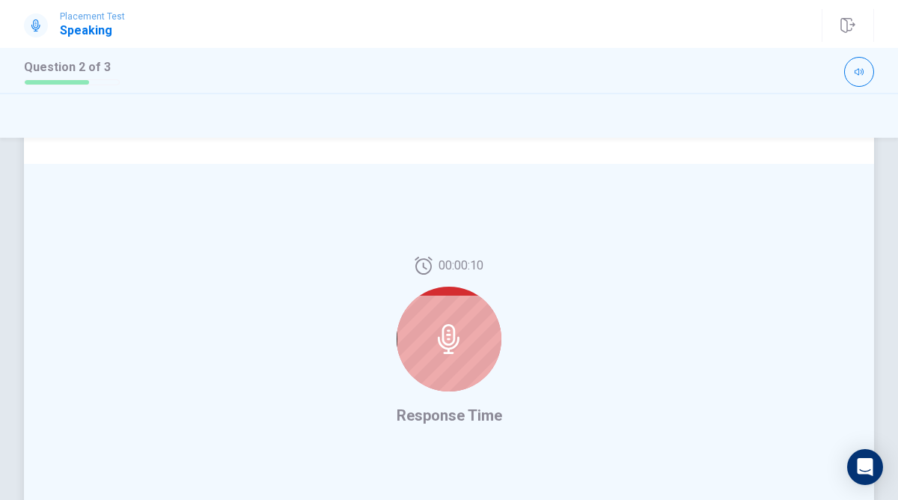
click at [454, 353] on icon at bounding box center [449, 339] width 30 height 30
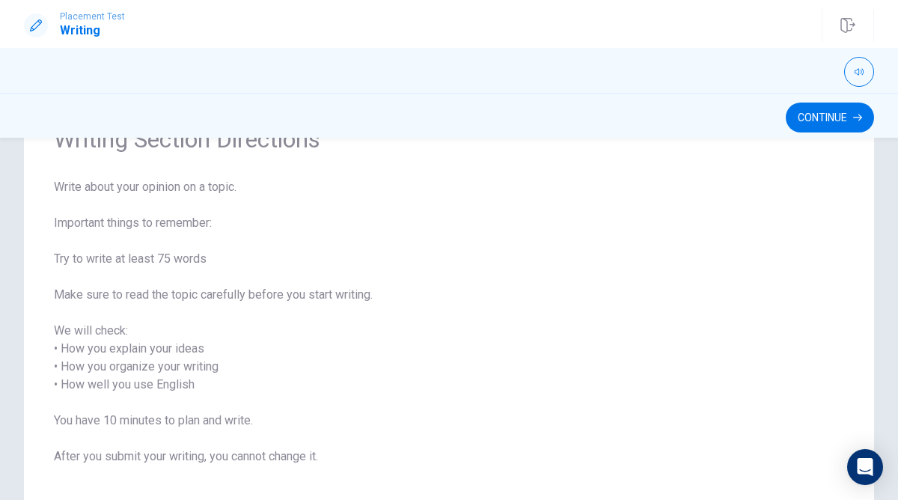
scroll to position [75, 0]
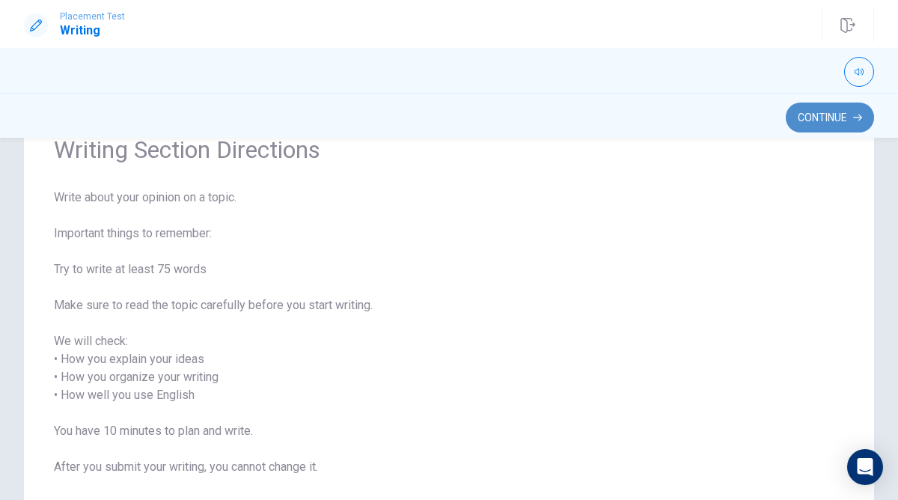
click at [806, 120] on button "Continue" at bounding box center [830, 118] width 88 height 30
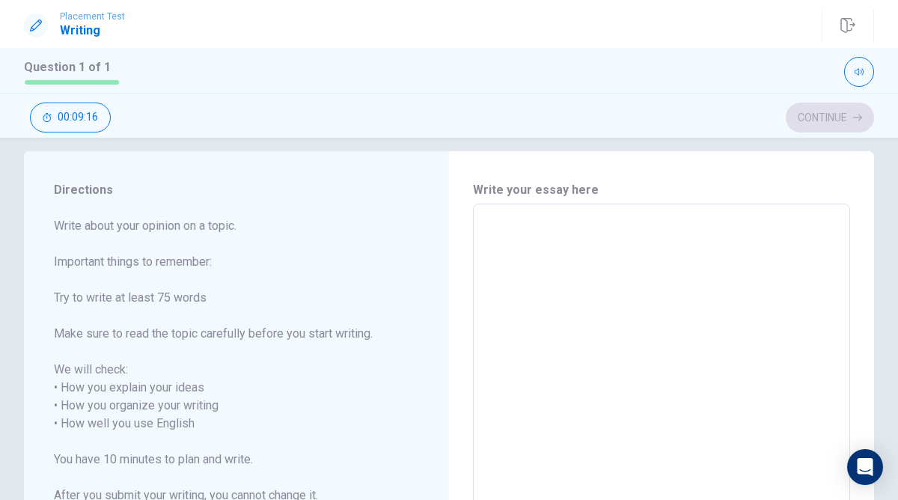
scroll to position [0, 0]
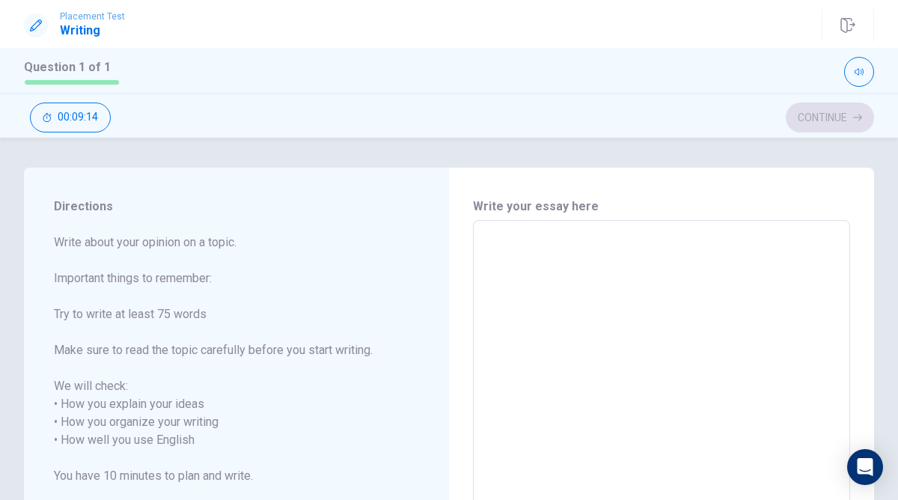
click at [495, 255] on textarea at bounding box center [662, 440] width 356 height 415
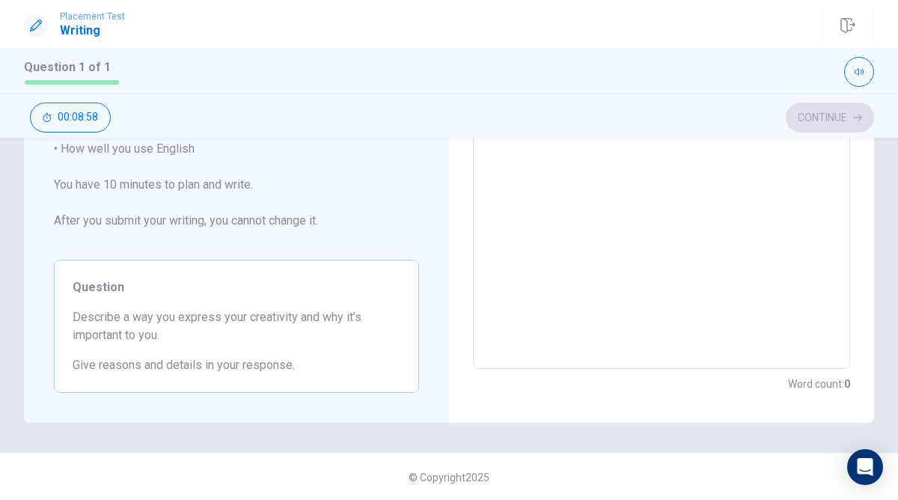
scroll to position [292, 0]
click at [337, 313] on span "Describe a way you express your creativity and why it’s important to you." at bounding box center [237, 326] width 328 height 36
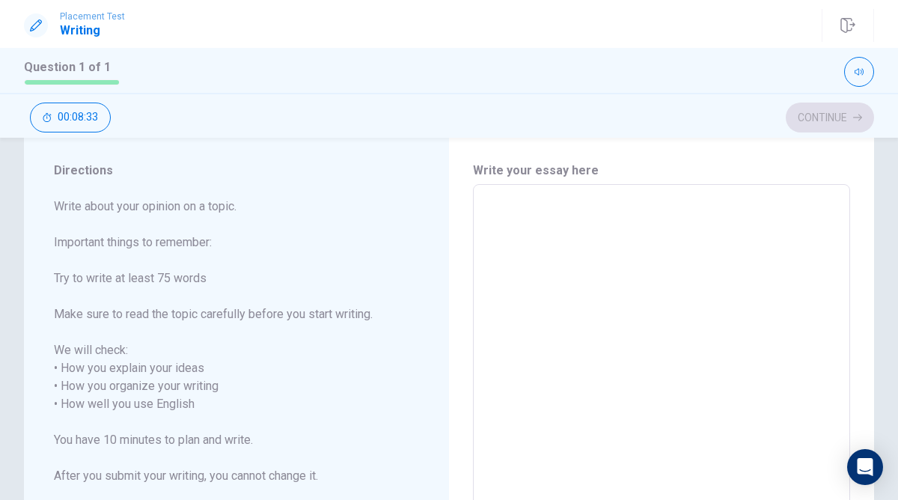
scroll to position [0, 0]
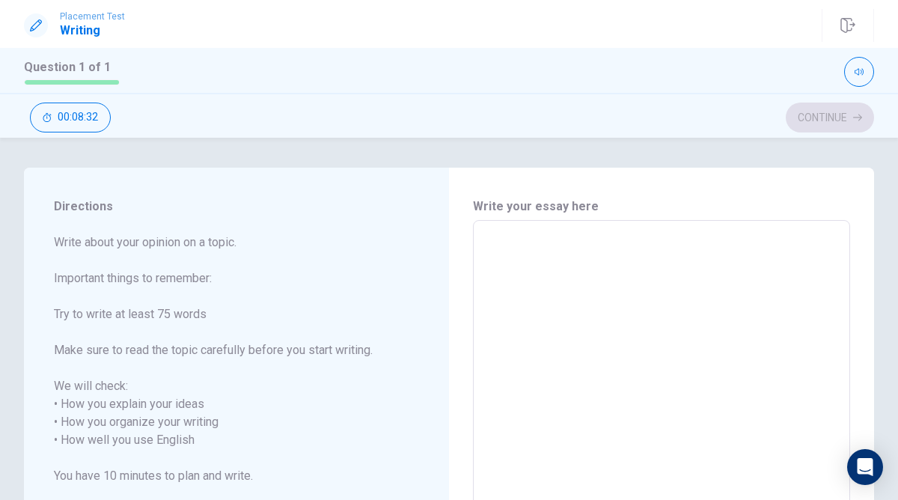
click at [499, 248] on textarea at bounding box center [662, 440] width 356 height 415
type textarea "I"
type textarea "x"
type textarea "I"
type textarea "x"
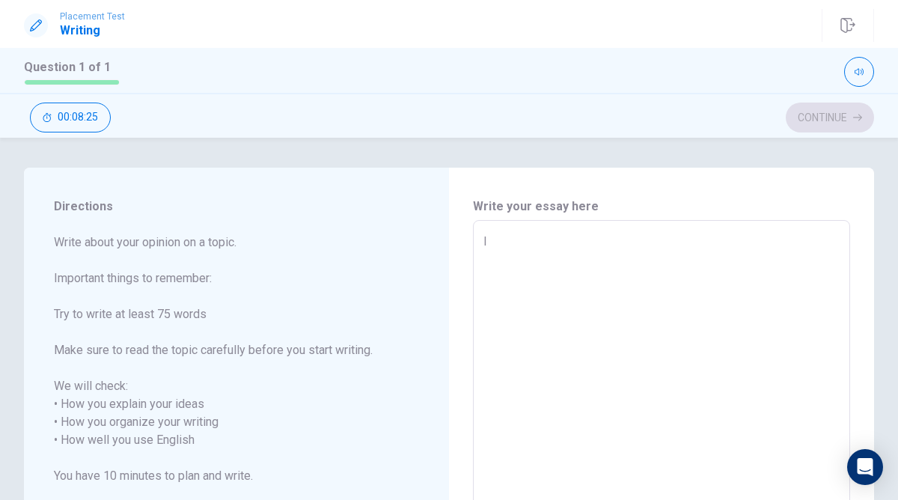
type textarea "I t"
type textarea "x"
type textarea "I th"
type textarea "x"
type textarea "I thi"
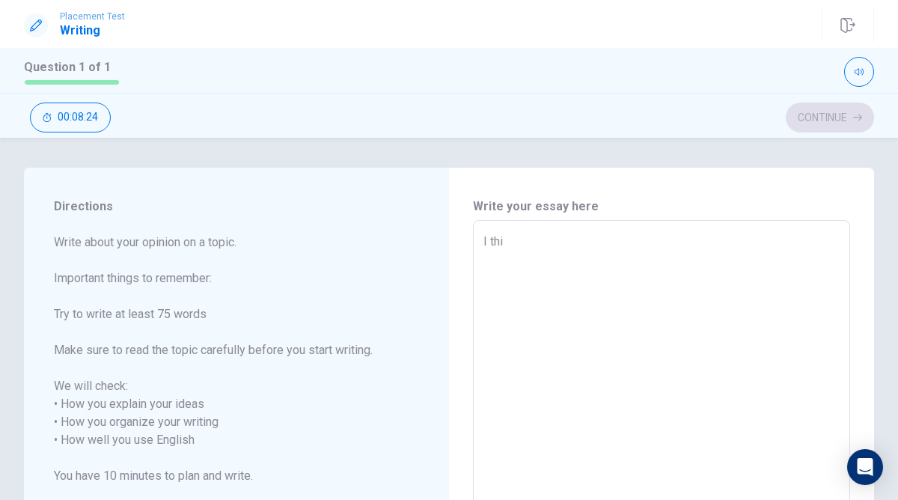
type textarea "x"
type textarea "I thin"
type textarea "x"
type textarea "I think"
type textarea "x"
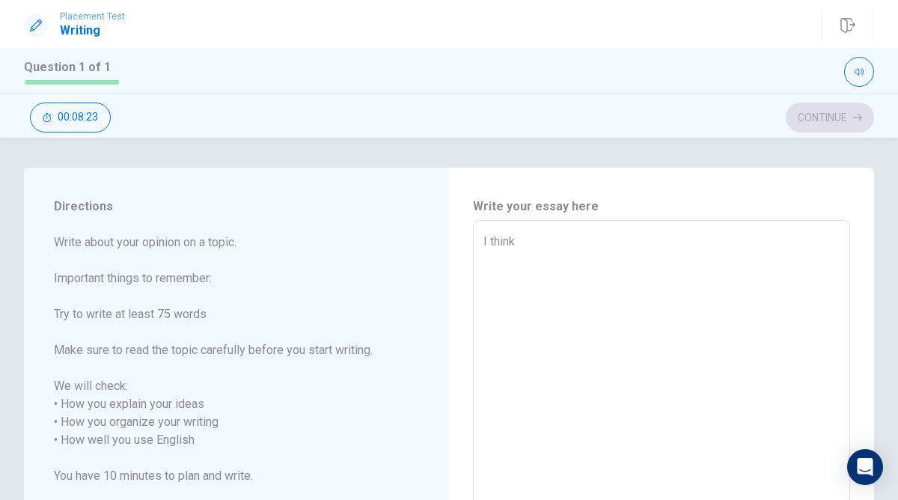
type textarea "I think"
type textarea "x"
type textarea "I think I"
type textarea "x"
type textarea "I think I"
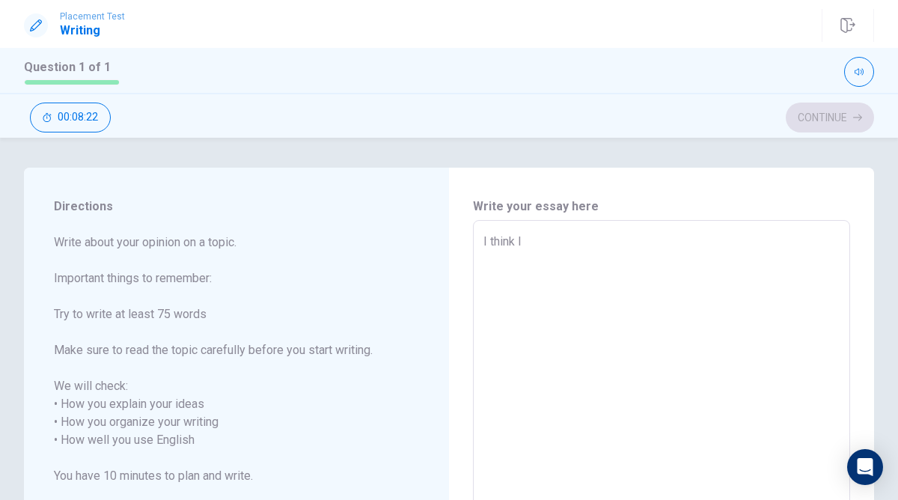
type textarea "x"
type textarea "I think I e"
type textarea "x"
type textarea "I think I ex"
type textarea "x"
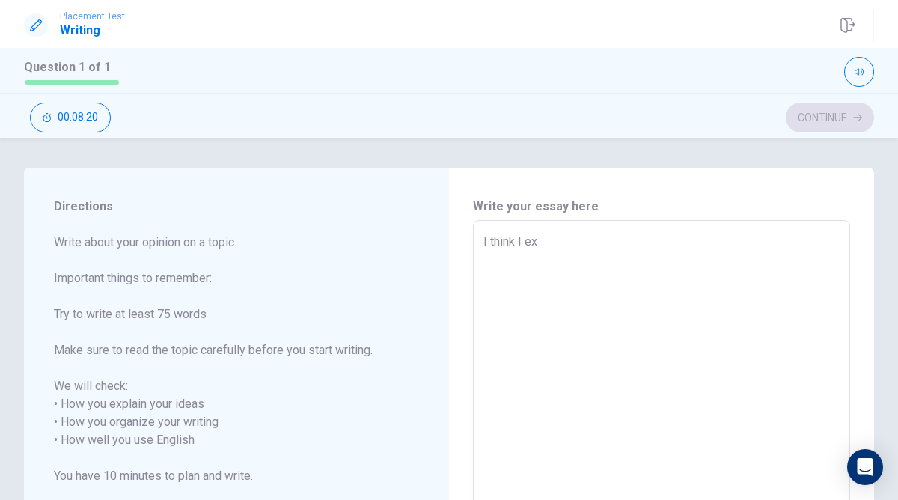
type textarea "I think I exp"
type textarea "x"
type textarea "I think I expr"
type textarea "x"
type textarea "I think I expre"
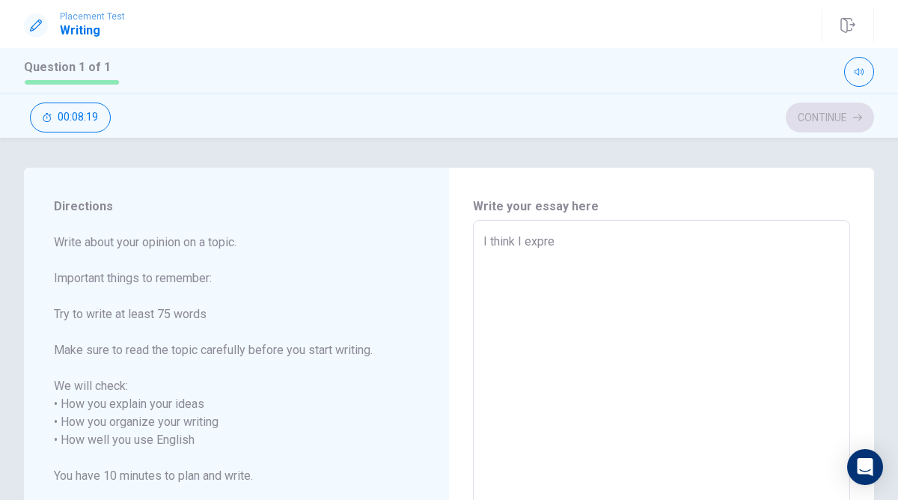
type textarea "x"
type textarea "I think I expres"
type textarea "x"
type textarea "I think I express"
type textarea "x"
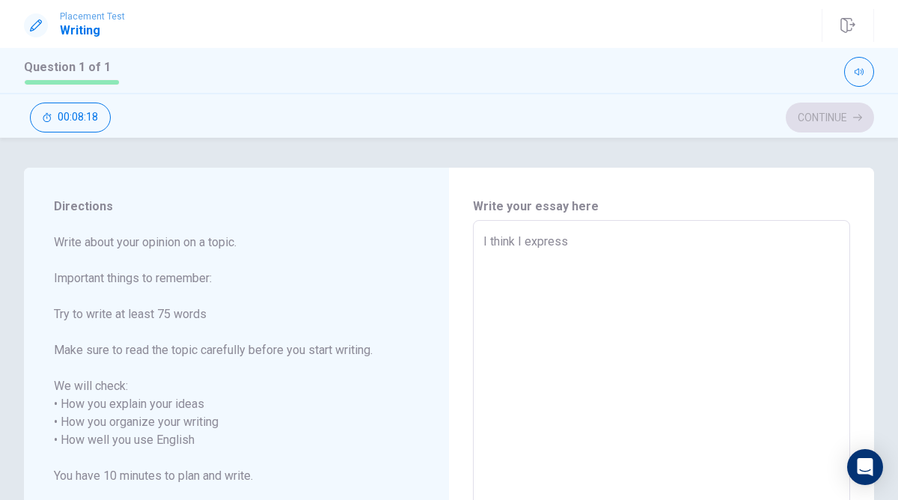
type textarea "I think I express"
type textarea "x"
type textarea "I think I express m"
type textarea "x"
type textarea "I think I express my"
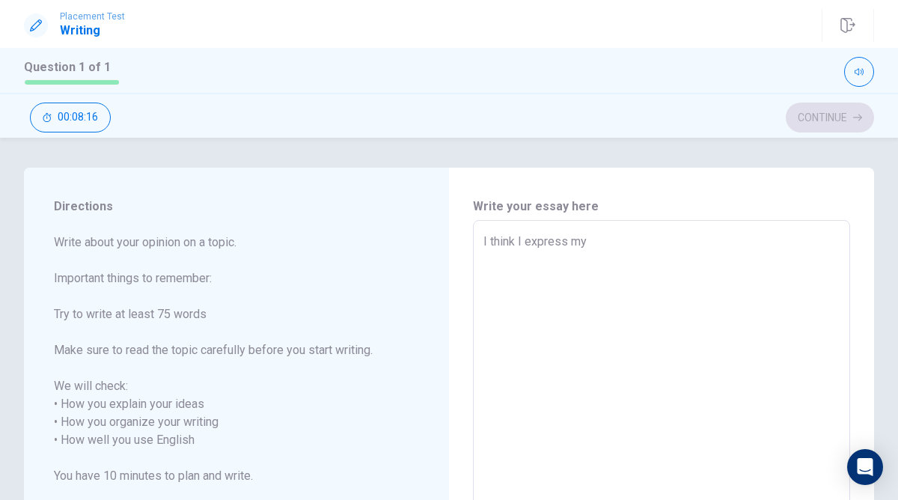
type textarea "x"
type textarea "I think I express my"
type textarea "x"
type textarea "I think I express my c"
type textarea "x"
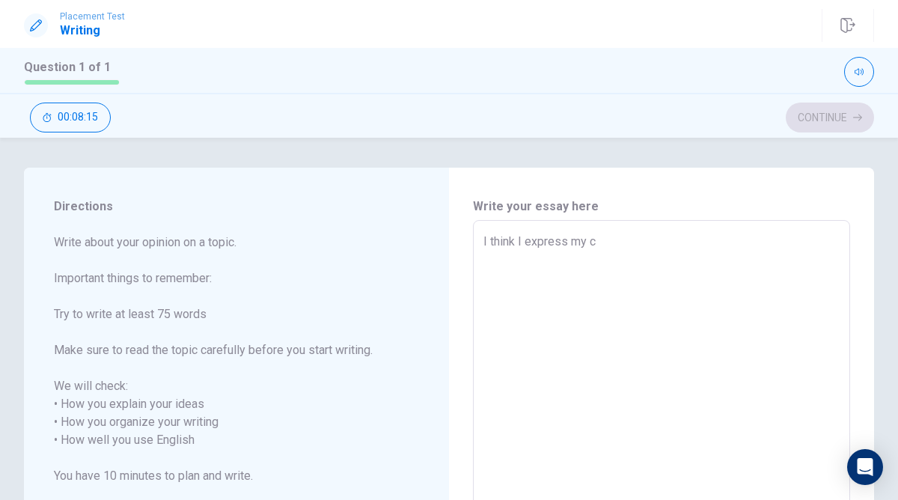
type textarea "I think I express my cr"
type textarea "x"
type textarea "I think I express my cre"
type textarea "x"
type textarea "I think I express my crea"
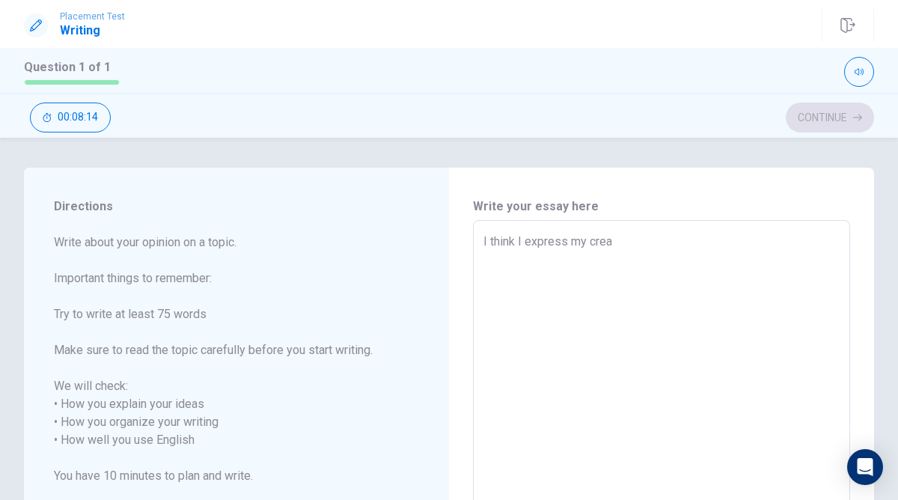
type textarea "x"
type textarea "I think I express my creat"
type textarea "x"
type textarea "I think I express my creati"
type textarea "x"
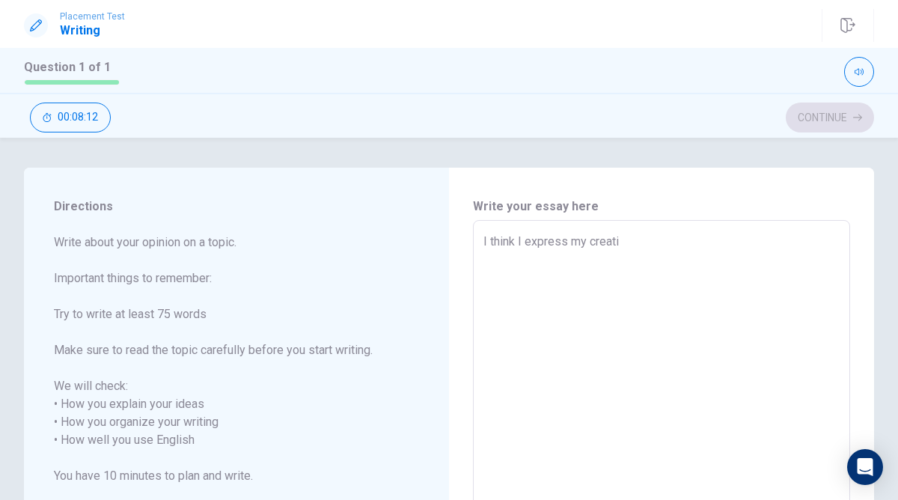
type textarea "I think I express my creativ"
type textarea "x"
type textarea "I think I express my creativi"
type textarea "x"
type textarea "I think I express my creativit"
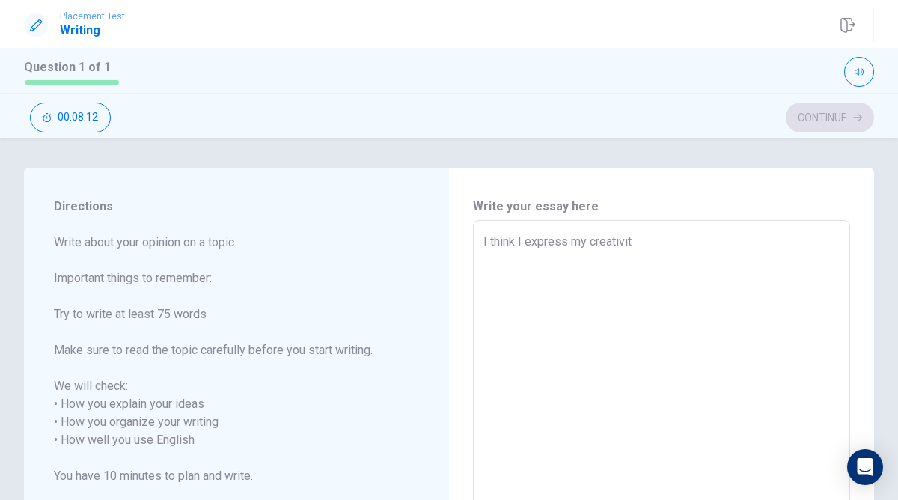
type textarea "x"
type textarea "I think I express my creativity"
type textarea "x"
type textarea "I think I express my creativity"
type textarea "x"
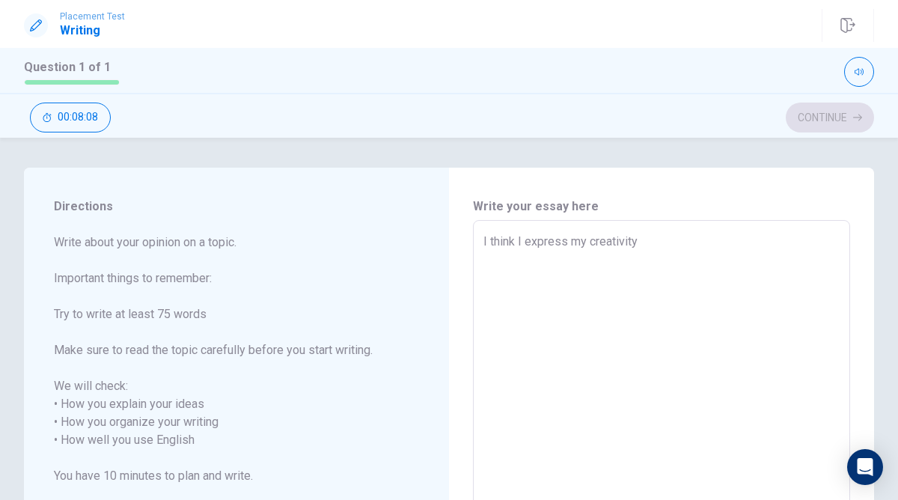
type textarea "I think I express my creativity t"
type textarea "x"
type textarea "I think I express my creativity th"
type textarea "x"
type textarea "I think I express my creativity thr"
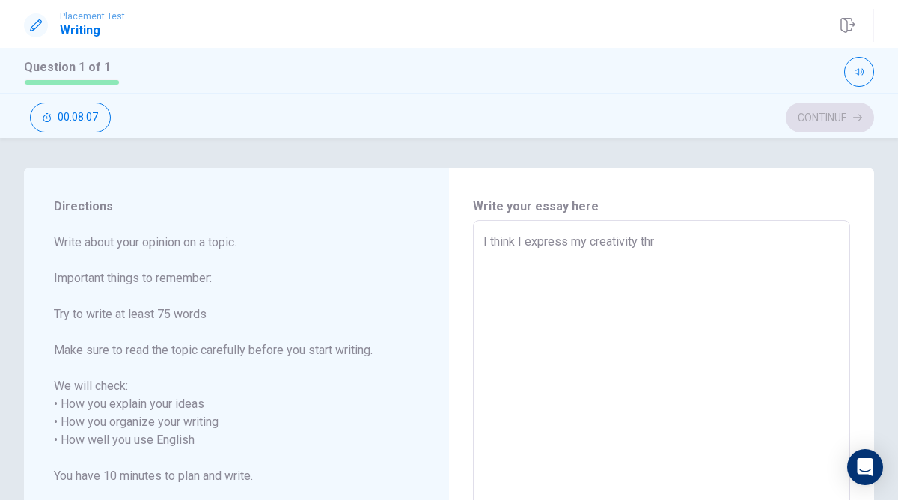
type textarea "x"
type textarea "I think I express my creativity thro"
type textarea "x"
type textarea "I think I express my creativity throu"
type textarea "x"
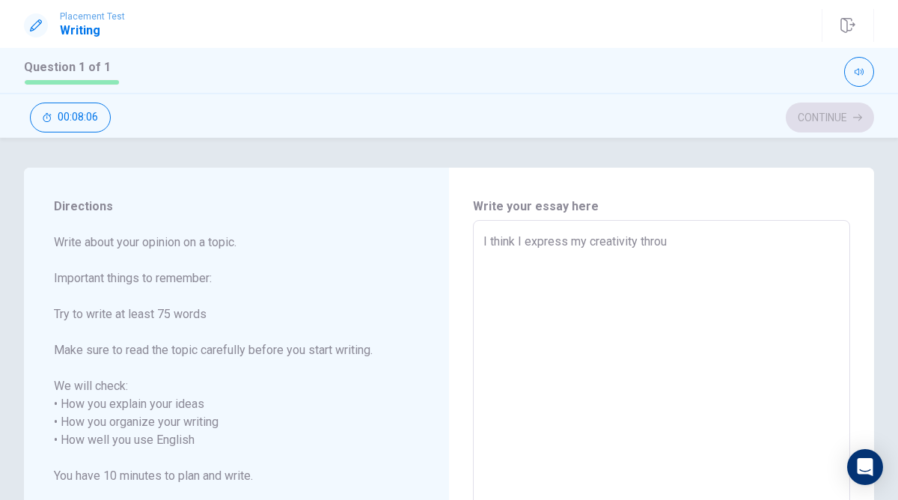
type textarea "I think I express my creativity throug"
type textarea "x"
type textarea "I think I express my creativity through"
type textarea "x"
type textarea "I think I express my creativity through"
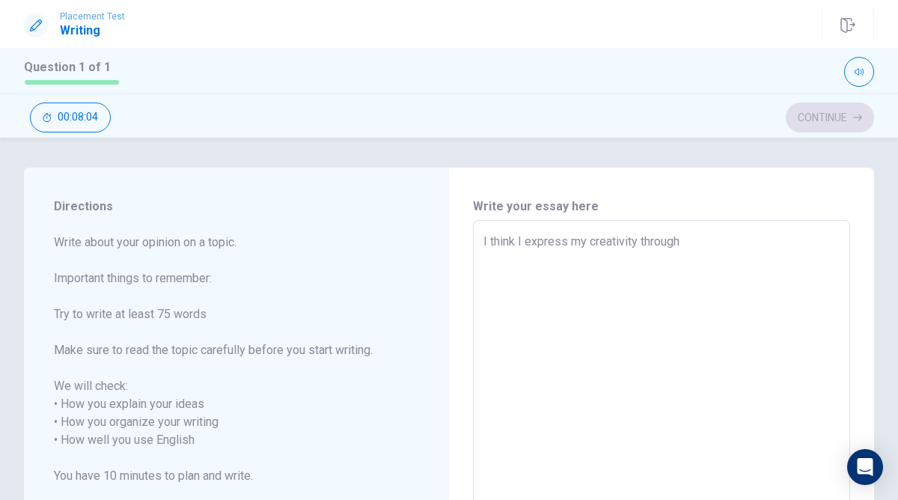
type textarea "x"
type textarea "I think I express my creativity through d"
type textarea "x"
type textarea "I think I express my creativity through da"
type textarea "x"
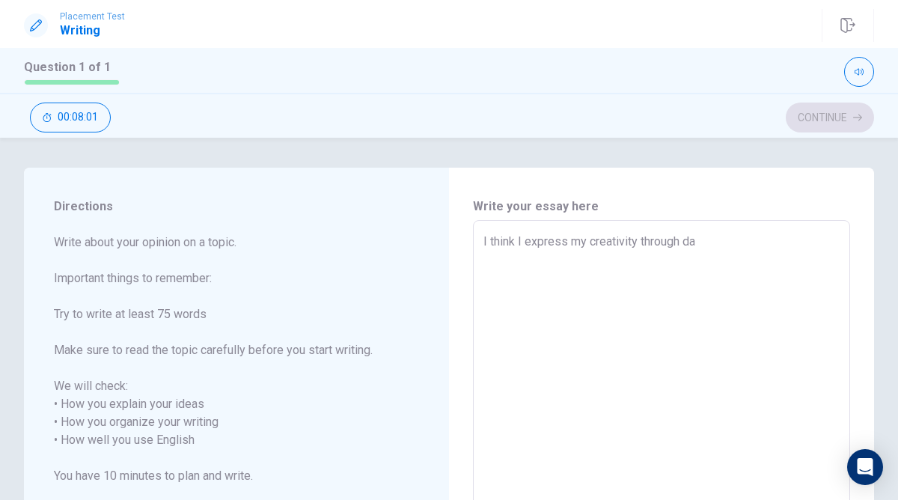
type textarea "I think I express my creativity through [PERSON_NAME]"
type textarea "x"
type textarea "I think I express my creativity through danc"
type textarea "x"
type textarea "I think I express my creativity through danci"
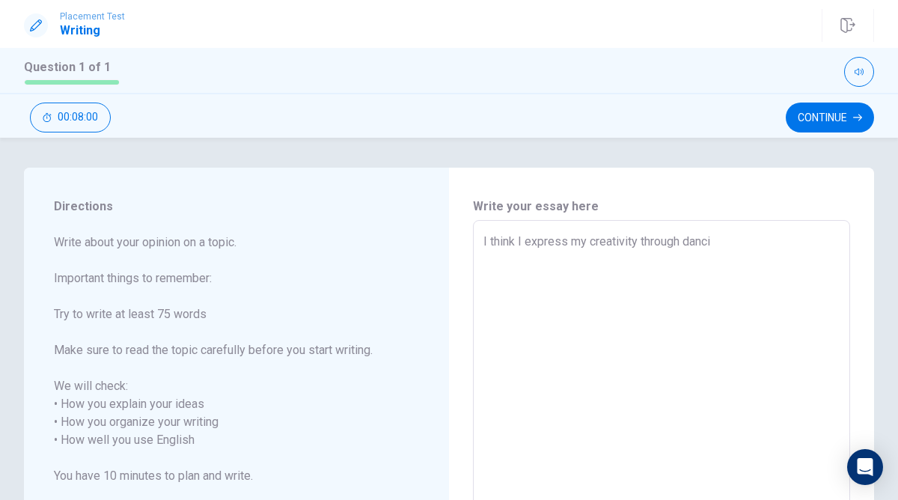
type textarea "x"
type textarea "I think I express my creativity through dancin"
type textarea "x"
type textarea "I think I express my creativity through dancing"
type textarea "x"
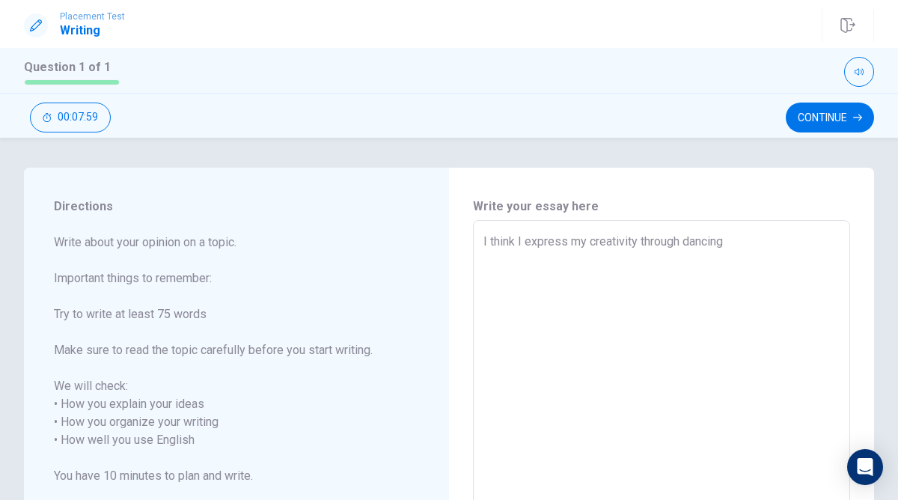
type textarea "I think I express my creativity through dancing"
type textarea "x"
type textarea "I think I express my creativity through dancing a"
type textarea "x"
type textarea "I think I express my creativity through dancing an"
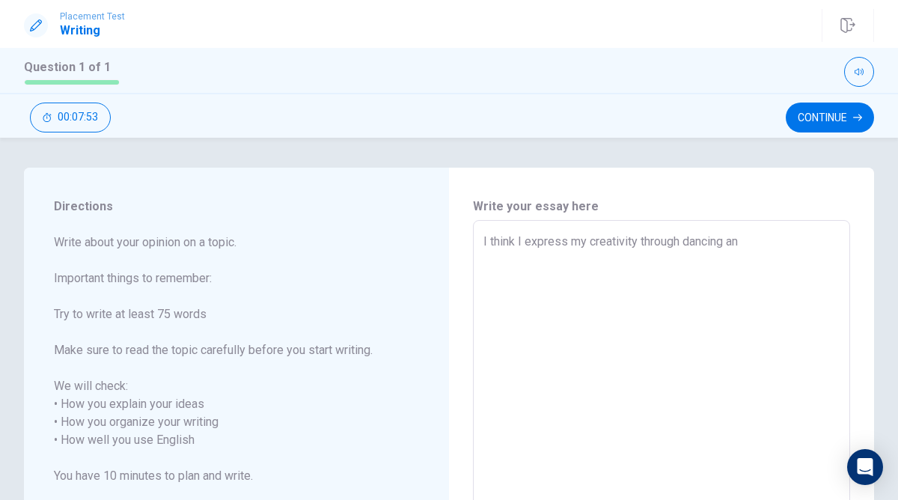
type textarea "x"
type textarea "I think I express my creativity through dancing and"
type textarea "x"
type textarea "I think I express my creativity through dancing and"
type textarea "x"
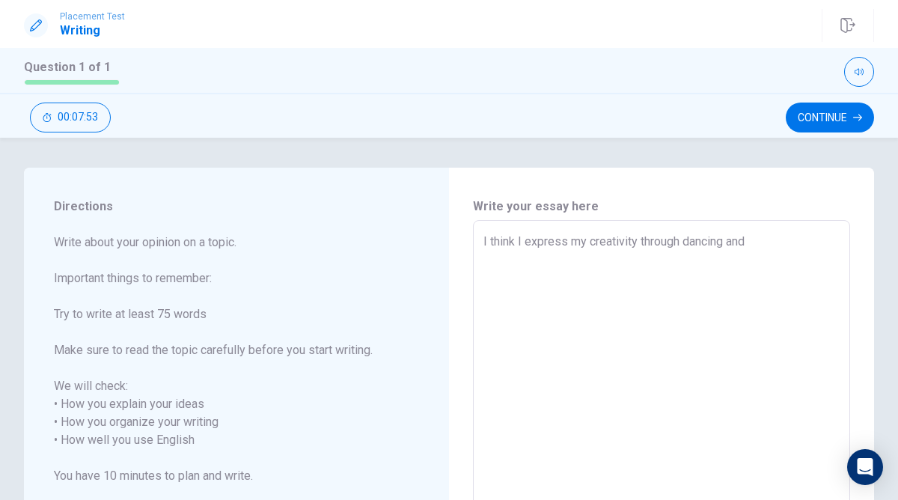
type textarea "I think I express my creativity through dancing and s"
type textarea "x"
type textarea "I think I express my creativity through dancing and si"
type textarea "x"
type textarea "I think I express my creativity through dancing and sin"
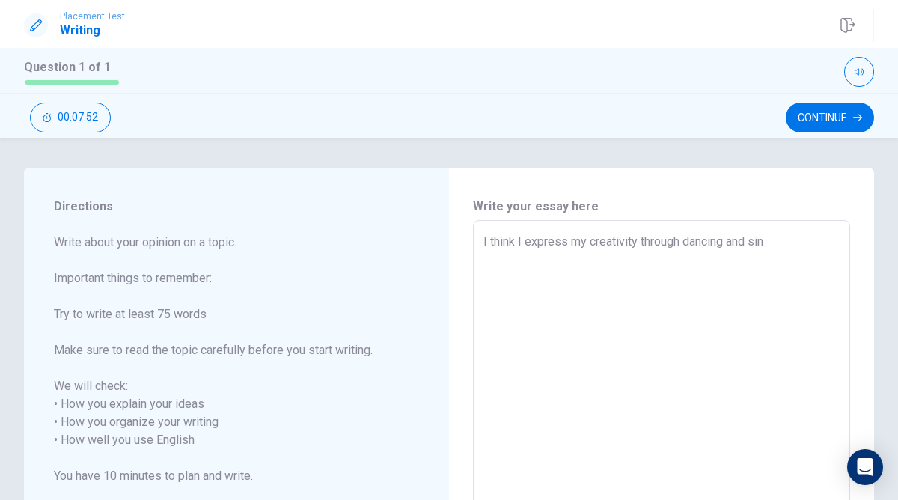
type textarea "x"
type textarea "I think I express my creativity through dancing and sing"
type textarea "x"
type textarea "I think I express my creativity through dancing and singi"
type textarea "x"
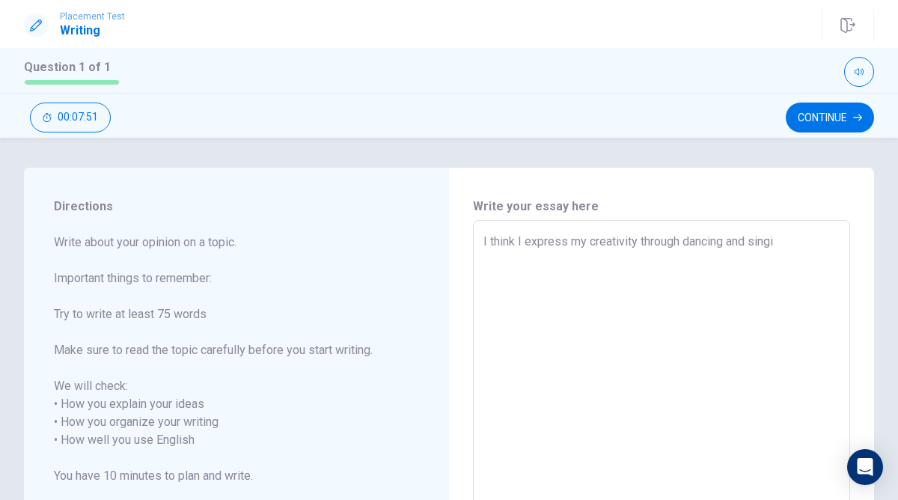
type textarea "I think I express my creativity through dancing and singin"
type textarea "x"
type textarea "I think I express my creativity through dancing and singing"
type textarea "x"
type textarea "I think I express my creativity through dancing and singing"
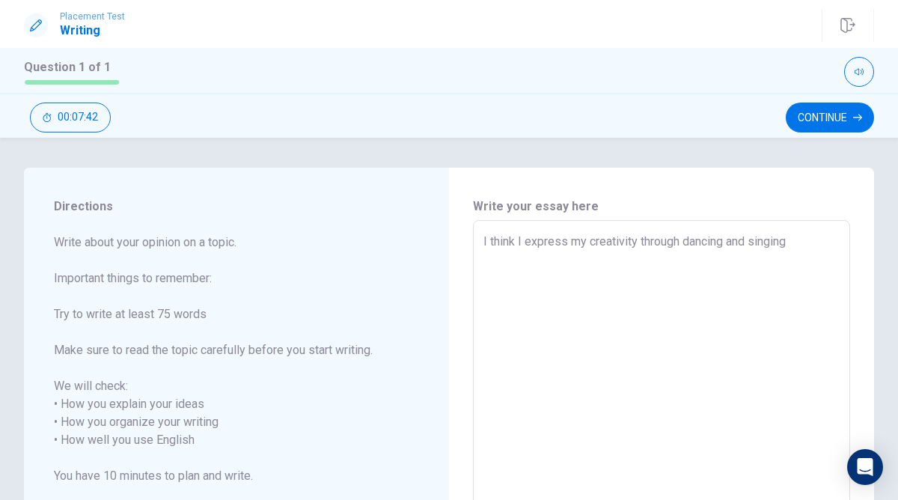
type textarea "x"
type textarea "I think I express my creativity through dancing and singing j"
type textarea "x"
type textarea "I think I express my creativity through dancing and singing ju"
type textarea "x"
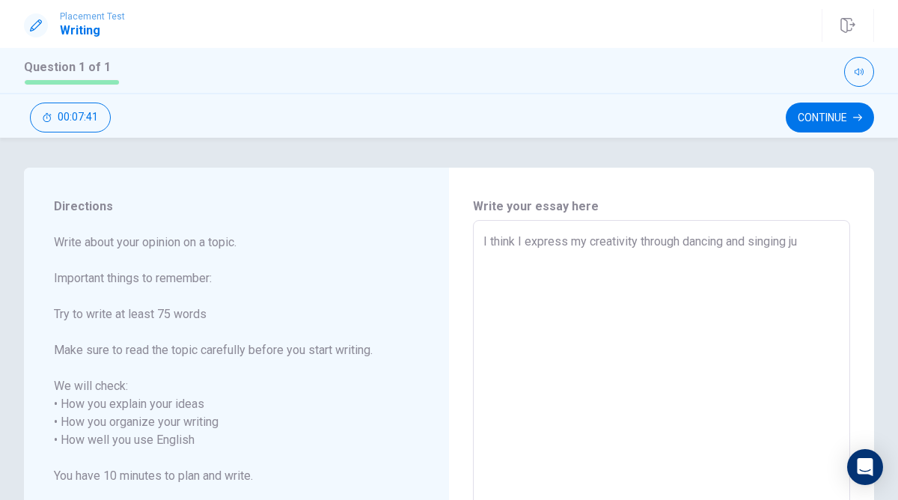
type textarea "I think I express my creativity through dancing and singing jus"
type textarea "x"
type textarea "I think I express my creativity through dancing and singing just"
type textarea "x"
type textarea "I think I express my creativity through dancing and singing just"
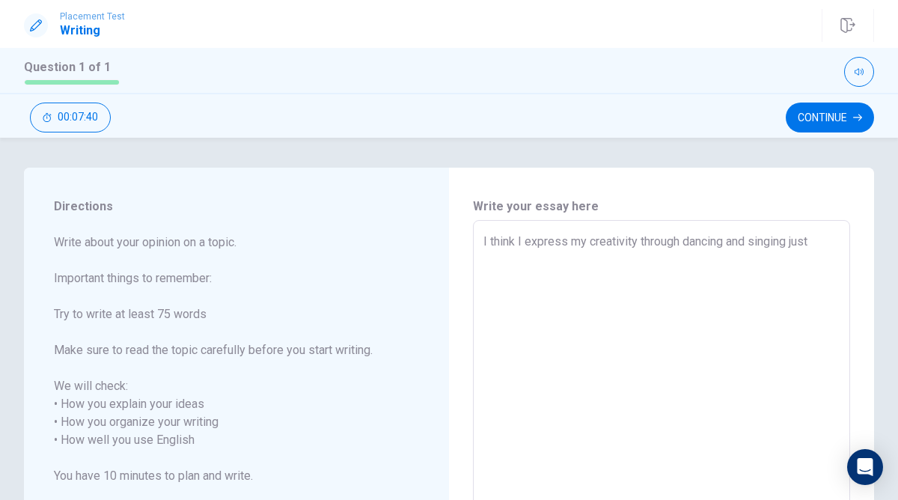
type textarea "x"
type textarea "I think I express my creativity through dancing and singing just b"
type textarea "x"
type textarea "I think I express my creativity through dancing and singing just be"
type textarea "x"
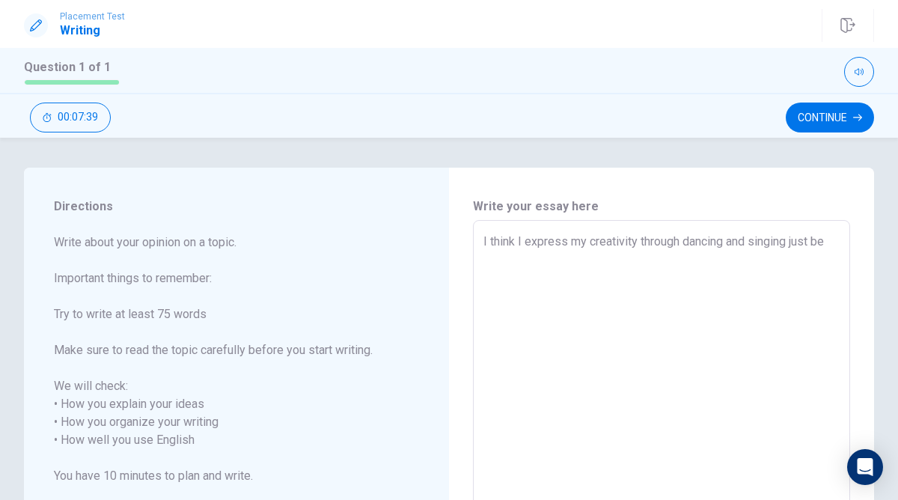
type textarea "I think I express my creativity through dancing and singing just bec"
type textarea "x"
type textarea "I think I express my creativity through dancing and singing just beca"
type textarea "x"
type textarea "I think I express my creativity through dancing and singing just becau"
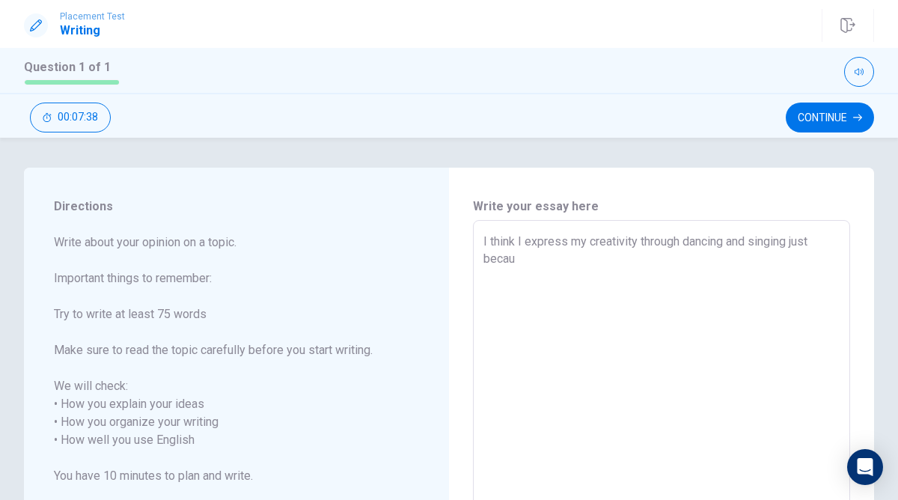
type textarea "x"
type textarea "I think I express my creativity through dancing and singing just becaus"
type textarea "x"
type textarea "I think I express my creativity through dancing and singing just because"
type textarea "x"
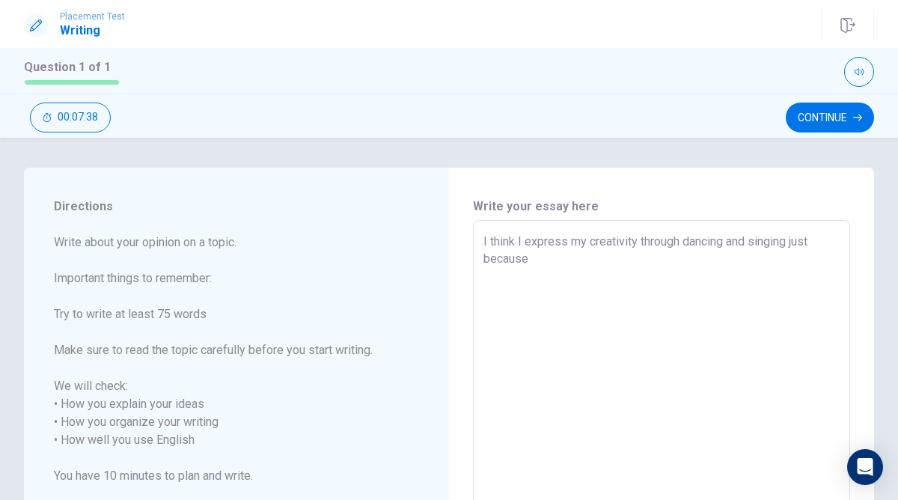
type textarea "I think I express my creativity through dancing and singing just because"
type textarea "x"
type textarea "I think I express my creativity through dancing and singing just because I"
type textarea "x"
type textarea "I think I express my creativity through dancing and singing just because I'"
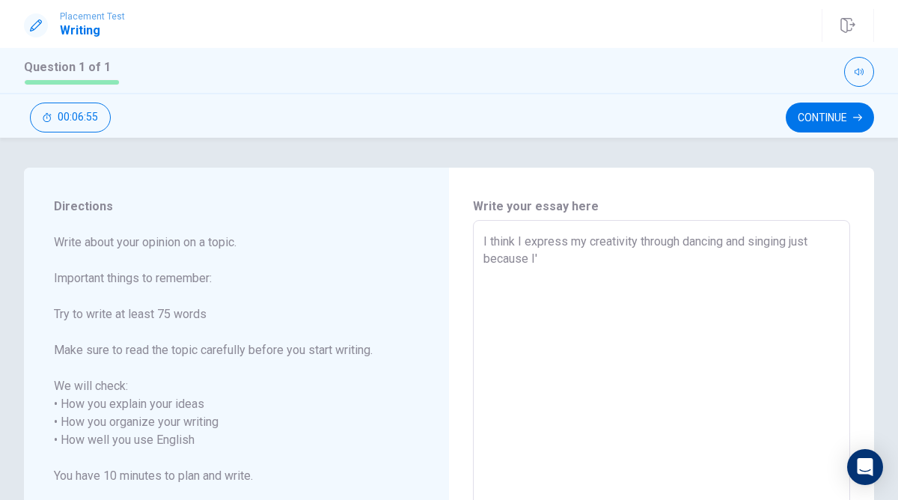
type textarea "x"
type textarea "I think I express my creativity through dancing and singing just because I'm"
type textarea "x"
type textarea "I think I express my creativity through dancing and singing just because I'm"
type textarea "x"
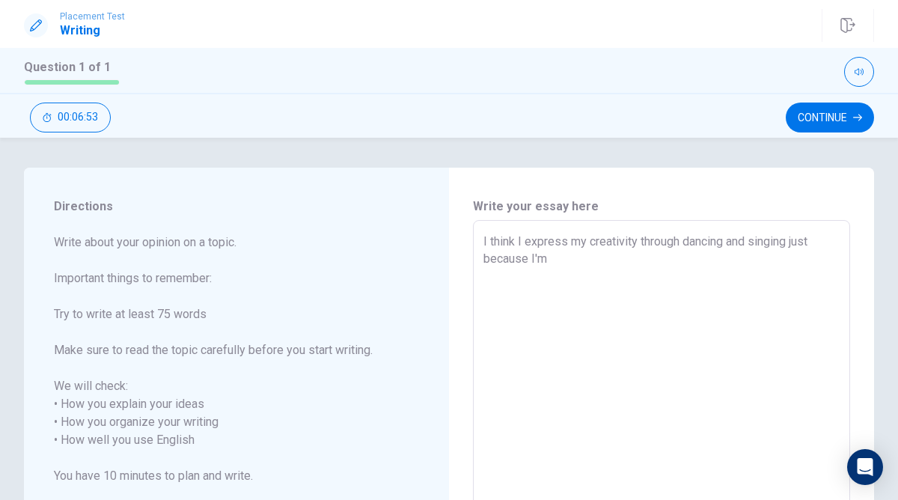
type textarea "I think I express my creativity through dancing and singing just because I'm n"
type textarea "x"
type textarea "I think I express my creativity through dancing and singing just because I'm"
type textarea "x"
type textarea "I think I express my creativity through dancing and singing just because I'm"
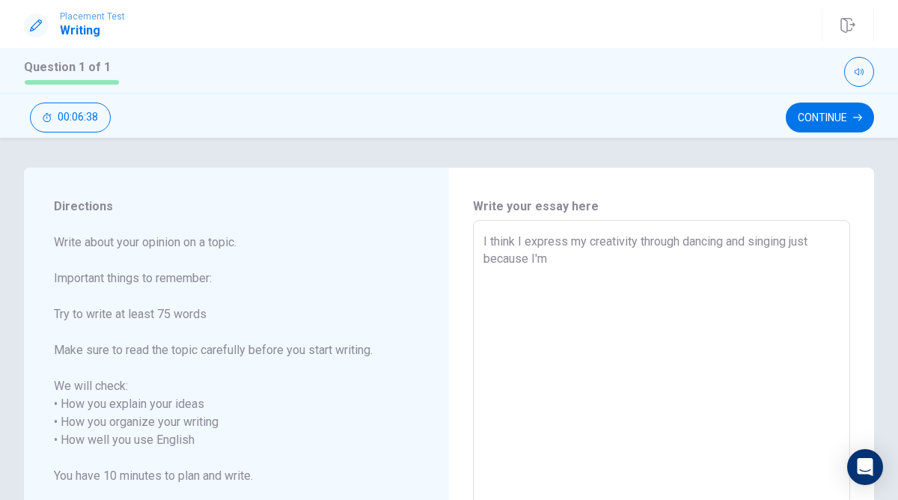
type textarea "x"
type textarea "I think I express my creativity through dancing and singing just because I'"
type textarea "x"
type textarea "I think I express my creativity through dancing and singing just because I"
type textarea "x"
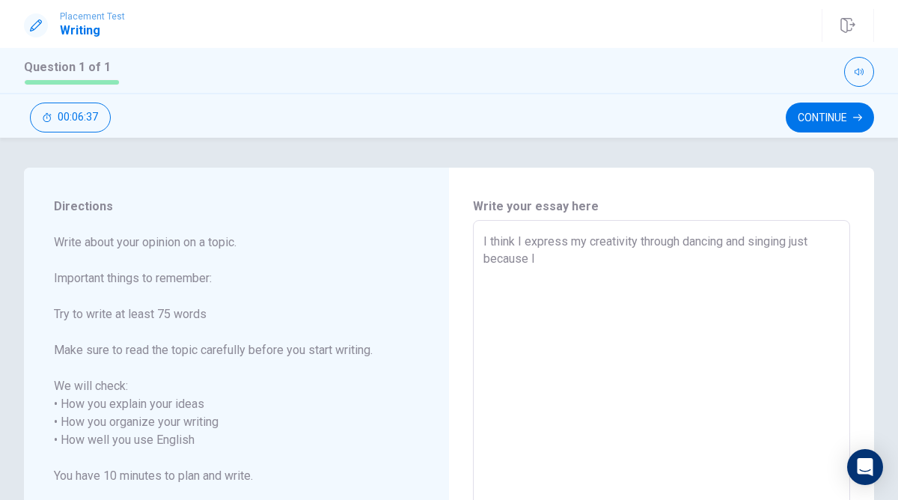
type textarea "I think I express my creativity through dancing and singing just because I"
type textarea "x"
type textarea "I think I express my creativity through dancing and singing just because I g"
type textarea "x"
type textarea "I think I express my creativity through dancing and singing just because I go"
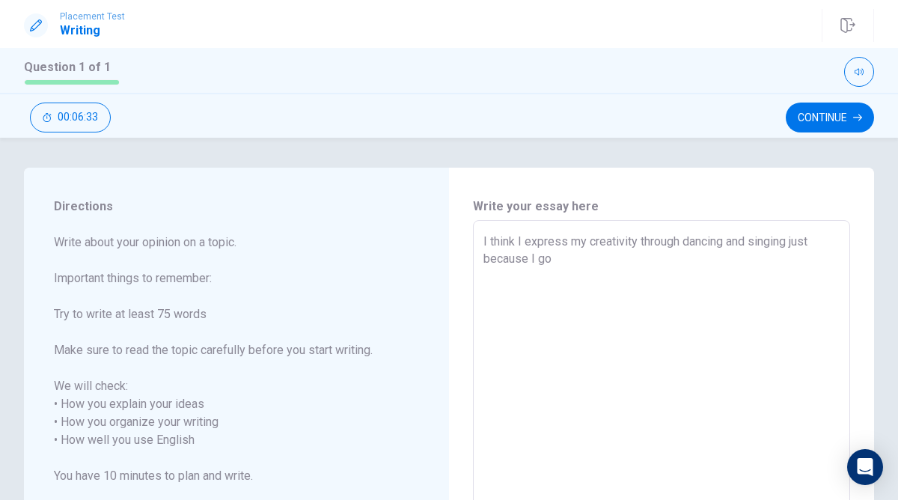
type textarea "x"
type textarea "I think I express my creativity through dancing and singing just because I go"
type textarea "x"
type textarea "I think I express my creativity through dancing and singing just because I go"
type textarea "x"
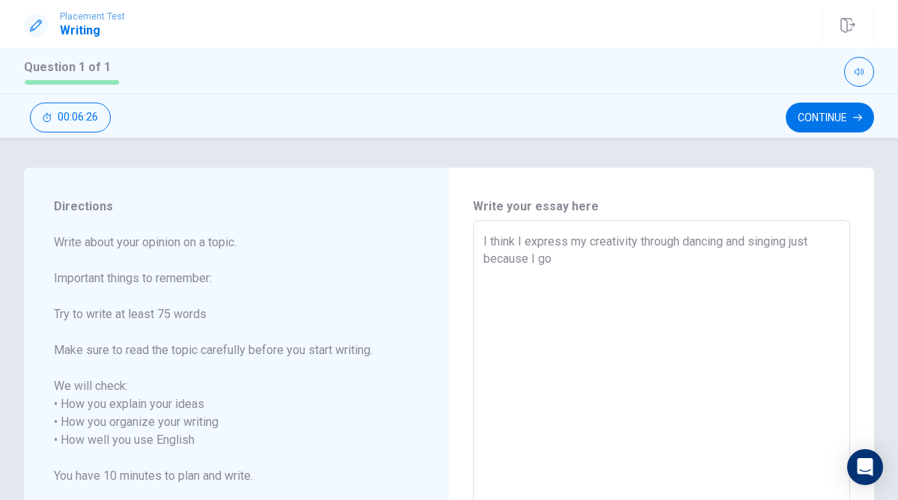
type textarea "I think I express my creativity through dancing and singing just because I g"
type textarea "x"
type textarea "I think I express my creativity through dancing and singing just because I"
type textarea "x"
type textarea "I think I express my creativity through dancing and singing just because I e"
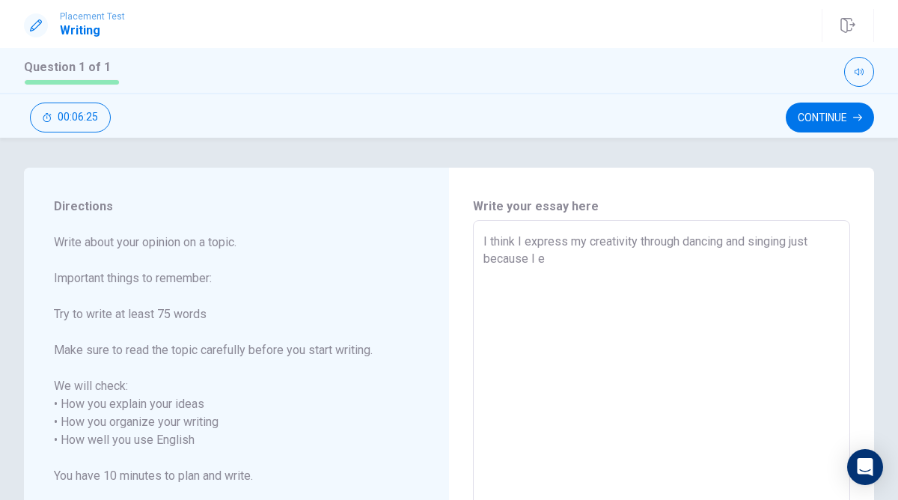
type textarea "x"
type textarea "I think I express my creativity through dancing and singing just because I en"
type textarea "x"
type textarea "I think I express my creativity through dancing and singing just because I enj"
type textarea "x"
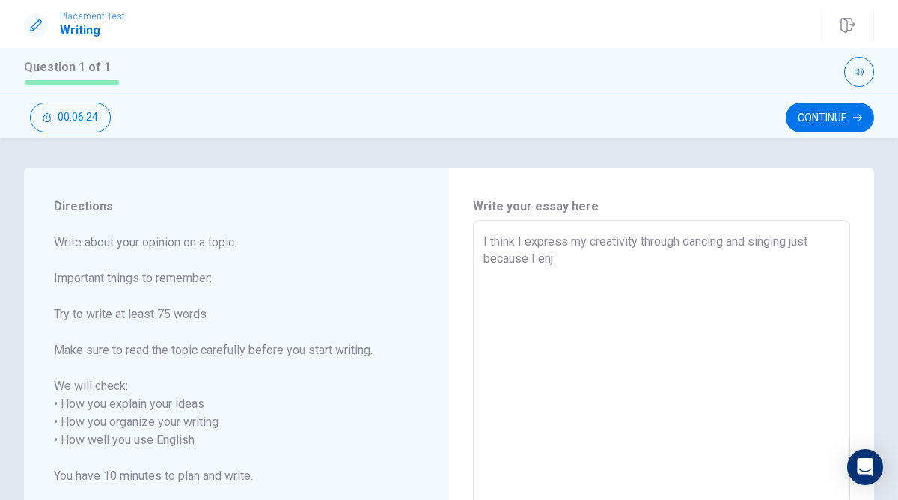
type textarea "I think I express my creativity through dancing and singing just because I enjo"
type textarea "x"
type textarea "I think I express my creativity through dancing and singing just because I enjoy"
type textarea "x"
type textarea "I think I express my creativity through dancing and singing just because I enjoy"
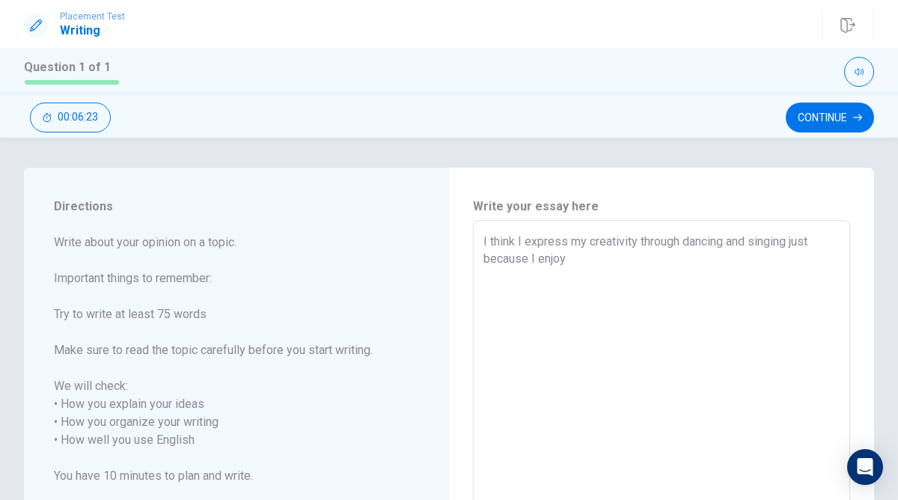
type textarea "x"
type textarea "I think I express my creativity through dancing and singing just because I enjo…"
type textarea "x"
type textarea "I think I express my creativity through dancing and singing just because I enjo…"
type textarea "x"
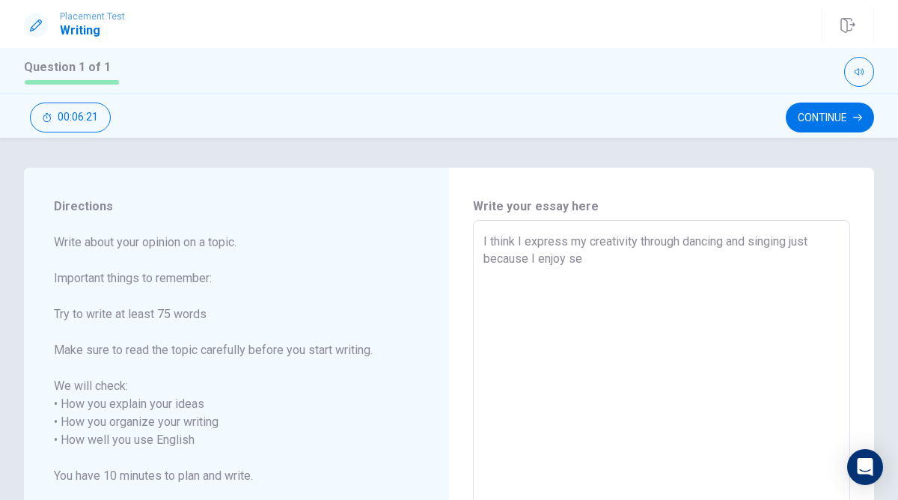
type textarea "I think I express my creativity through dancing and singing just because I enjo…"
type textarea "x"
type textarea "I think I express my creativity through dancing and singing just because I enjo…"
type textarea "x"
type textarea "I think I express my creativity through dancing and singing just because I enjo…"
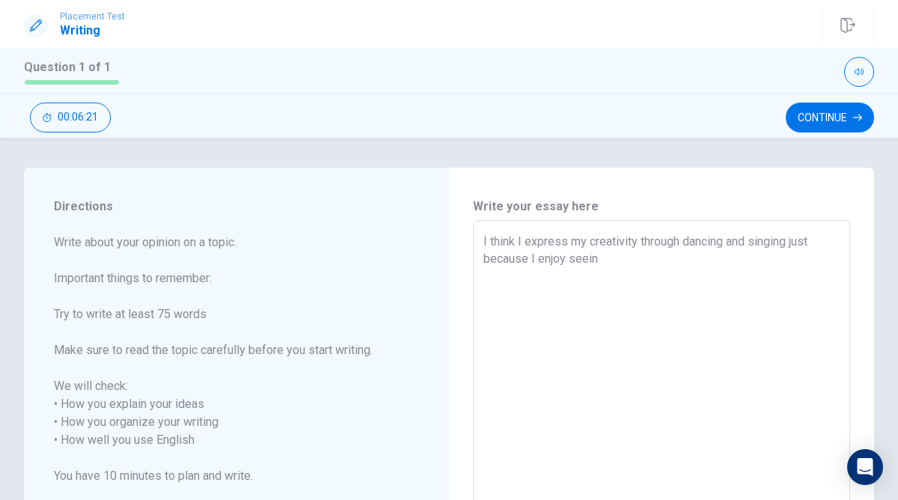
type textarea "x"
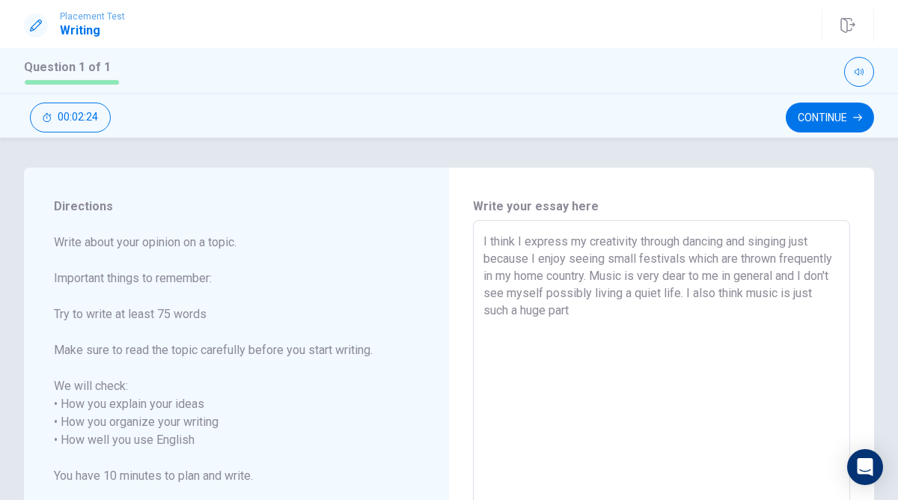
click at [803, 298] on textarea "I think I express my creativity through dancing and singing just because I enjo…" at bounding box center [662, 440] width 356 height 415
click at [722, 309] on textarea "I think I express my creativity through dancing and singing just because I enjo…" at bounding box center [662, 440] width 356 height 415
click at [785, 328] on textarea "I think I express my creativity through dancing and singing just because I enjo…" at bounding box center [662, 440] width 356 height 415
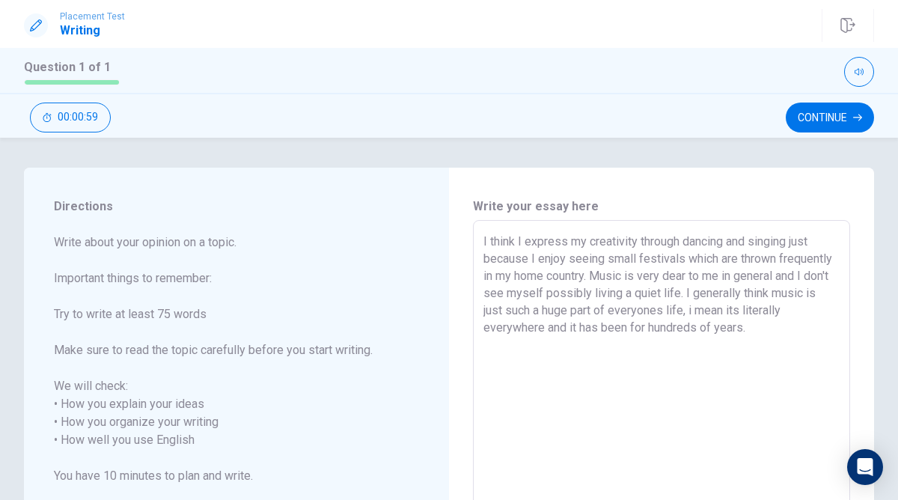
click at [594, 263] on textarea "I think I express my creativity through dancing and singing just because I enjo…" at bounding box center [662, 440] width 356 height 415
click at [692, 263] on textarea "I think I express my creativity through dancing and singing just because I enjo…" at bounding box center [662, 440] width 356 height 415
click at [796, 259] on textarea "I think I express my creativity through dancing and singing just because I enjo…" at bounding box center [662, 440] width 356 height 415
click at [796, 258] on textarea "I think I express my creativity through dancing and singing just because I enjo…" at bounding box center [662, 440] width 356 height 415
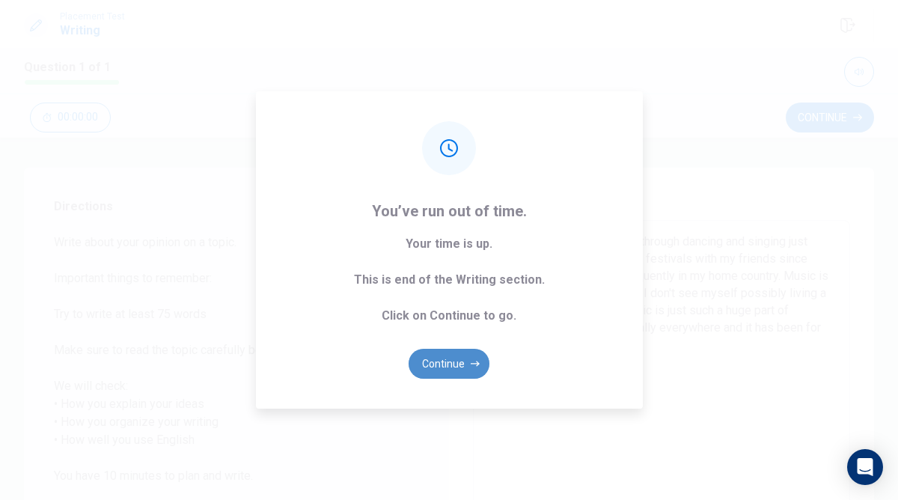
click at [461, 361] on button "Continue" at bounding box center [449, 364] width 81 height 30
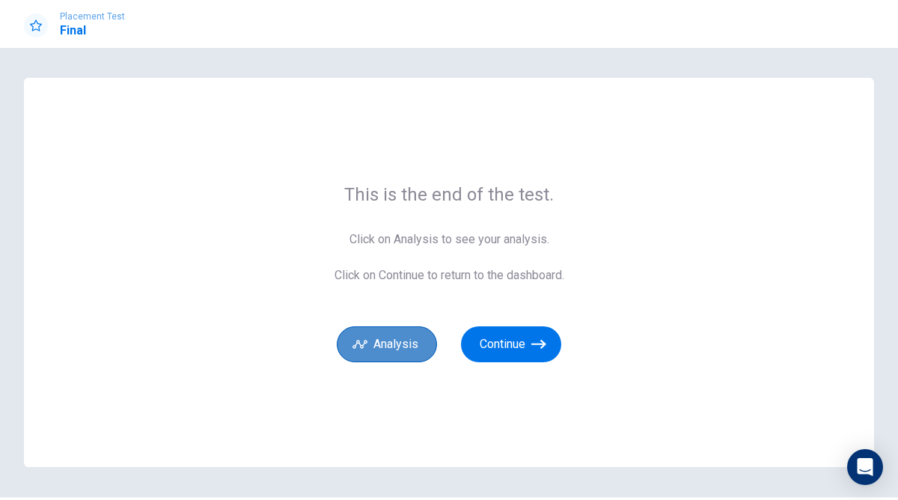
click at [411, 339] on button "Analysis" at bounding box center [387, 344] width 100 height 36
